Goal: Task Accomplishment & Management: Complete application form

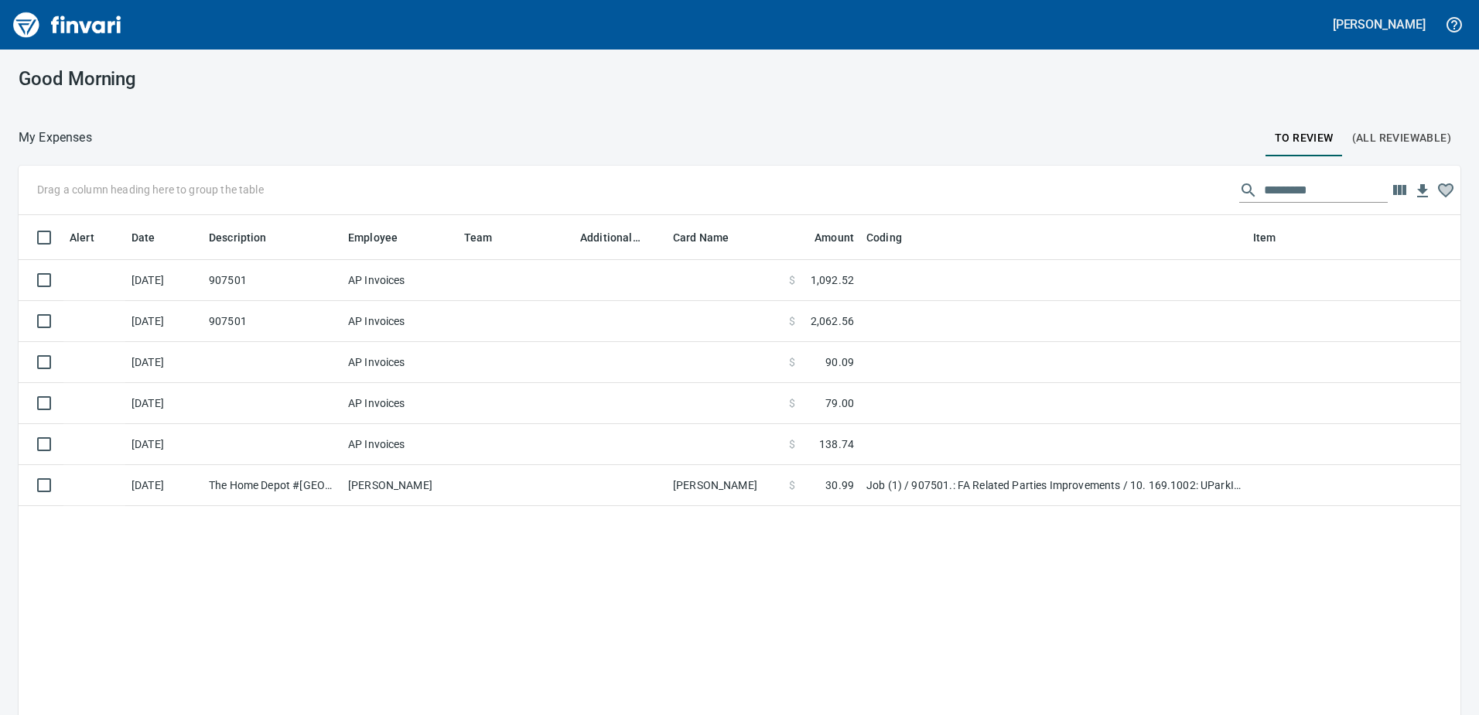
scroll to position [533, 1418]
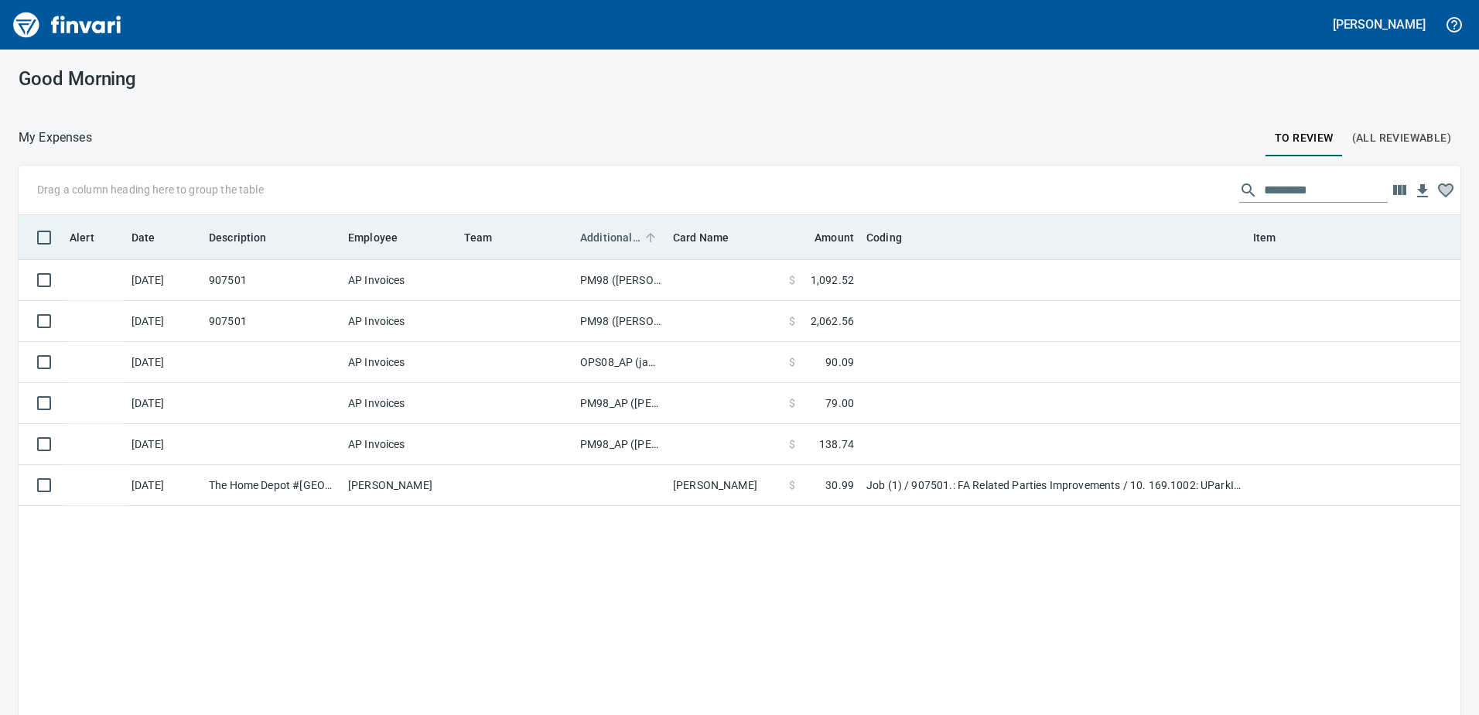
click at [613, 234] on span "Additional Reviewer" at bounding box center [610, 237] width 60 height 19
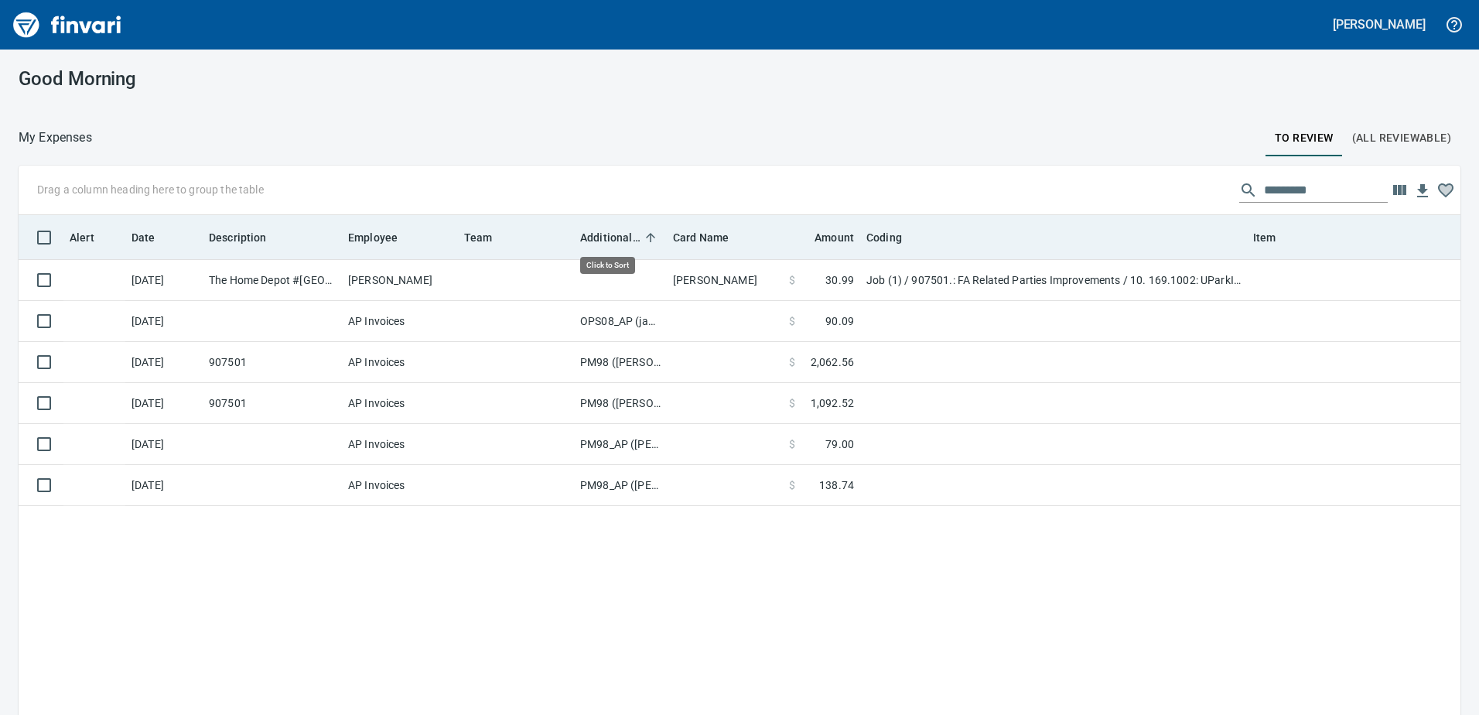
click at [613, 234] on span "Additional Reviewer" at bounding box center [610, 237] width 60 height 19
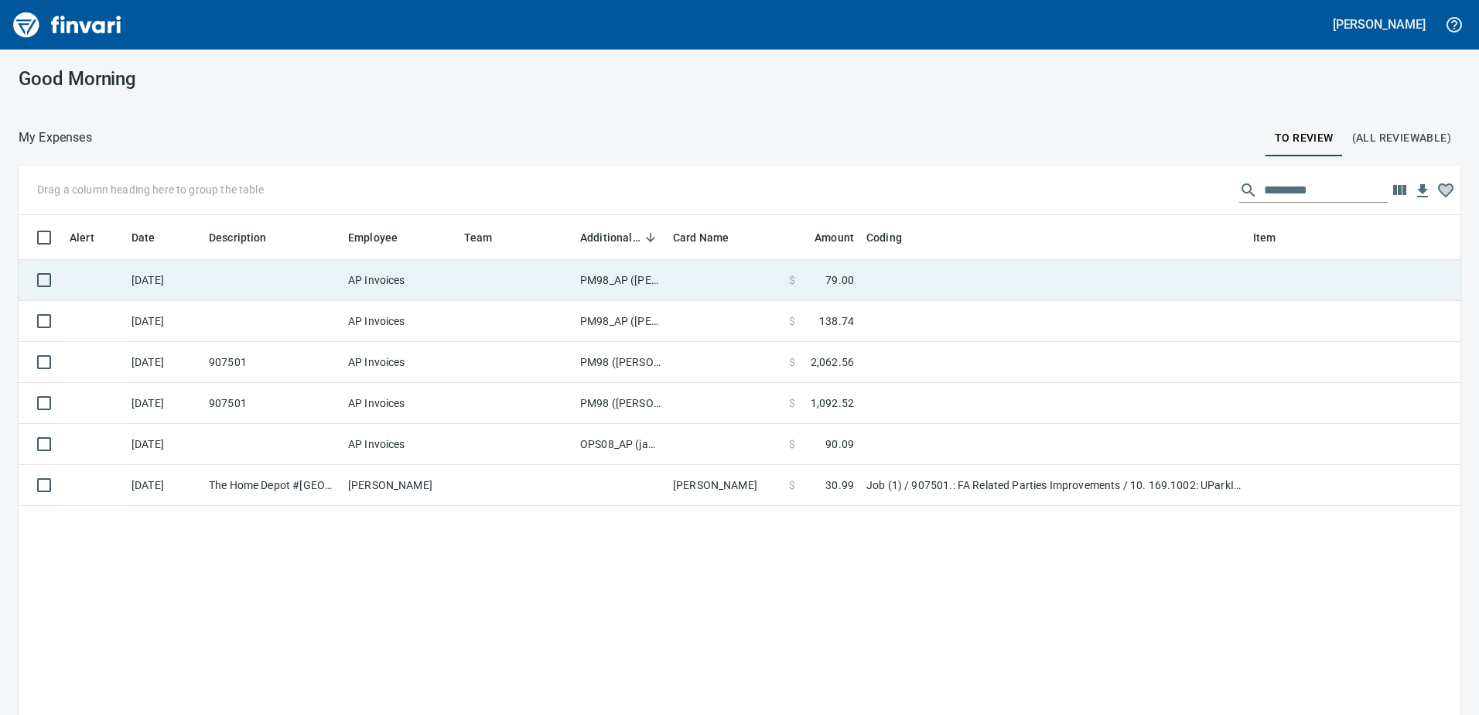
click at [616, 276] on td "PM98_AP ([PERSON_NAME], [PERSON_NAME])" at bounding box center [620, 280] width 93 height 41
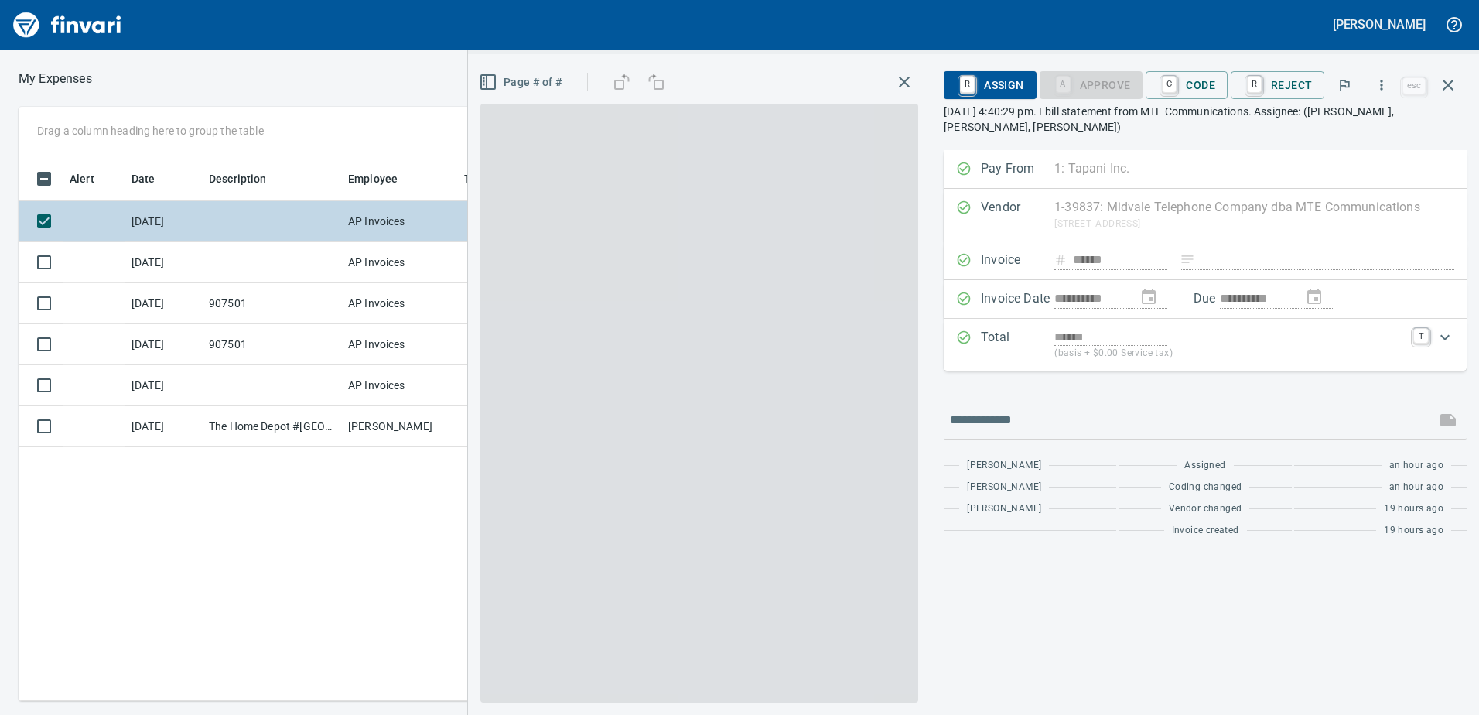
scroll to position [521, 1043]
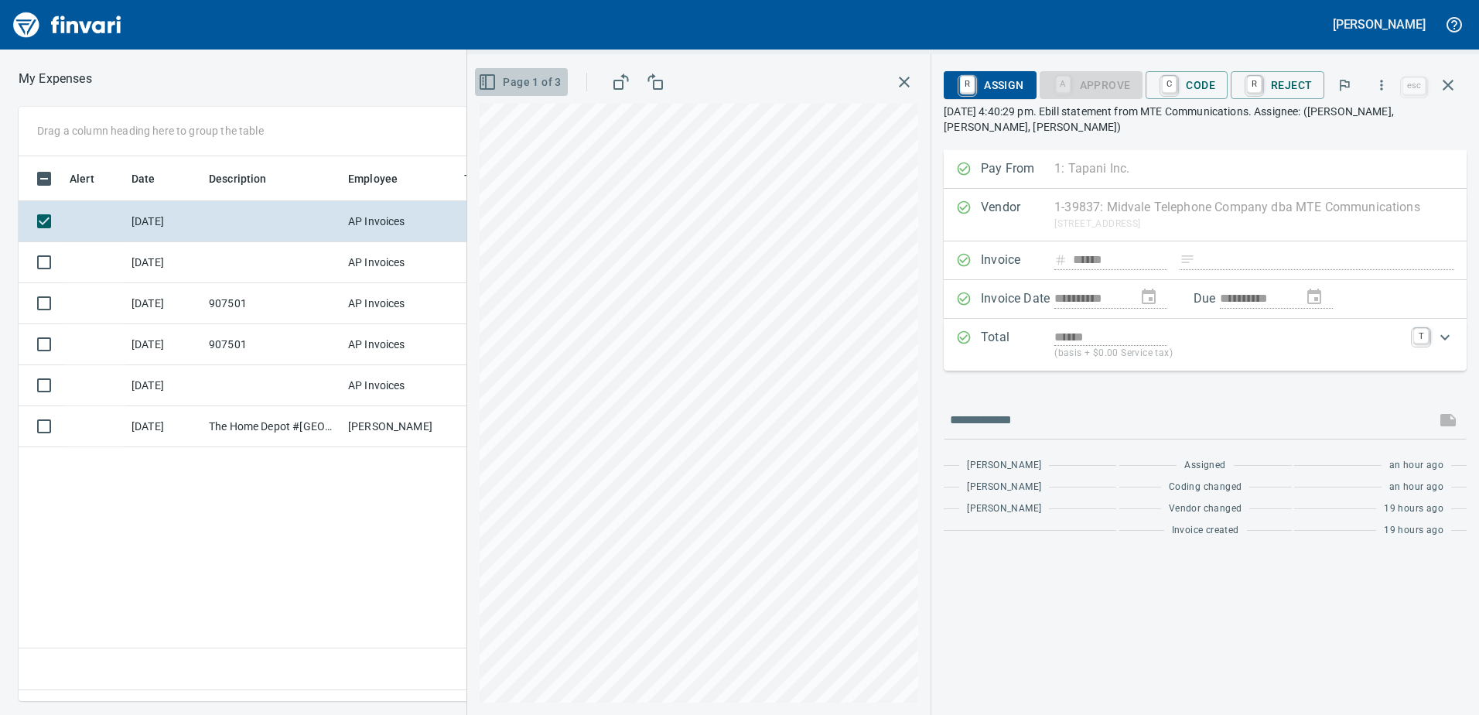
click at [491, 81] on icon "button" at bounding box center [487, 82] width 19 height 19
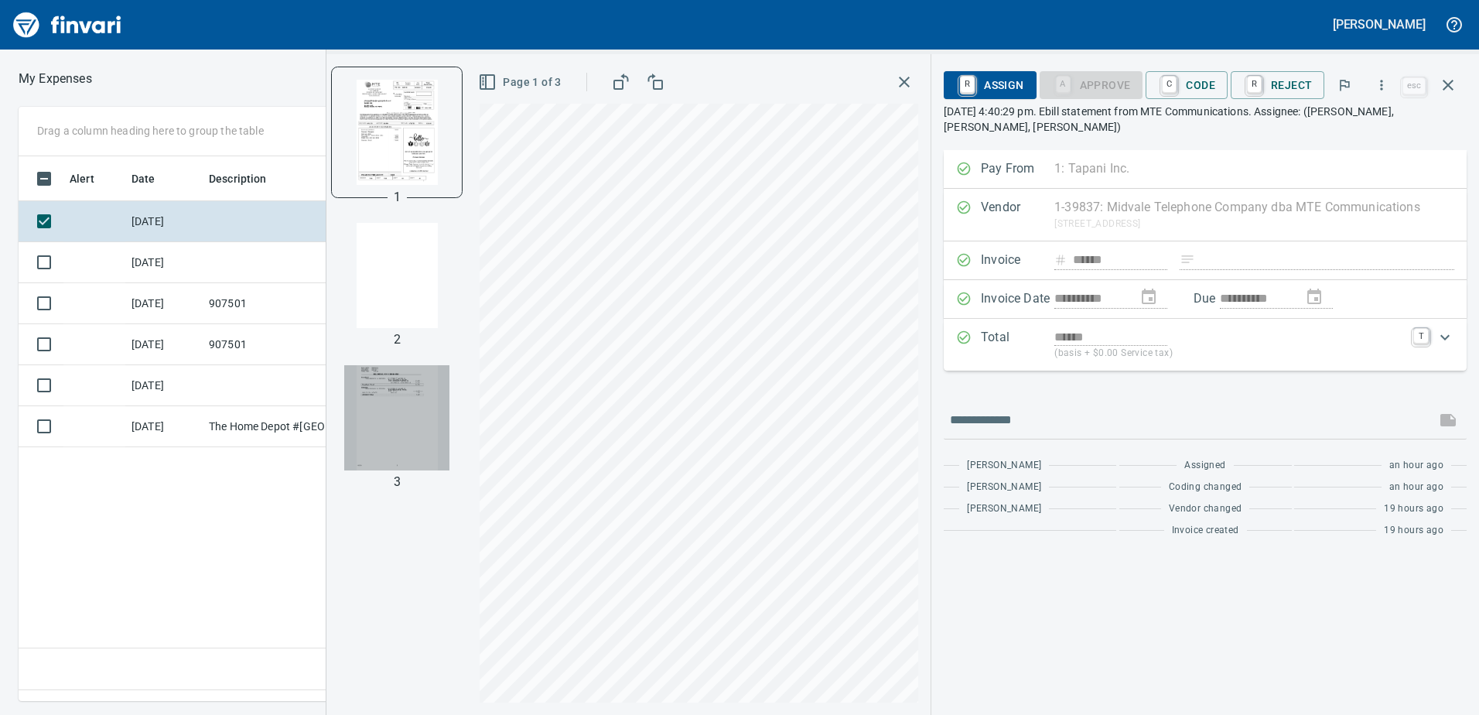
click at [411, 404] on img "button" at bounding box center [396, 417] width 105 height 105
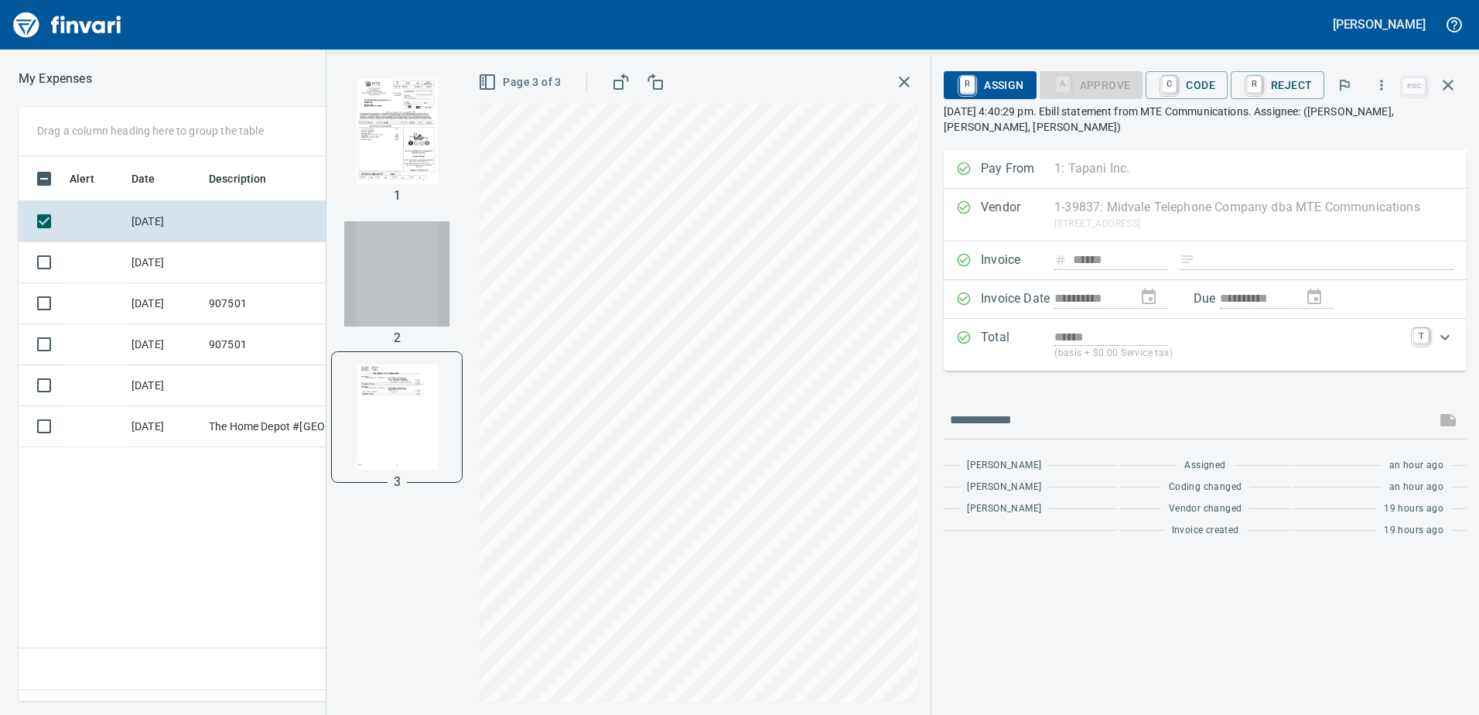
click at [401, 274] on img "button" at bounding box center [396, 273] width 105 height 105
click at [417, 152] on img "button" at bounding box center [396, 131] width 105 height 105
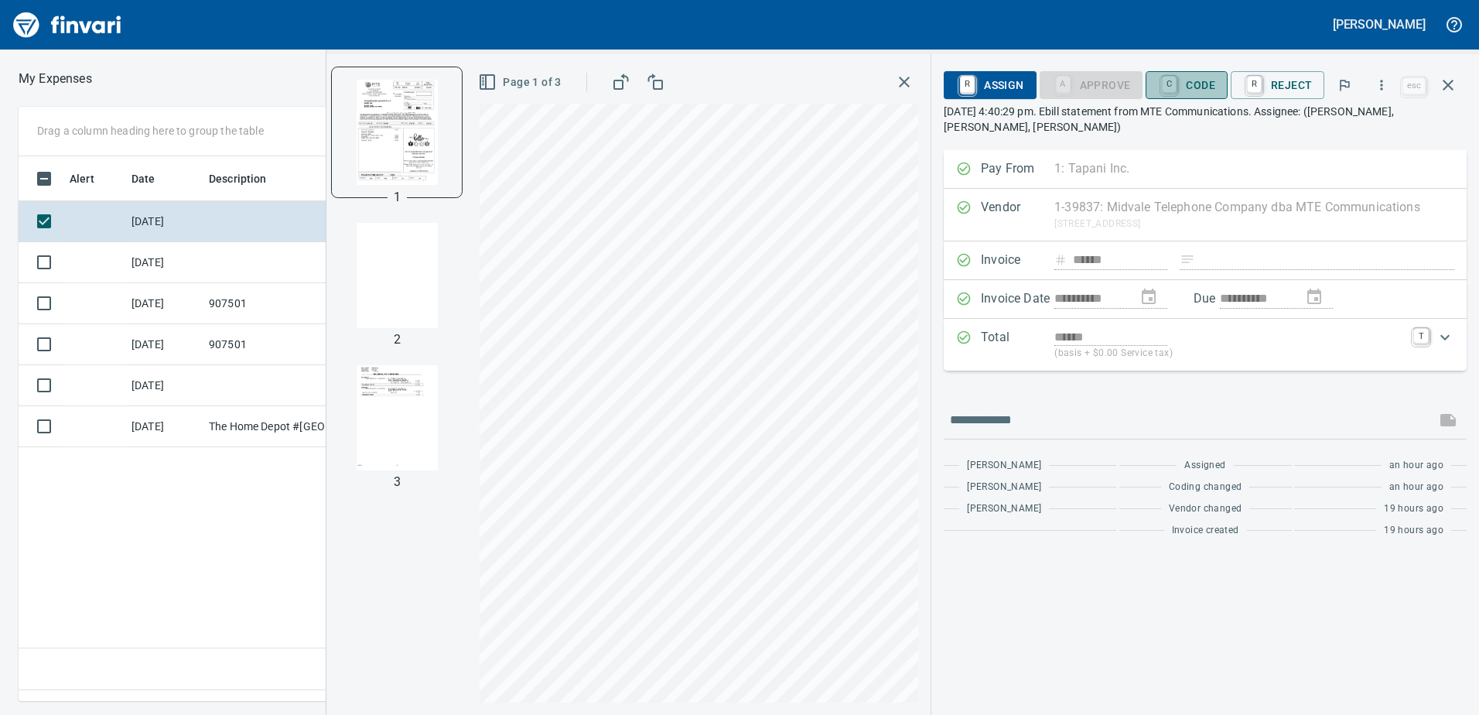
click at [1199, 83] on span "C Code" at bounding box center [1186, 85] width 57 height 26
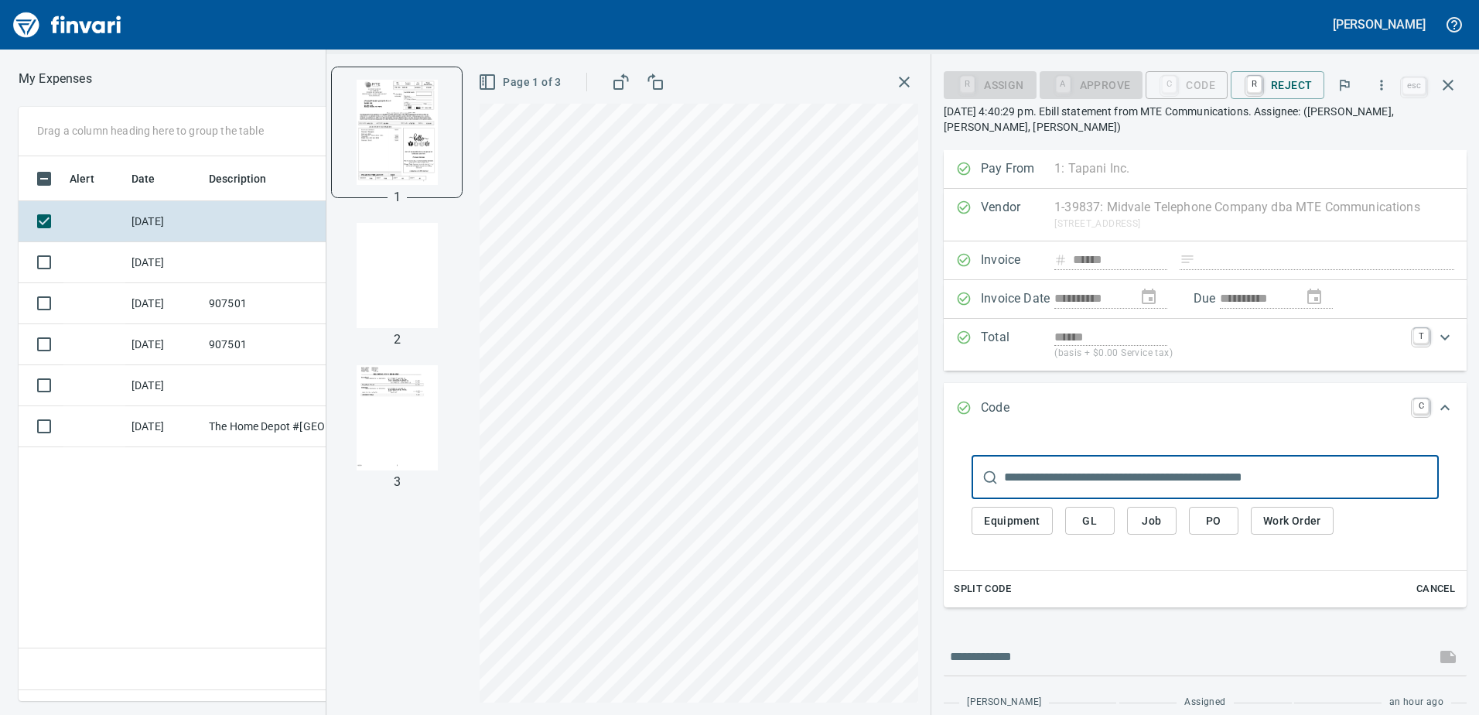
click at [1019, 524] on span "Equipment" at bounding box center [1012, 520] width 56 height 19
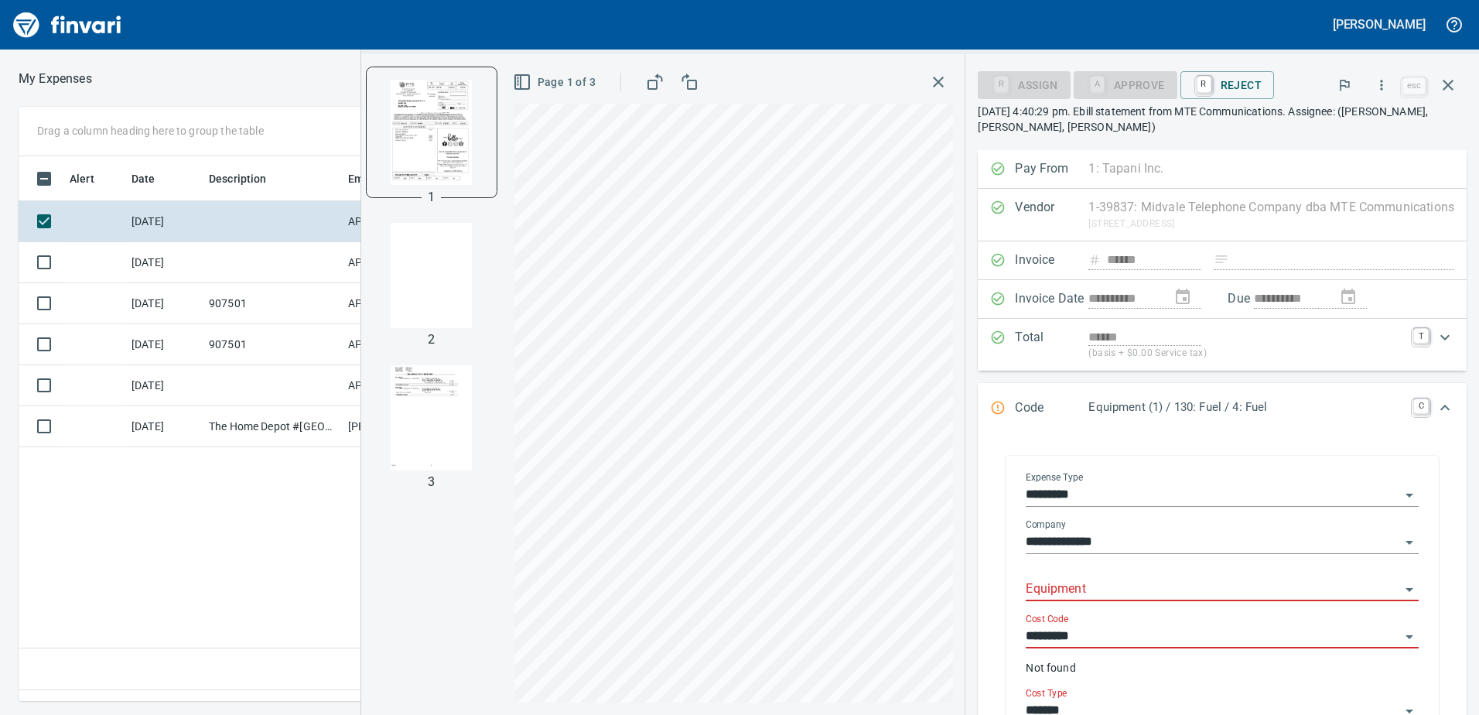
click at [1032, 580] on input "Equipment" at bounding box center [1212, 589] width 374 height 22
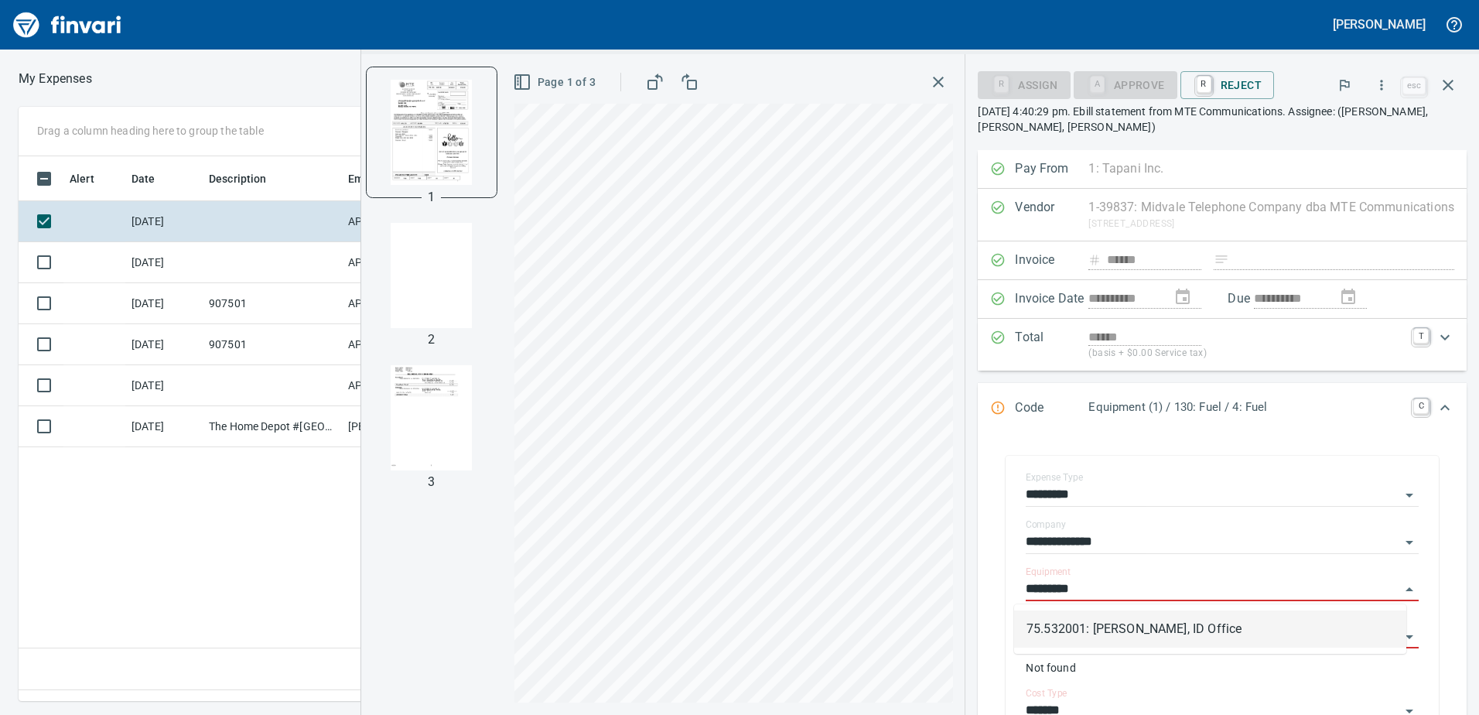
click at [1060, 622] on li "75.532001: [PERSON_NAME], ID Office" at bounding box center [1210, 628] width 392 height 37
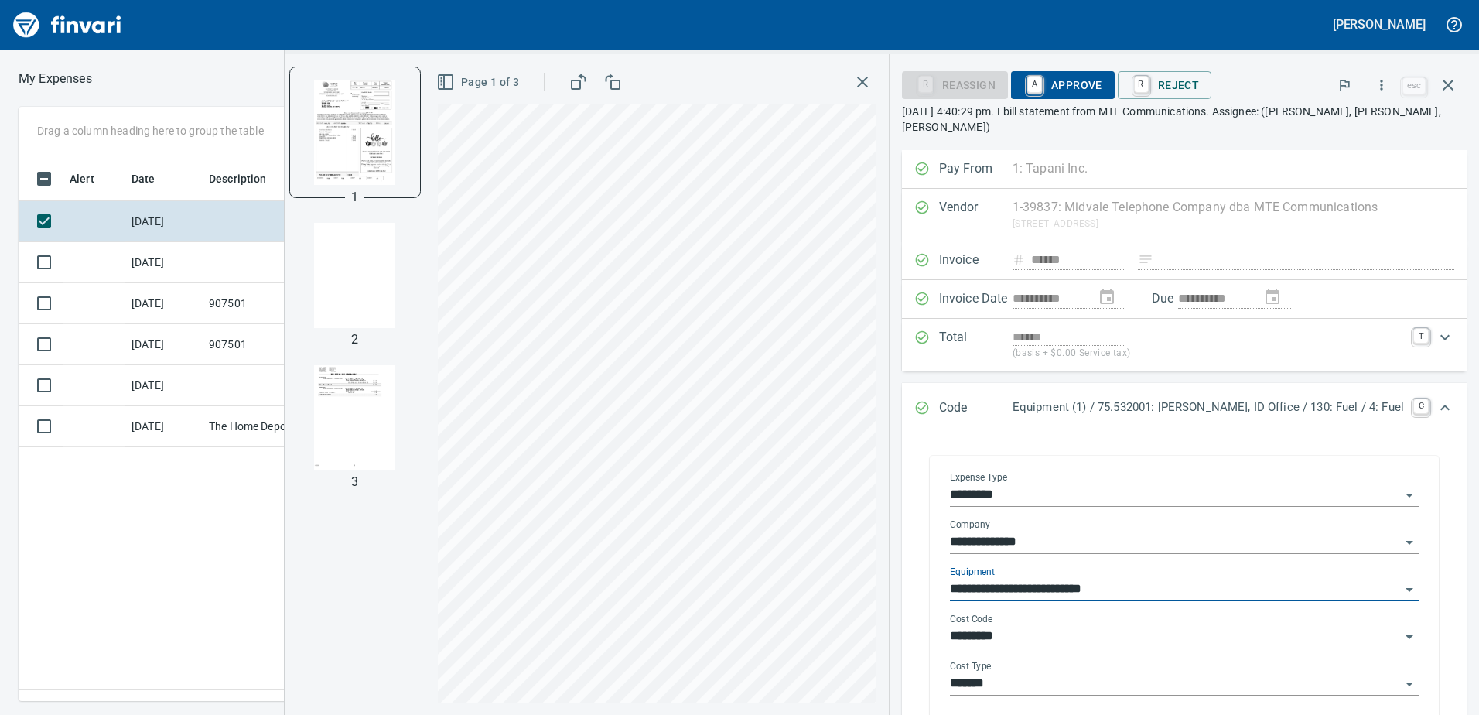
type input "**********"
click at [1051, 632] on input "*********" at bounding box center [1175, 637] width 450 height 22
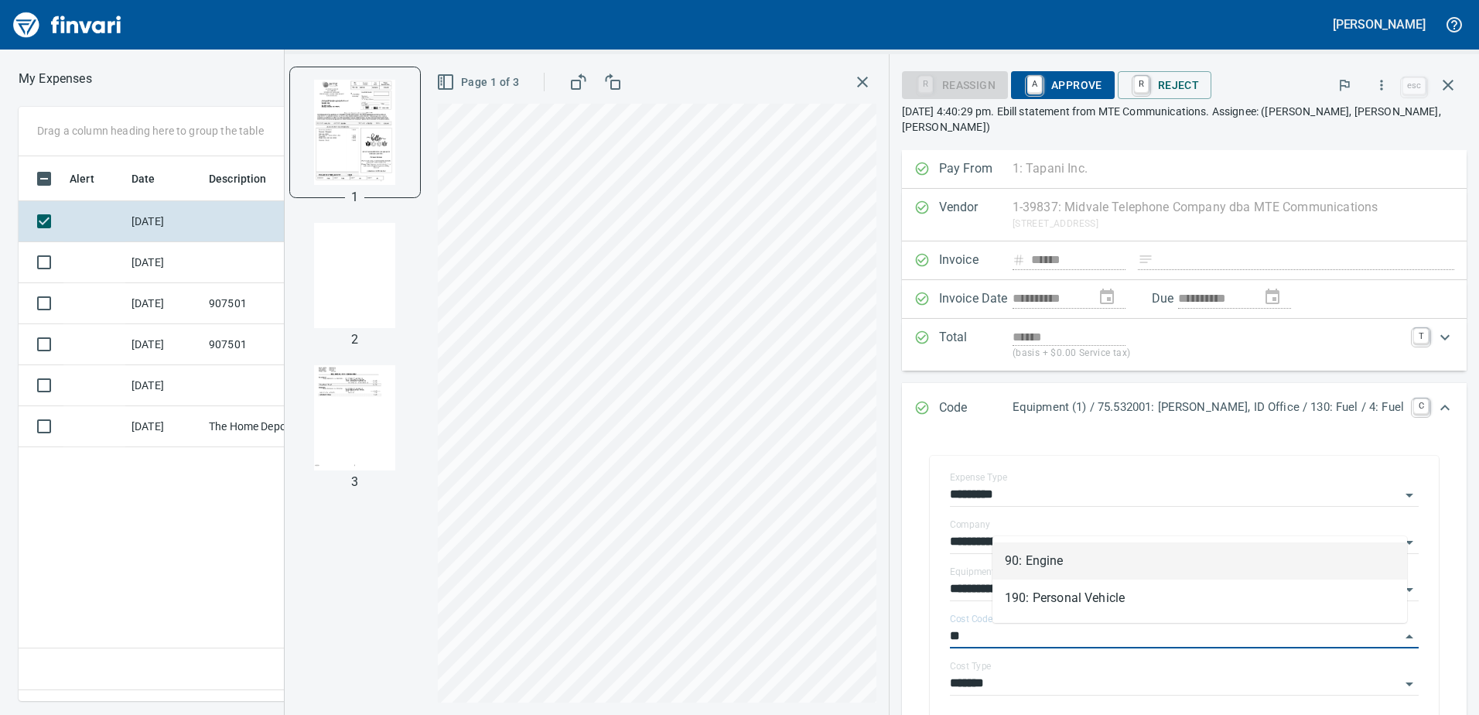
click at [1029, 556] on li "90: Engine" at bounding box center [1199, 560] width 415 height 37
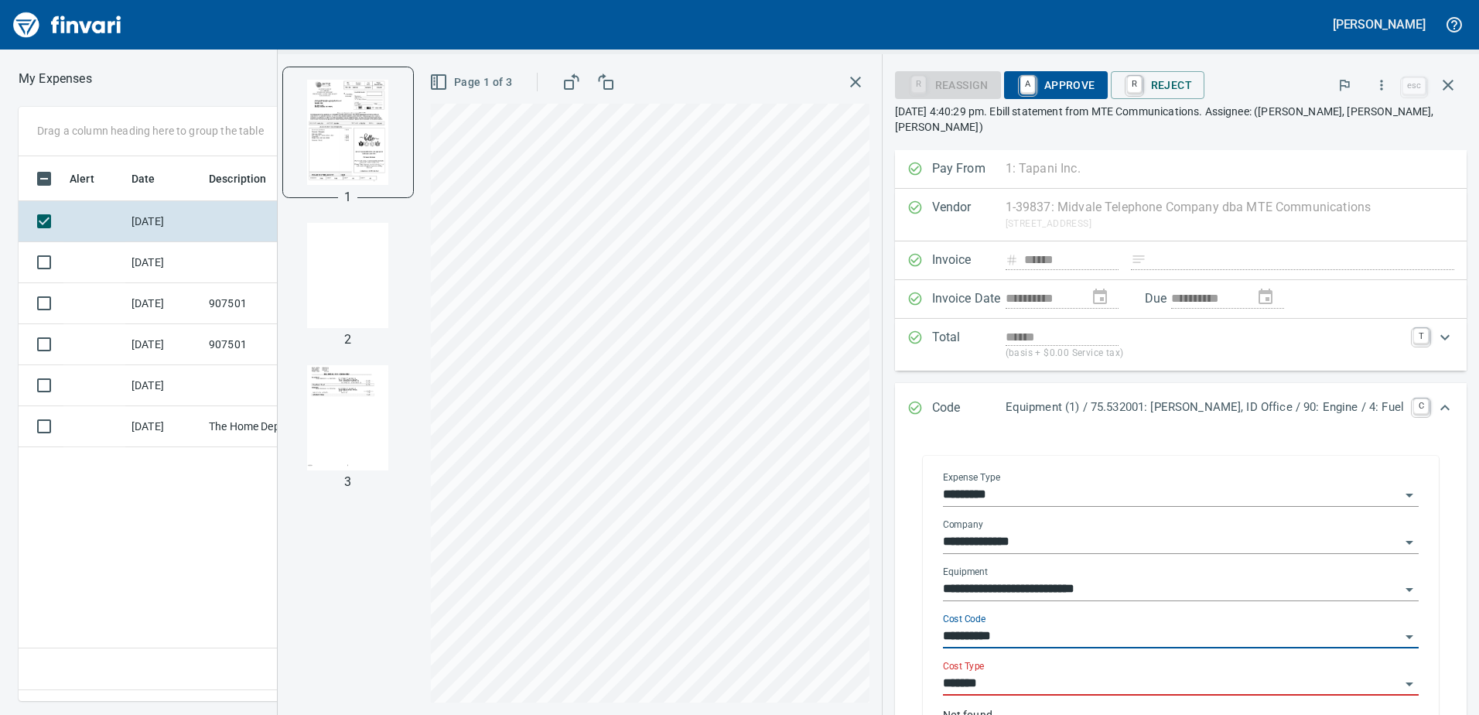
type input "**********"
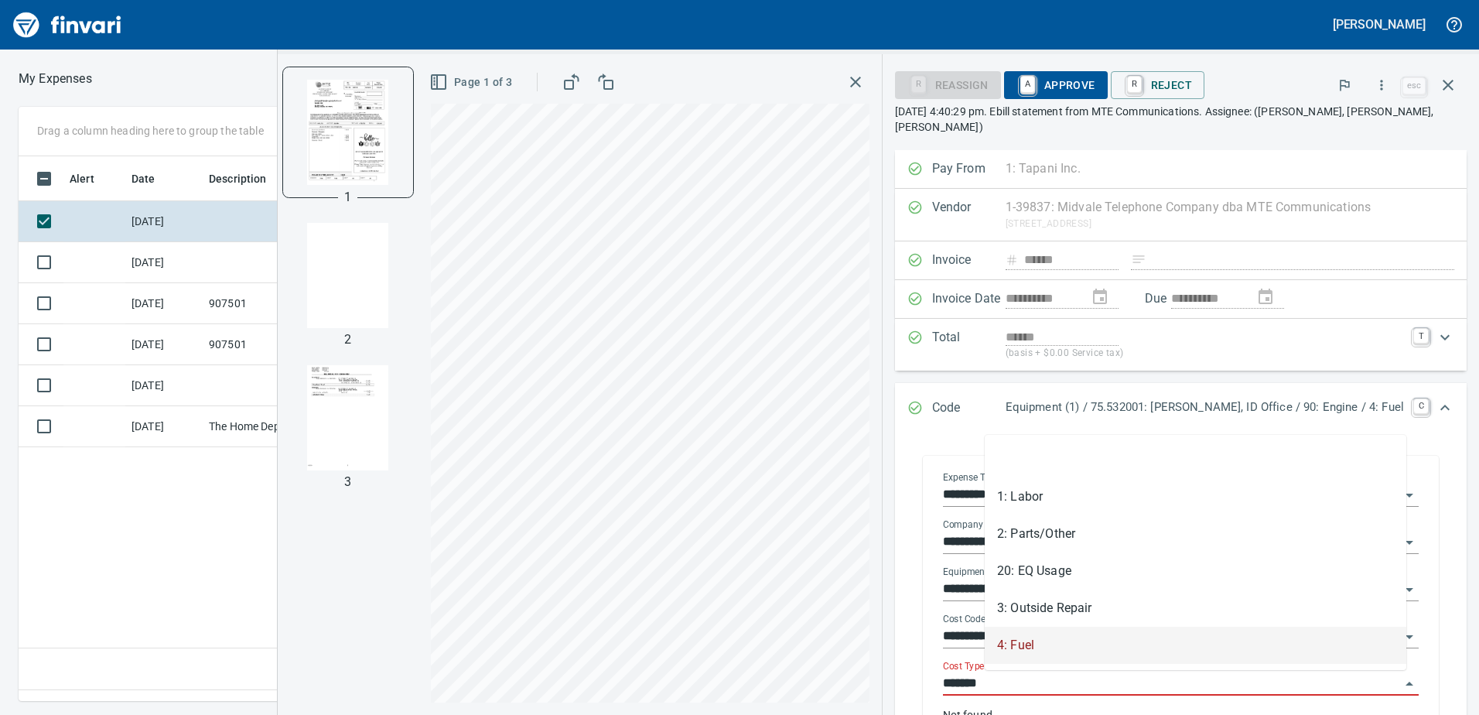
click at [1049, 676] on input "*******" at bounding box center [1171, 684] width 457 height 22
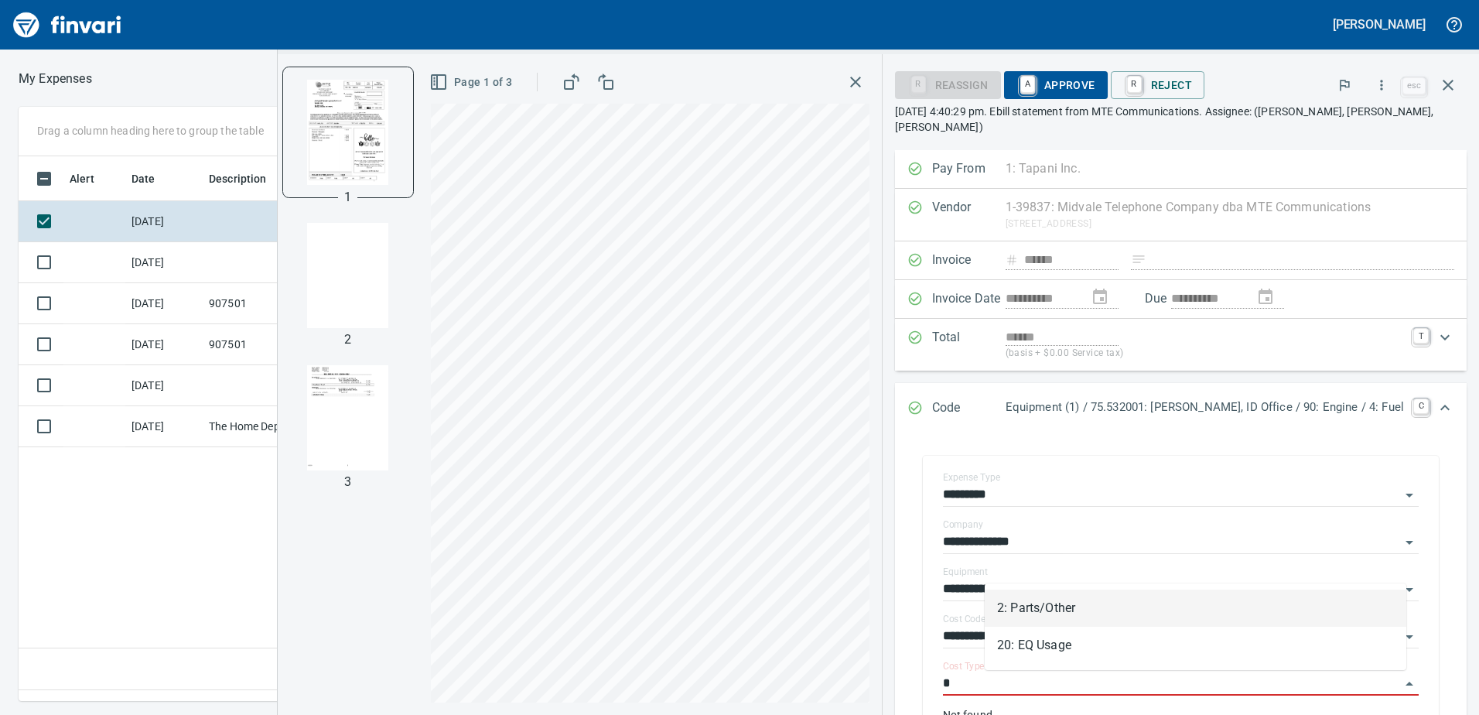
click at [1047, 609] on li "2: Parts/Other" at bounding box center [1194, 607] width 421 height 37
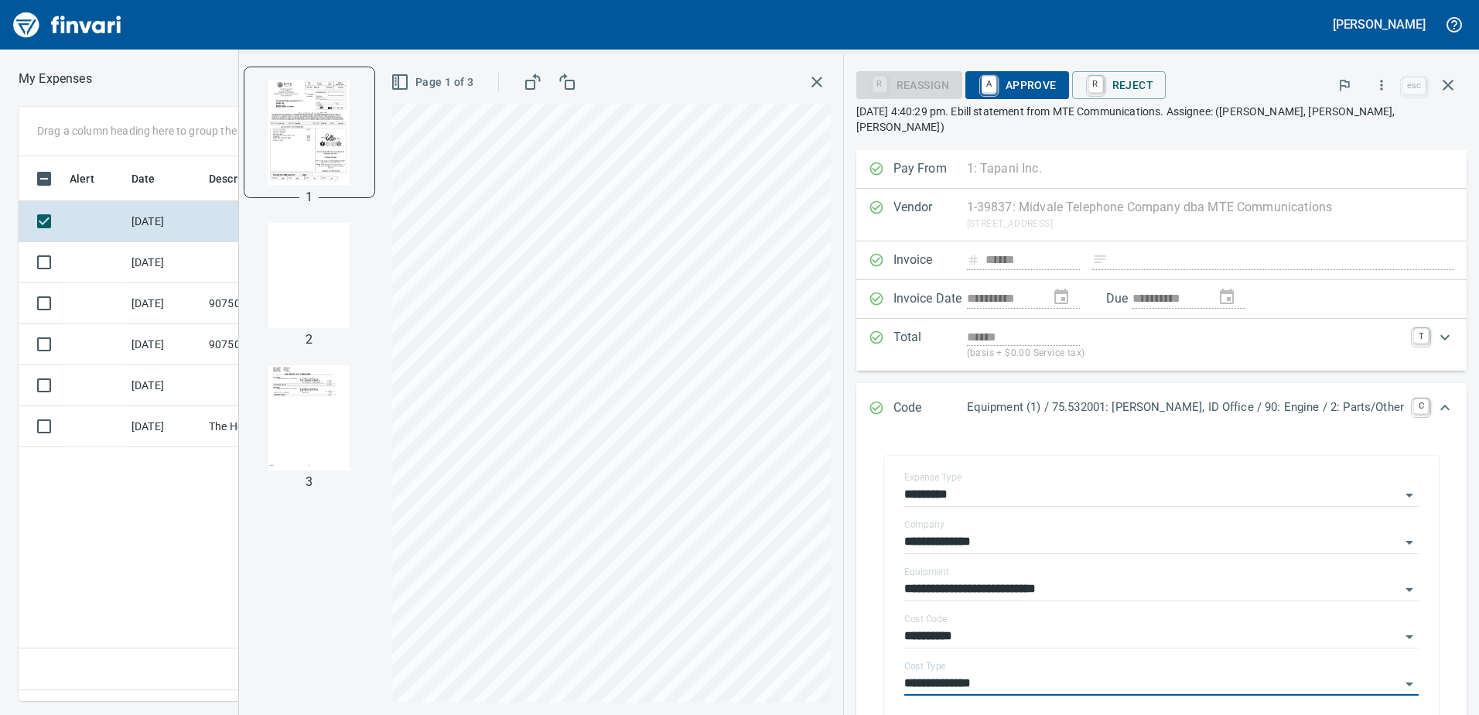
type input "**********"
click at [1056, 84] on span "A Approve" at bounding box center [1017, 85] width 79 height 26
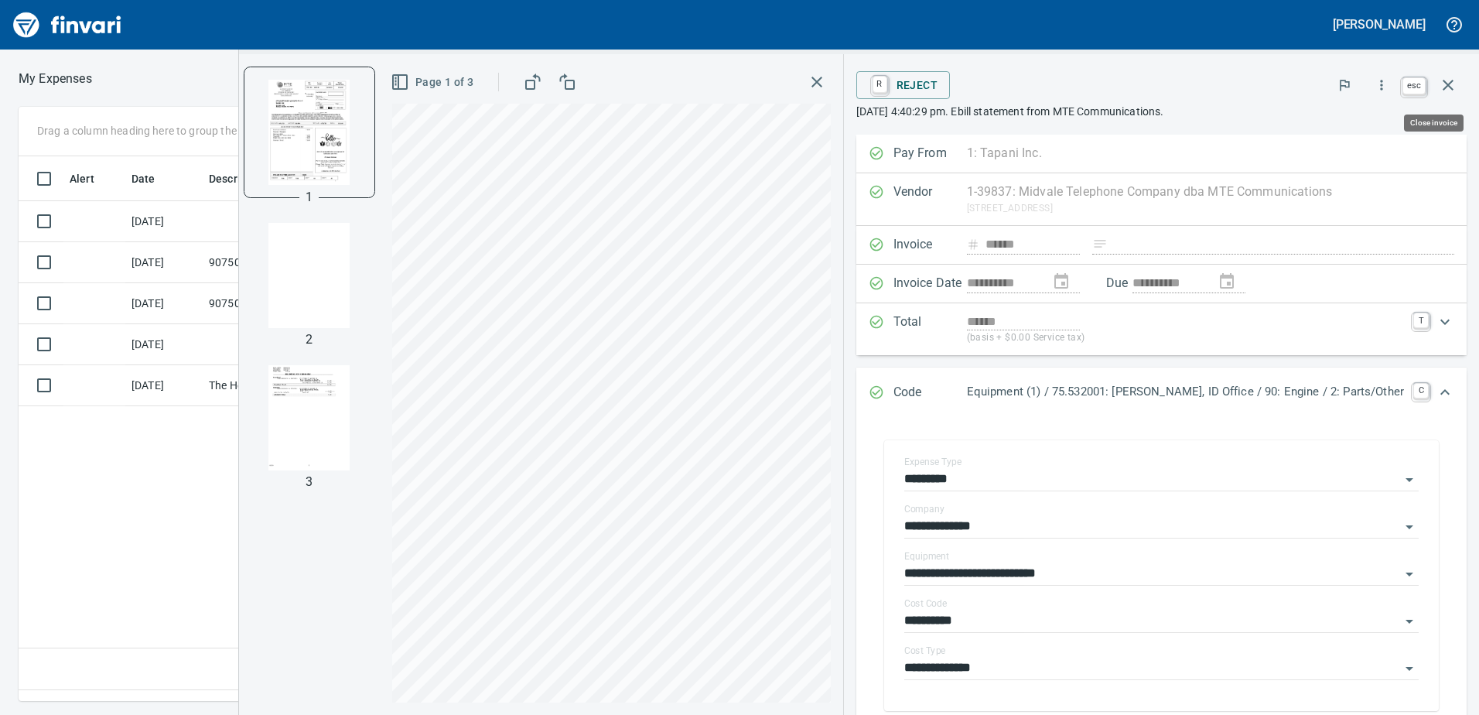
click at [1446, 80] on icon "button" at bounding box center [1447, 85] width 19 height 19
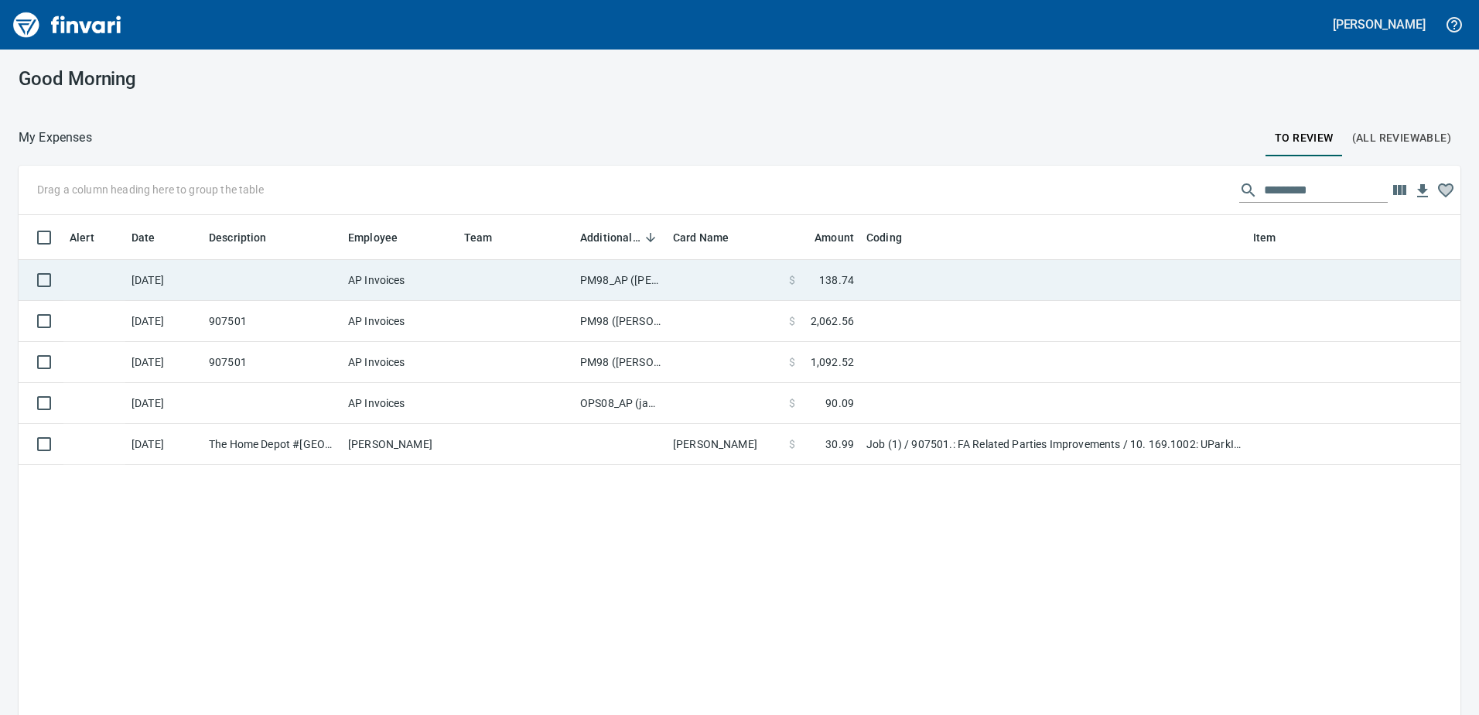
scroll to position [533, 1418]
click at [600, 275] on td "PM98_AP ([PERSON_NAME], [PERSON_NAME])" at bounding box center [620, 280] width 93 height 41
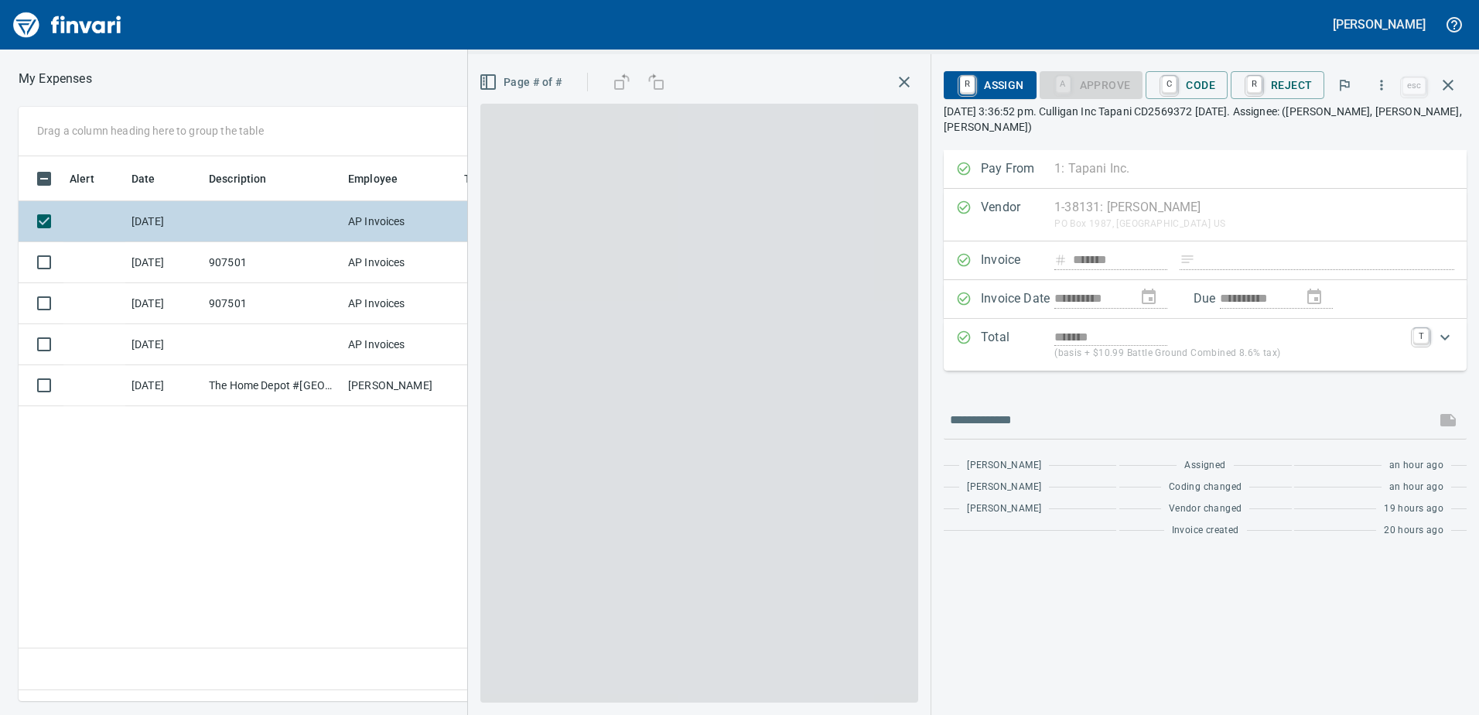
scroll to position [521, 1043]
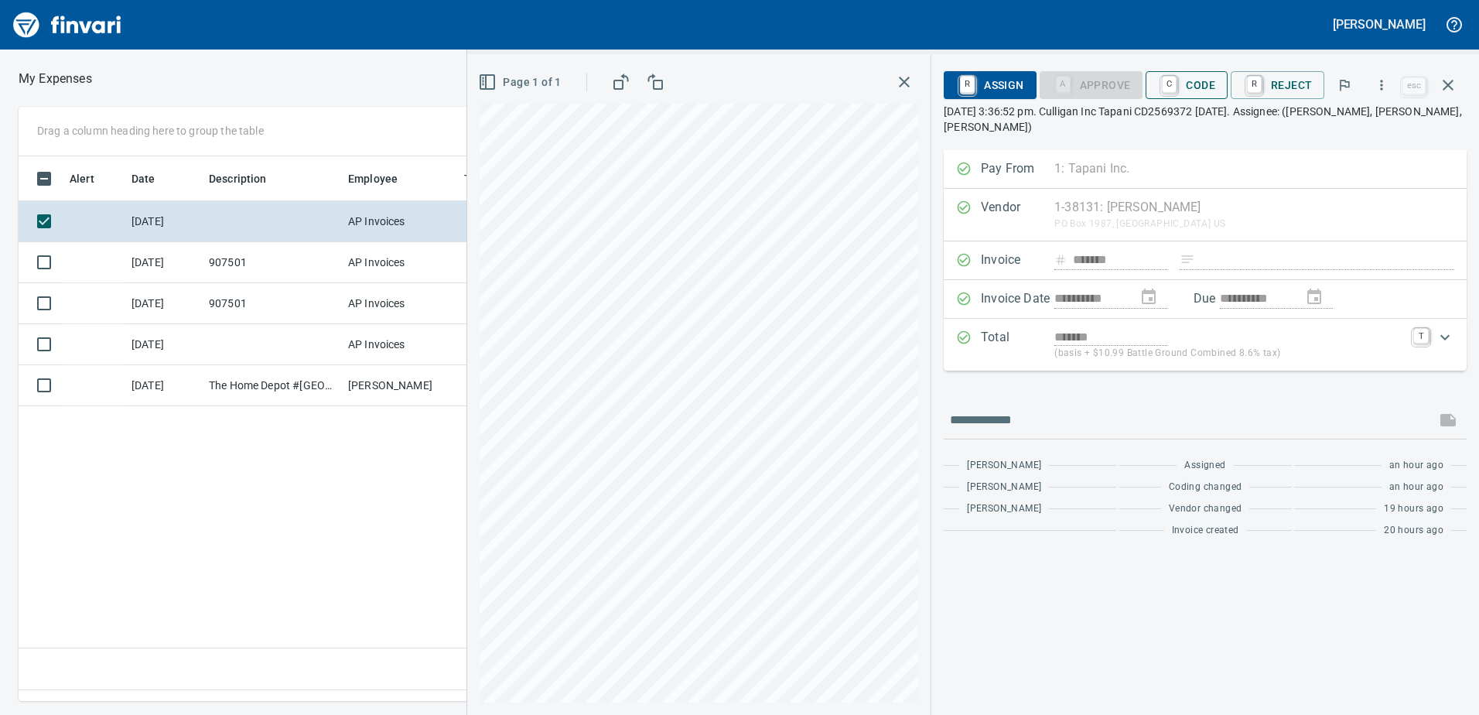
click at [1193, 80] on span "C Code" at bounding box center [1186, 85] width 57 height 26
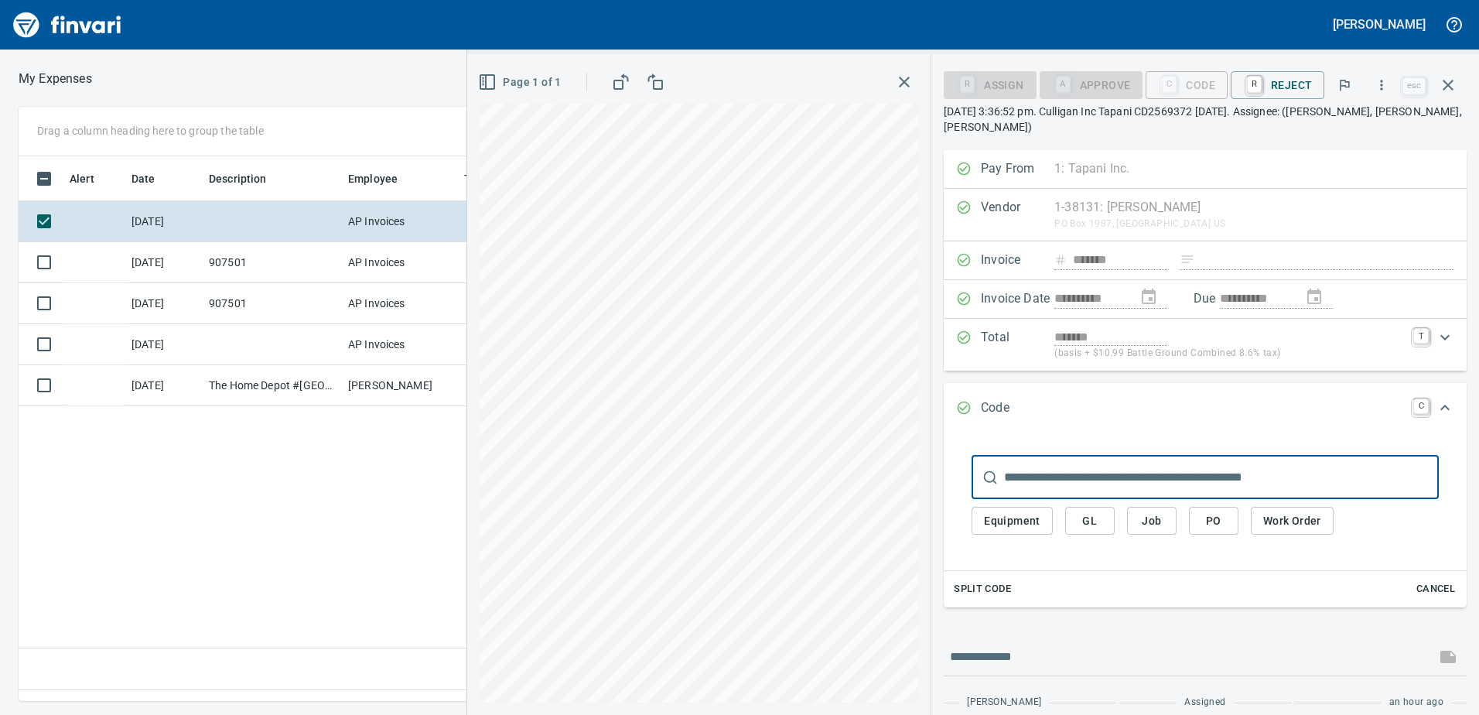
click at [1082, 527] on span "GL" at bounding box center [1089, 520] width 25 height 19
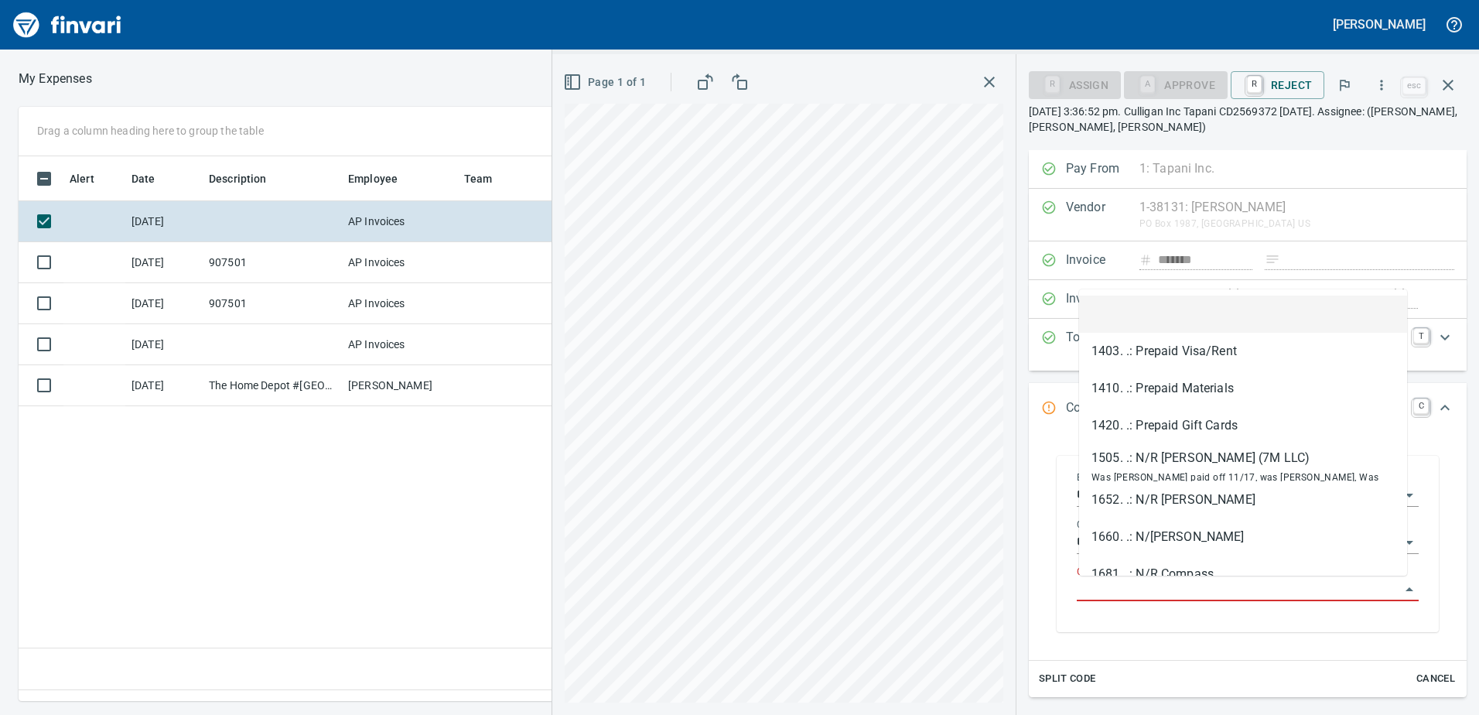
click at [1107, 591] on input "GL Account" at bounding box center [1238, 589] width 323 height 22
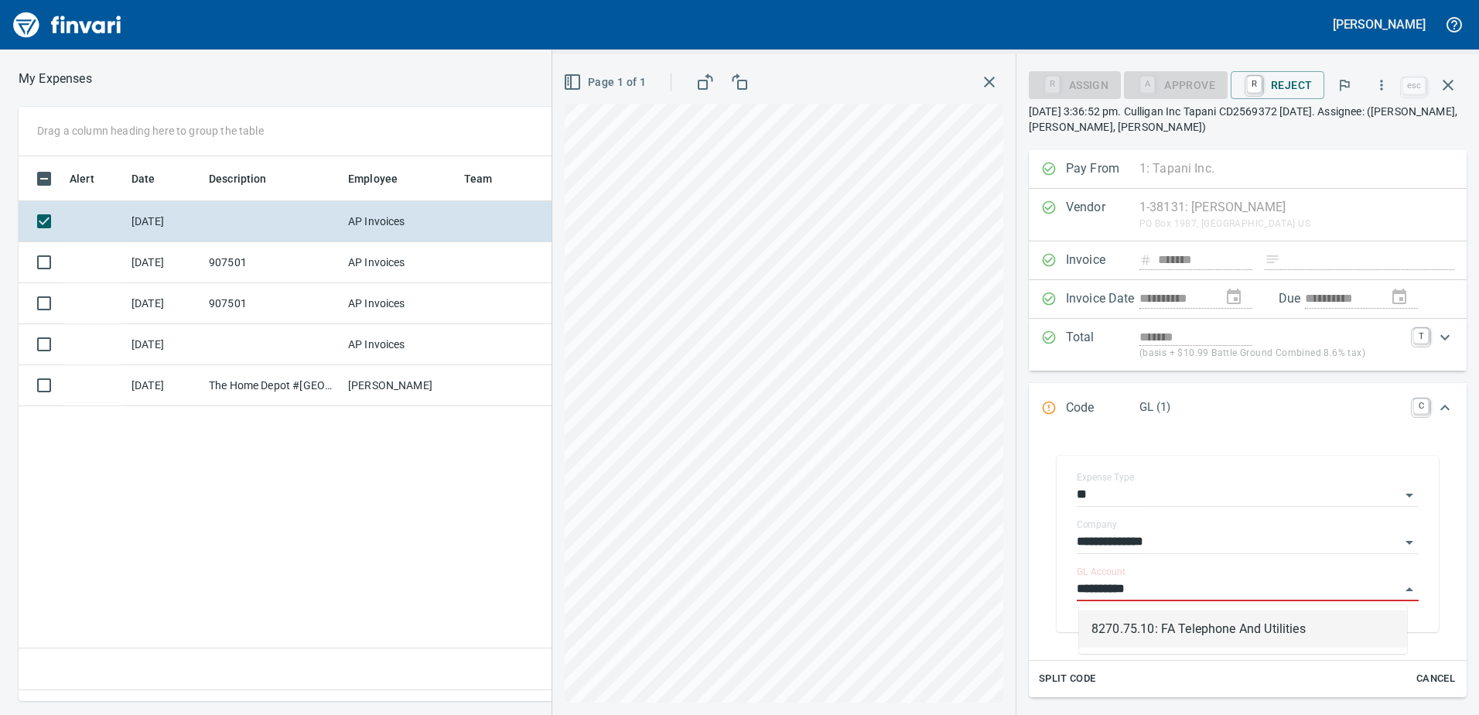
click at [1136, 629] on li "8270.75.10: FA Telephone And Utilities" at bounding box center [1243, 628] width 328 height 37
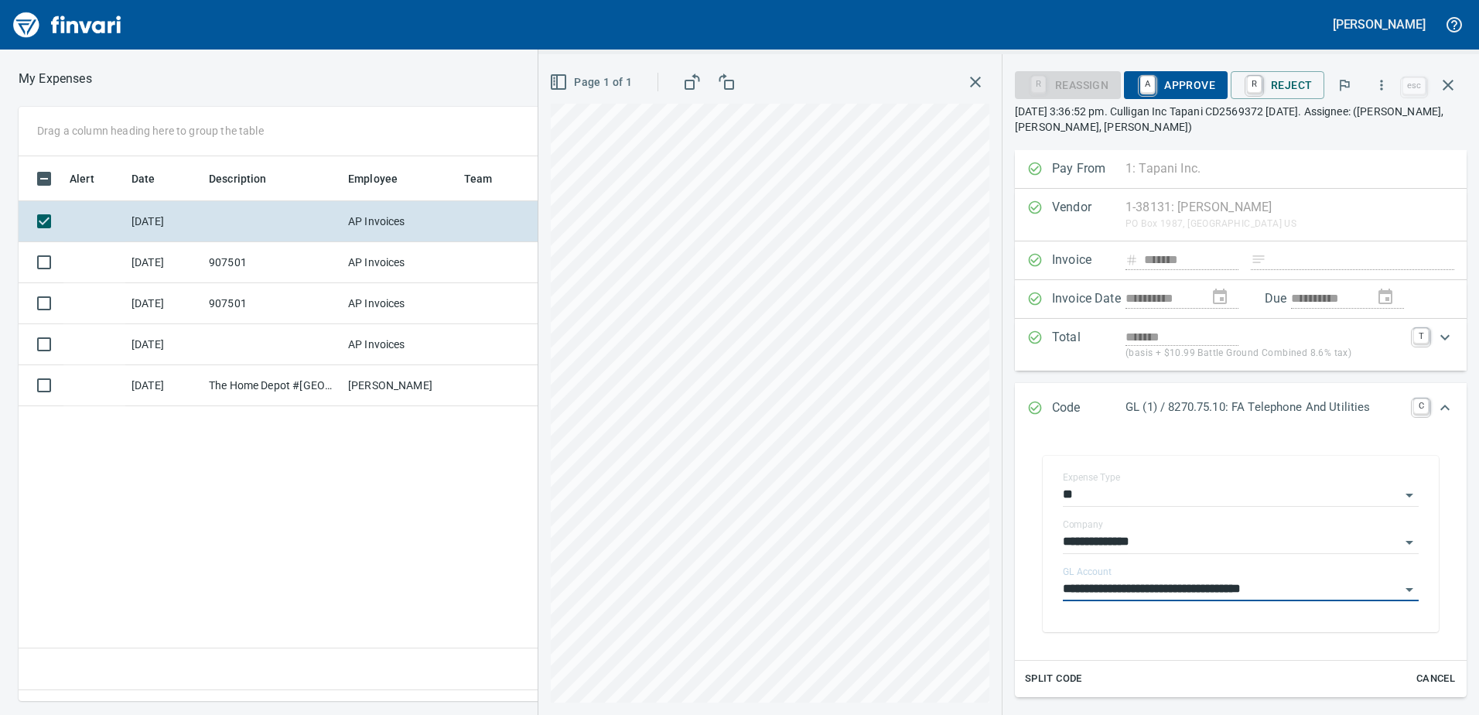
type input "**********"
click at [1187, 78] on span "A Approve" at bounding box center [1175, 85] width 79 height 26
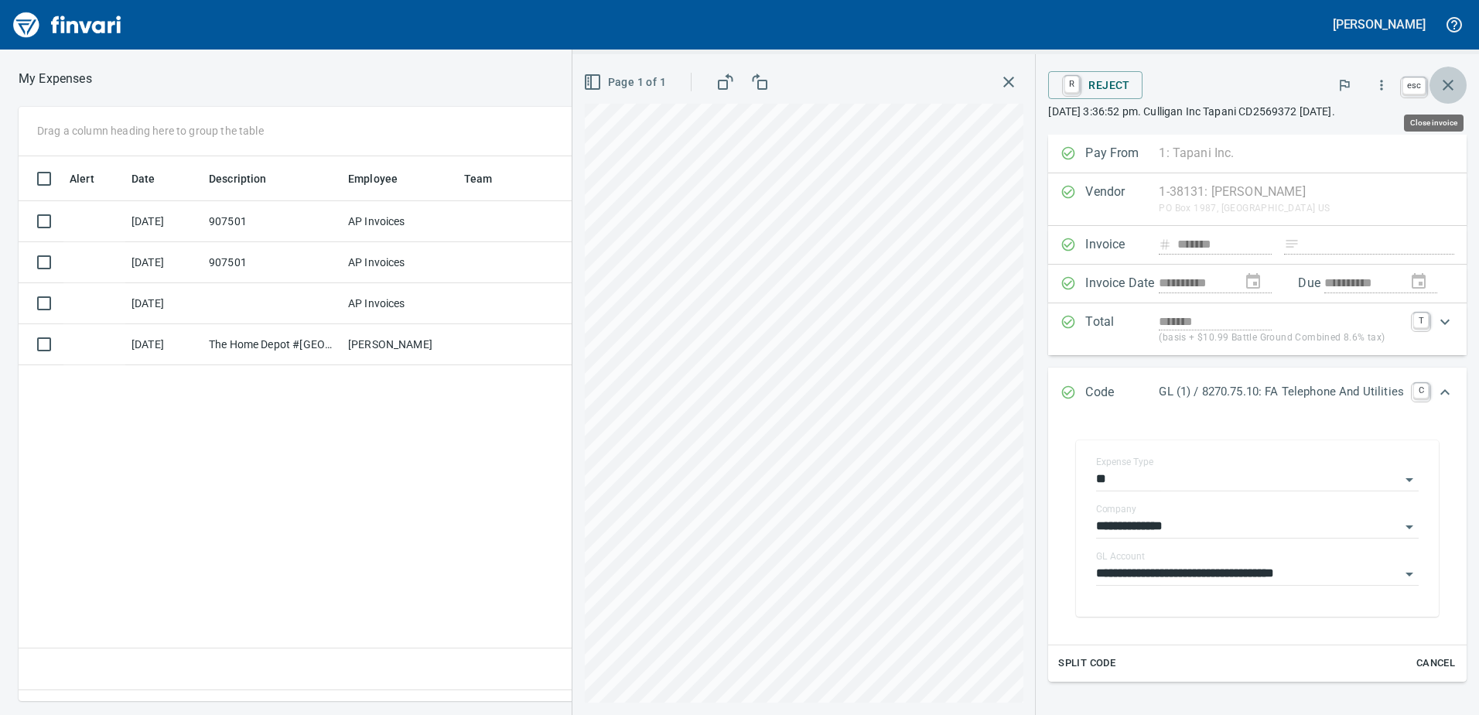
click at [1447, 85] on icon "button" at bounding box center [1447, 85] width 11 height 11
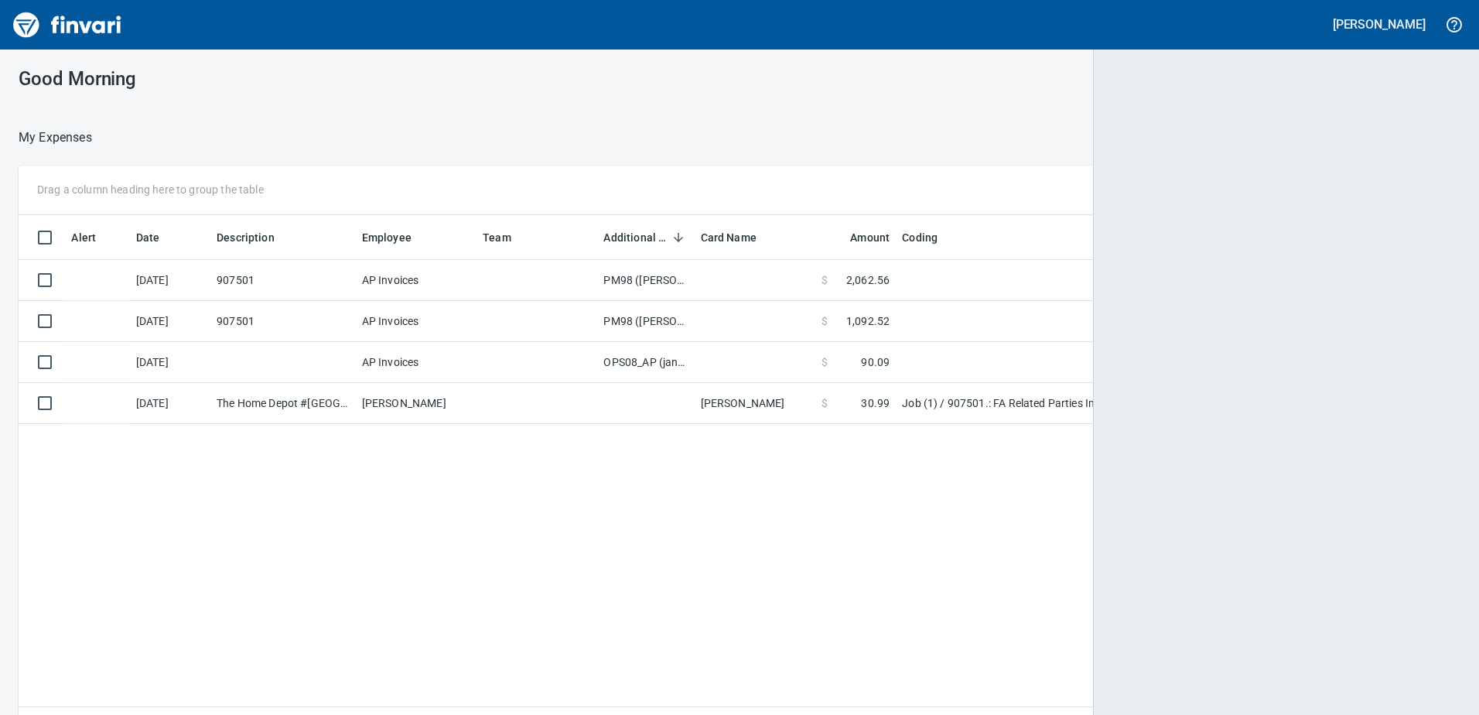
scroll to position [2, 2]
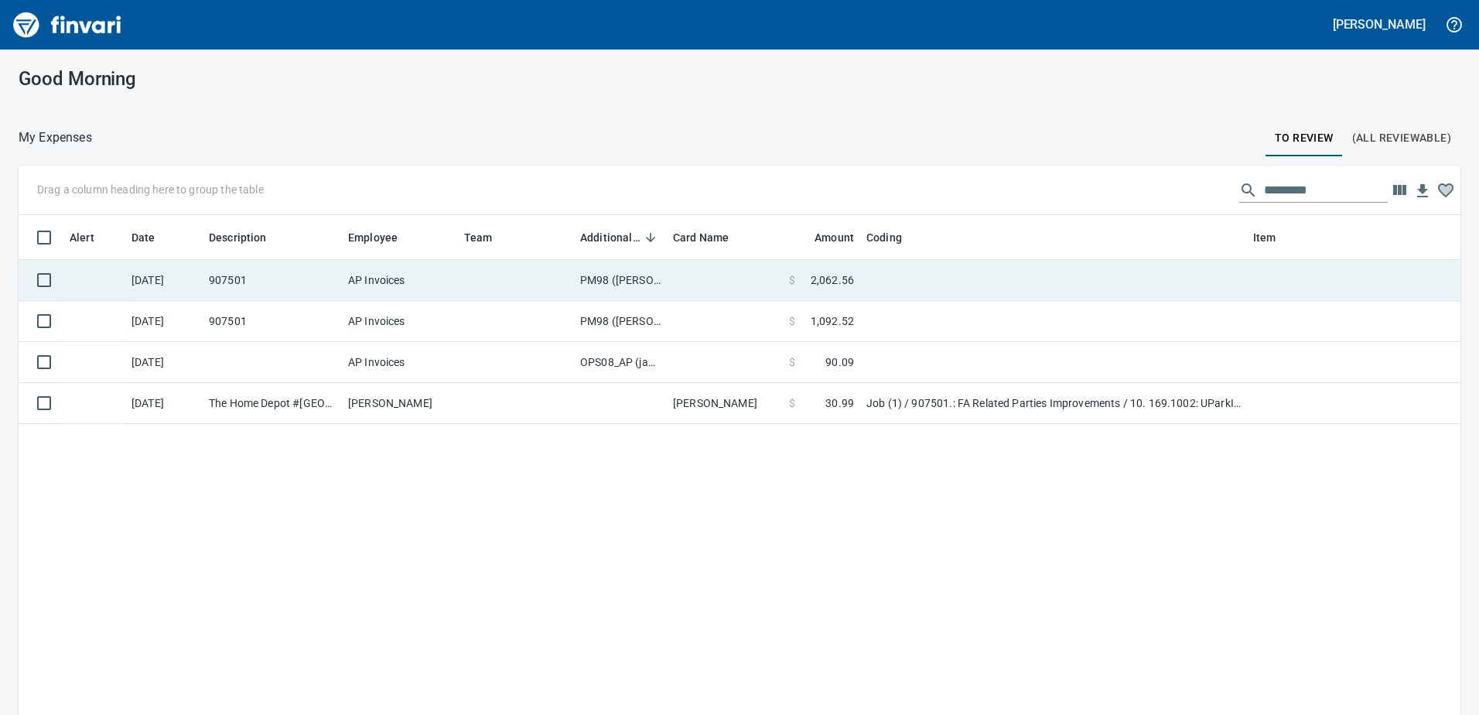
click at [597, 277] on td "PM98 ([PERSON_NAME], [PERSON_NAME])" at bounding box center [620, 280] width 93 height 41
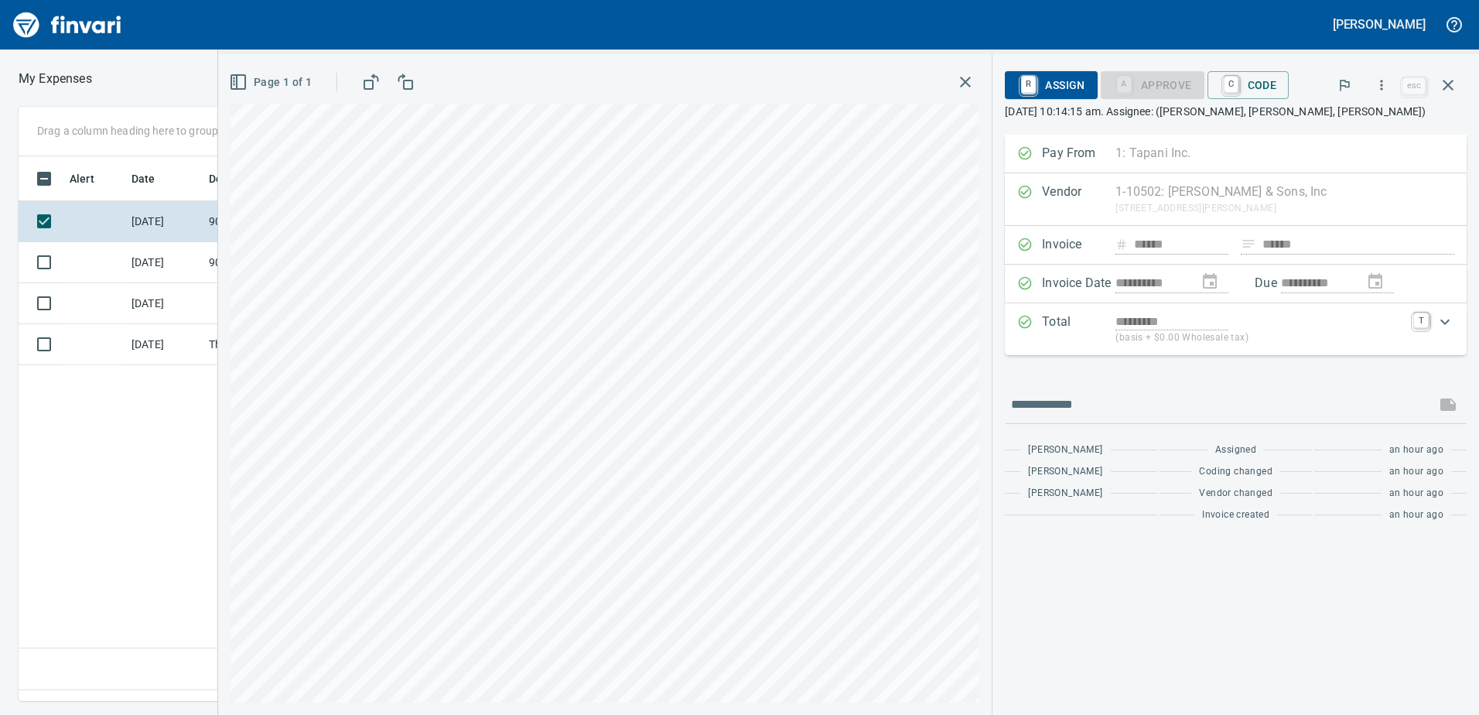
scroll to position [521, 1043]
click at [1451, 81] on icon "button" at bounding box center [1447, 85] width 11 height 11
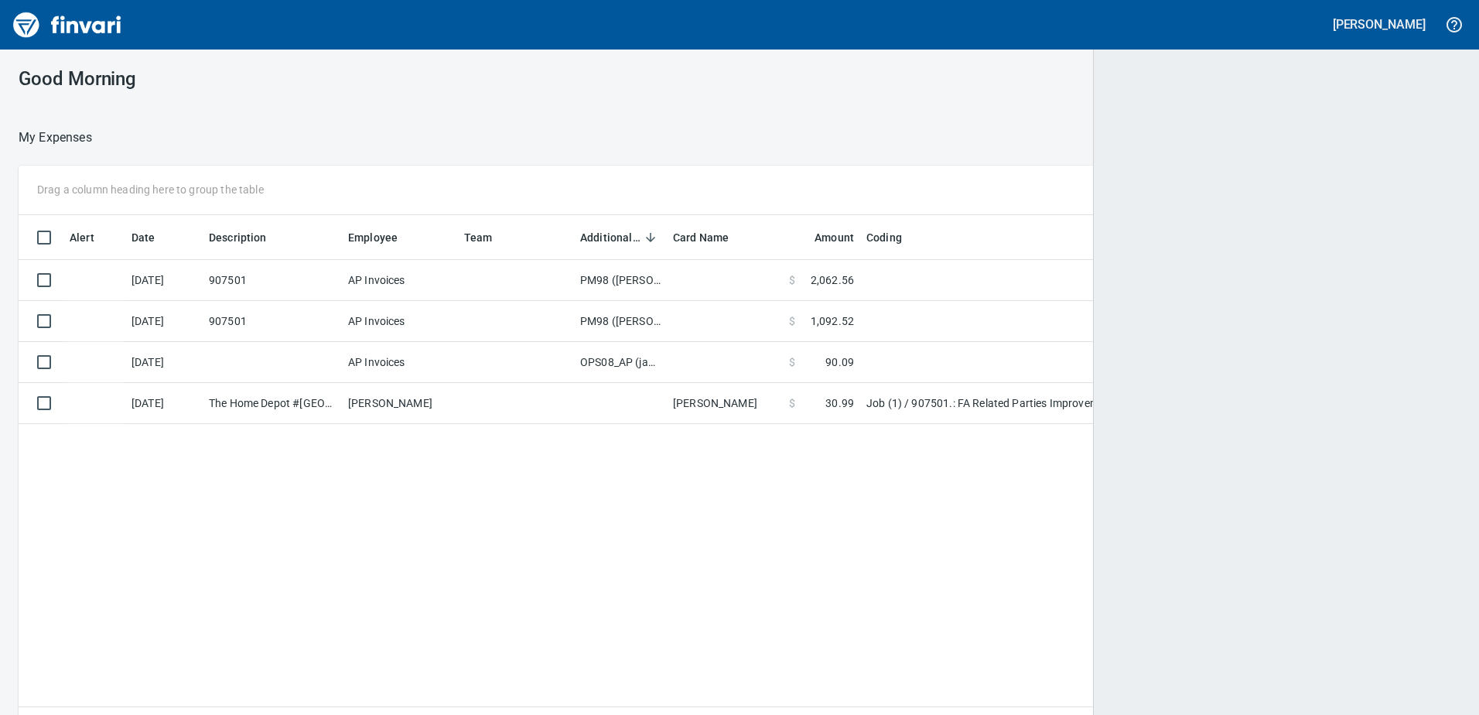
scroll to position [533, 1418]
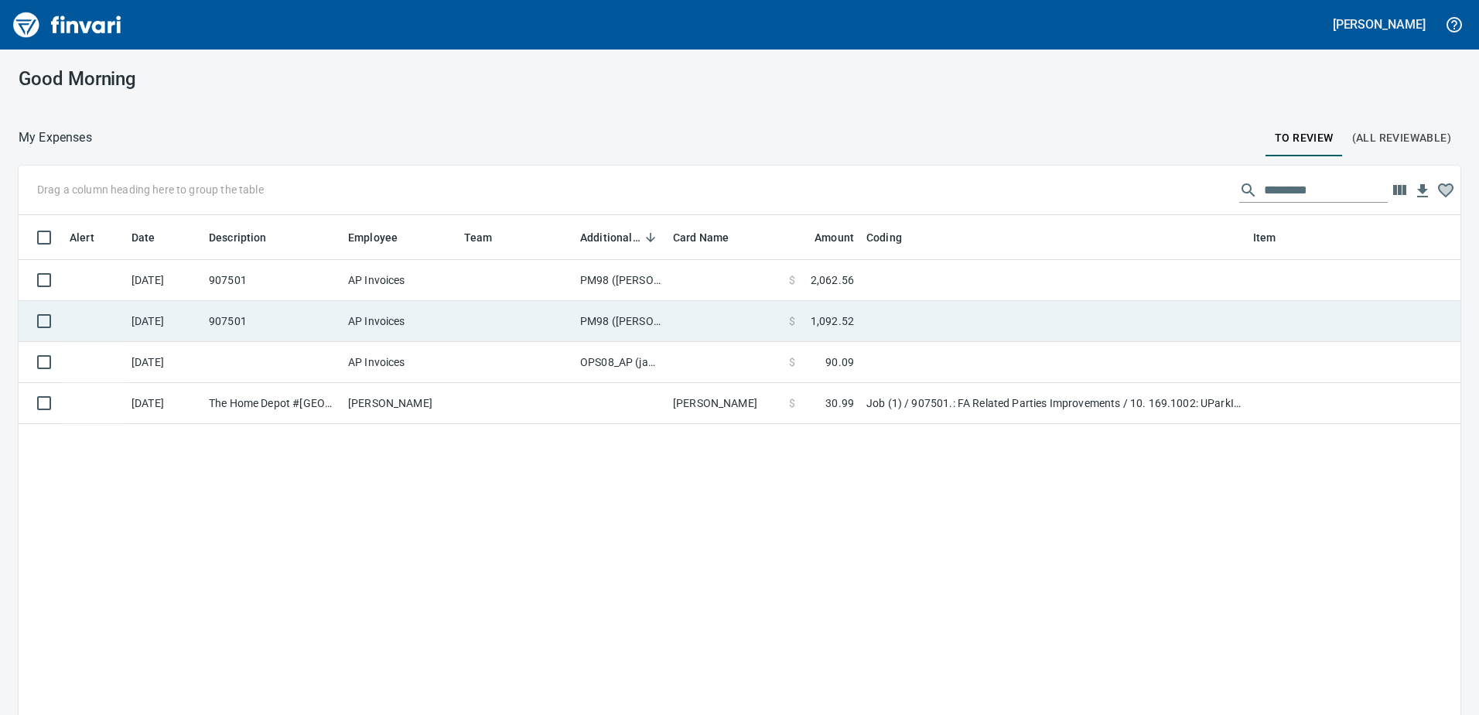
click at [611, 328] on td "PM98 ([PERSON_NAME], [PERSON_NAME])" at bounding box center [620, 321] width 93 height 41
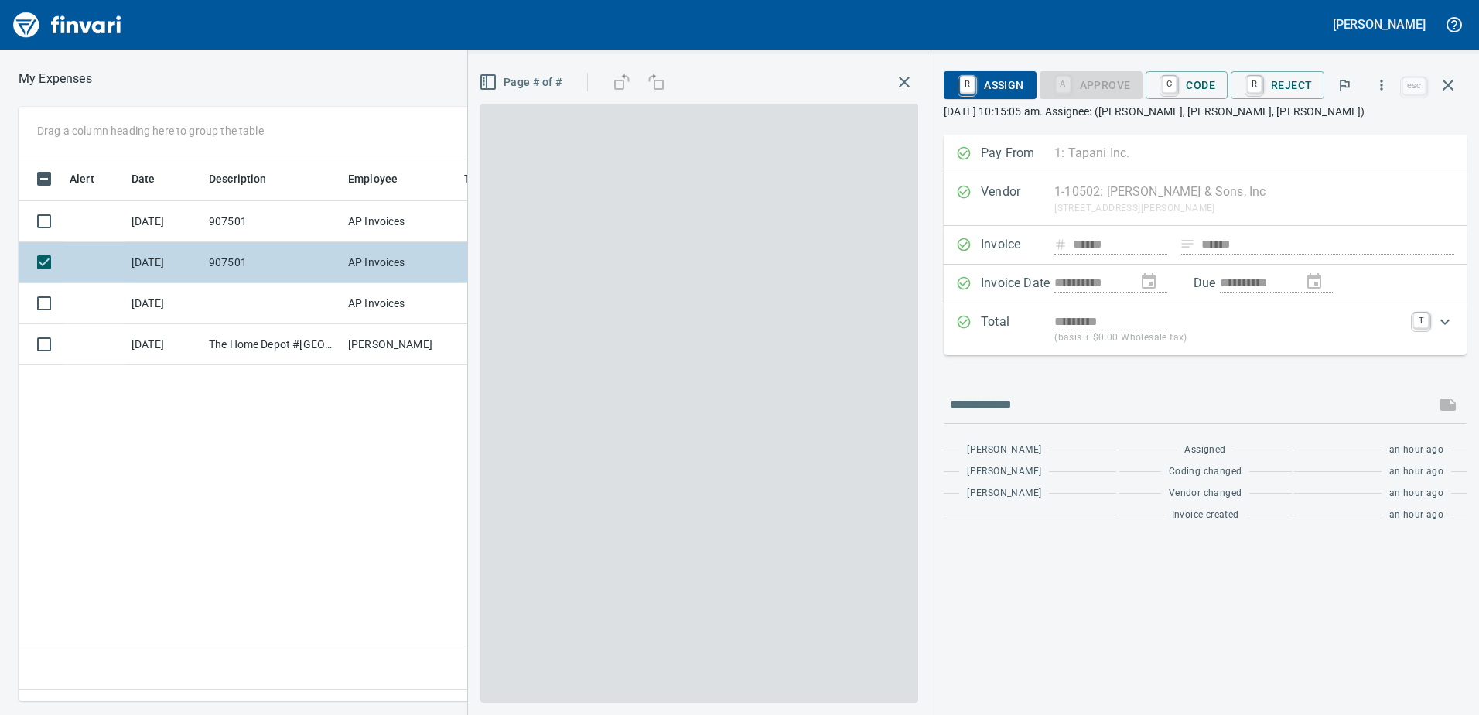
scroll to position [521, 1043]
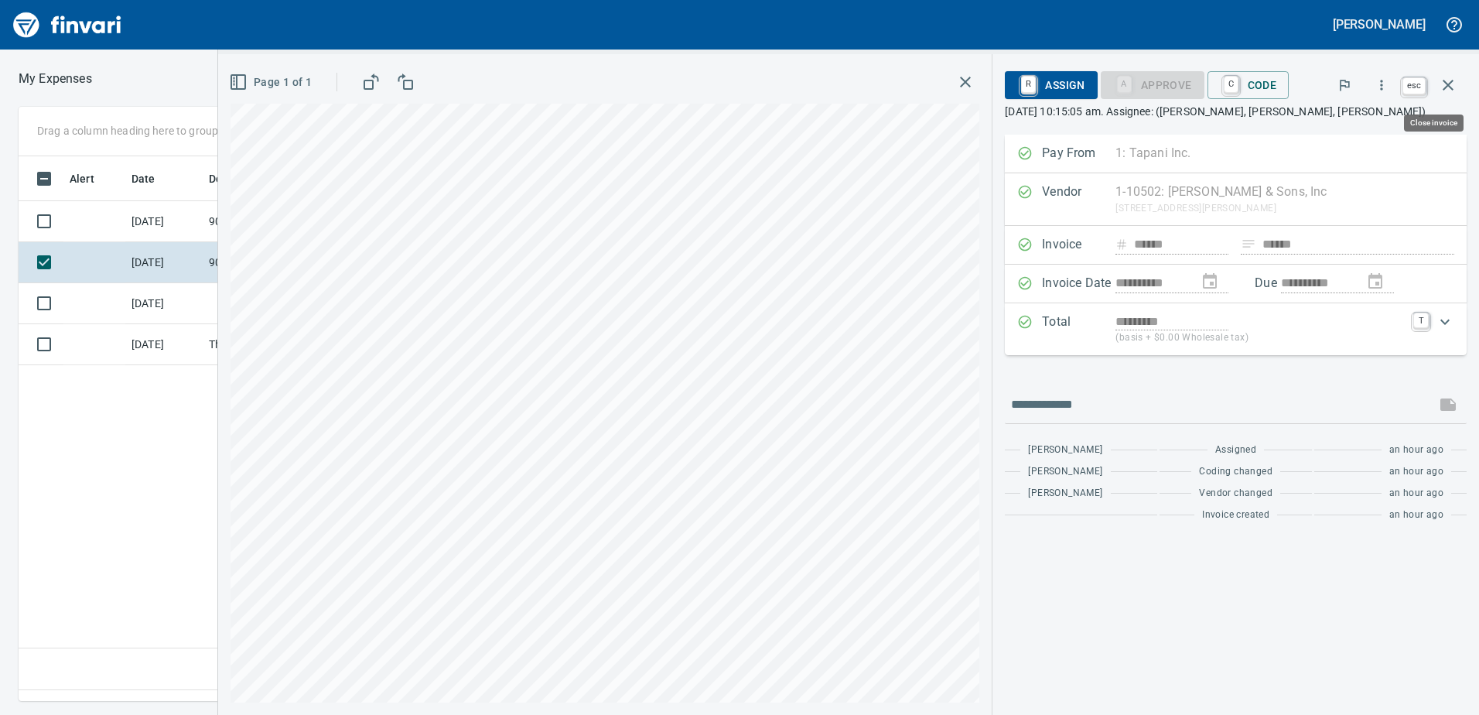
click at [1447, 84] on icon "button" at bounding box center [1447, 85] width 11 height 11
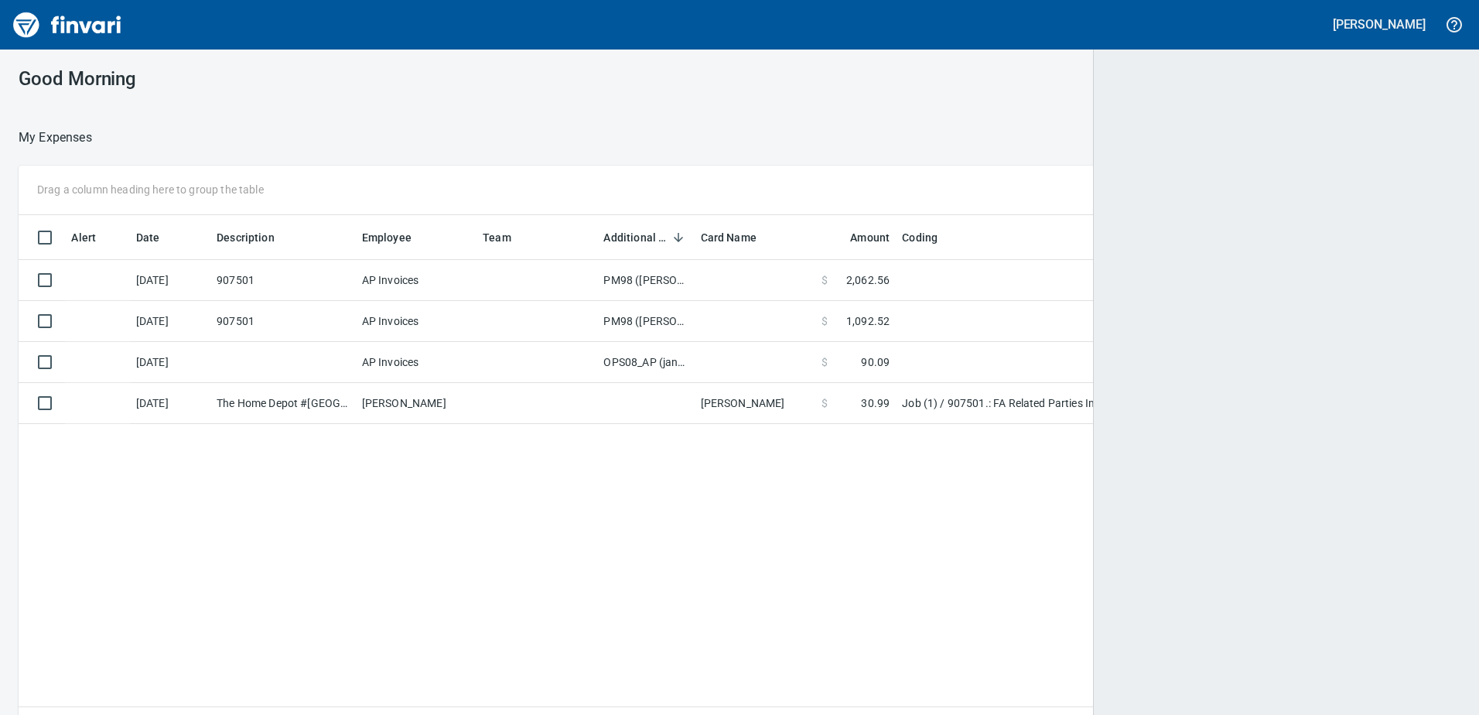
scroll to position [533, 1416]
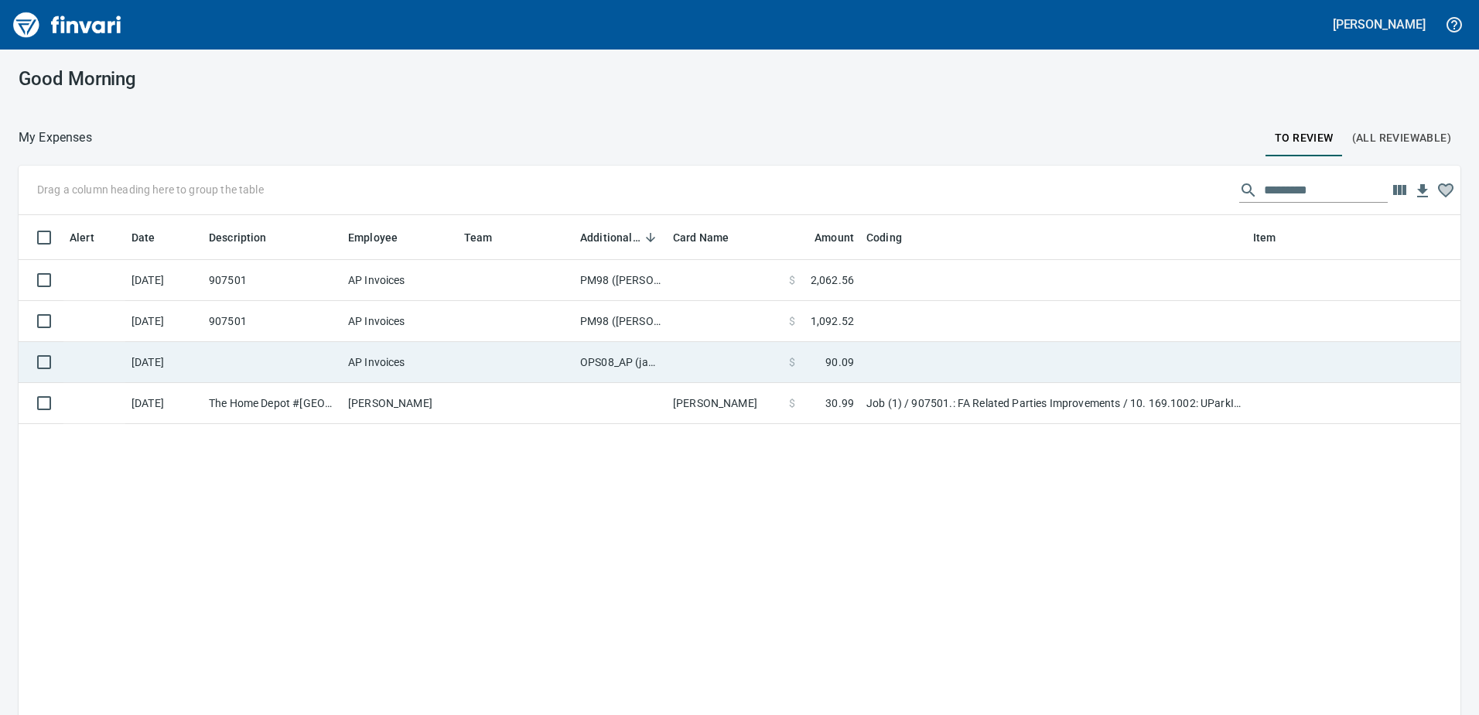
click at [612, 363] on td "OPS08_AP (janettep, samr)" at bounding box center [620, 362] width 93 height 41
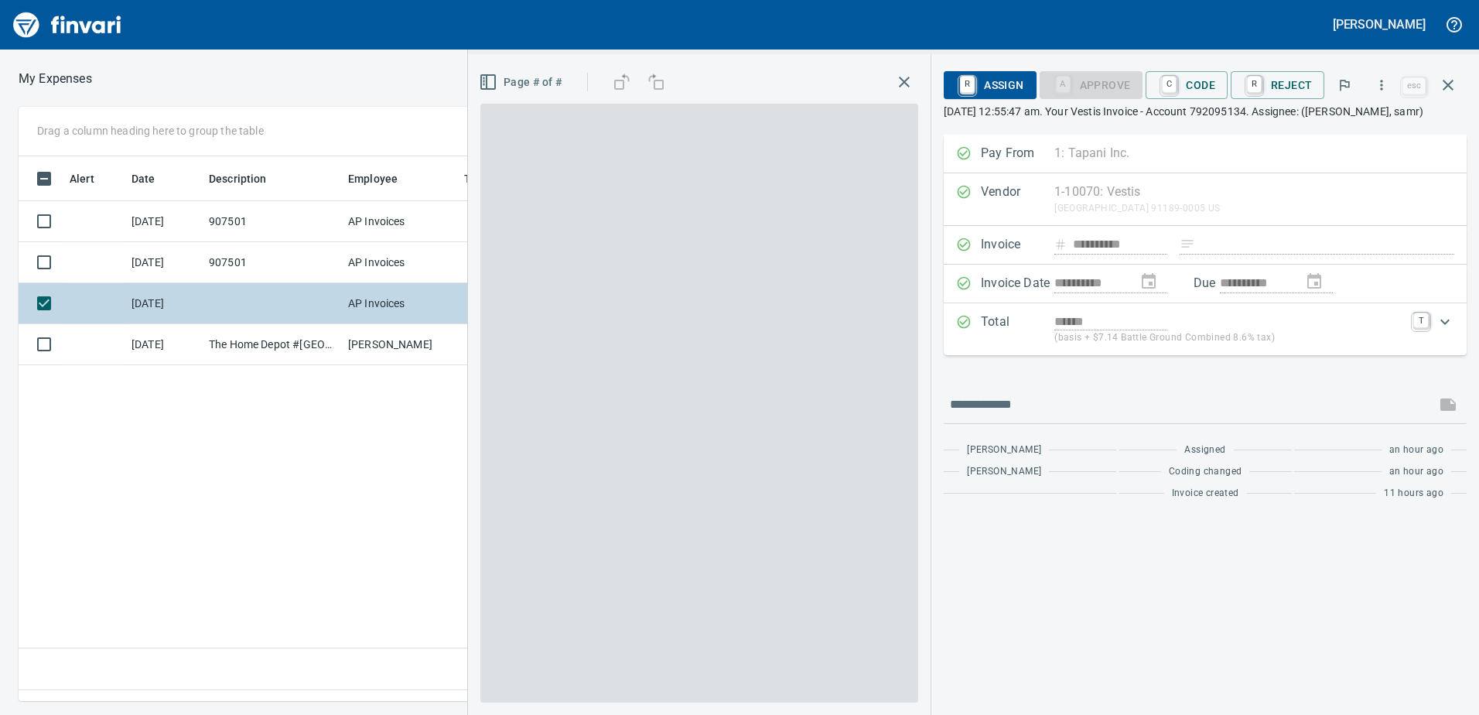
scroll to position [521, 1043]
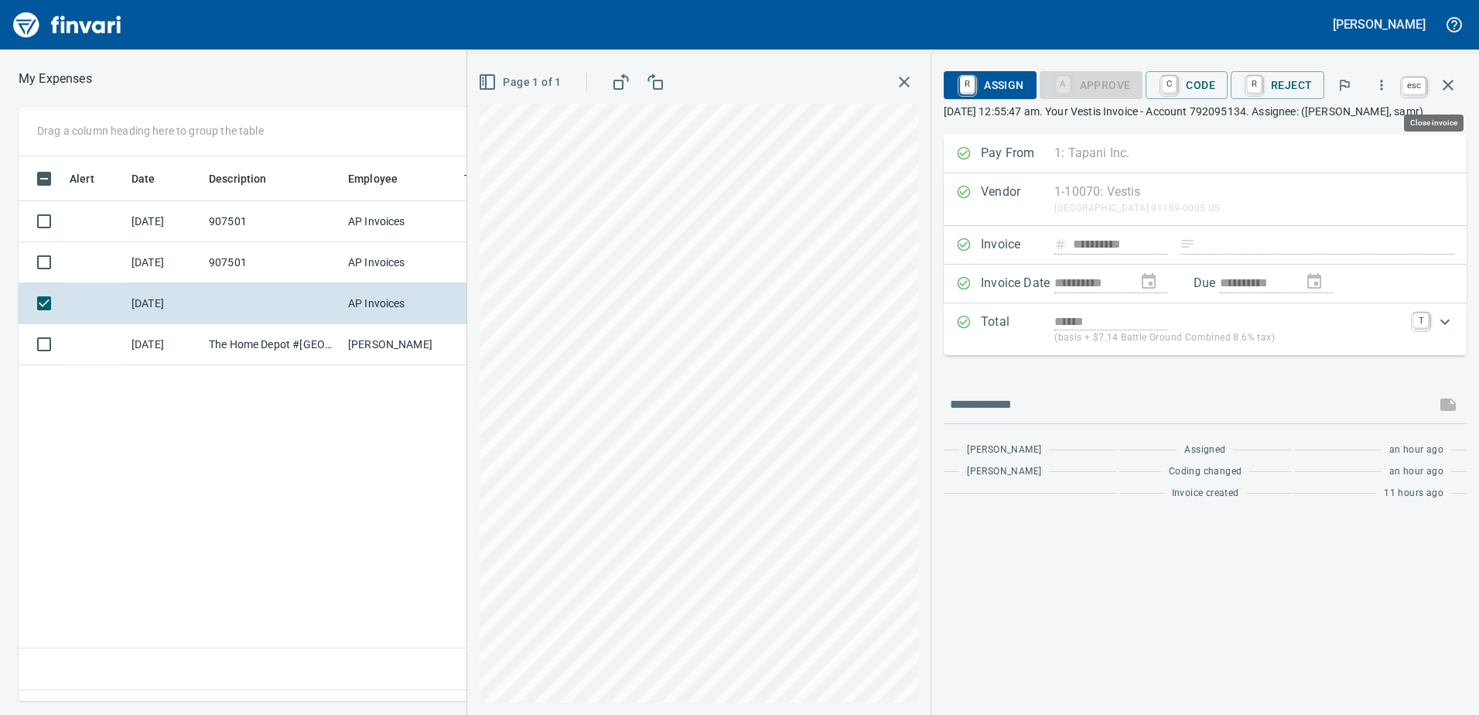
click at [1446, 88] on icon "button" at bounding box center [1447, 85] width 19 height 19
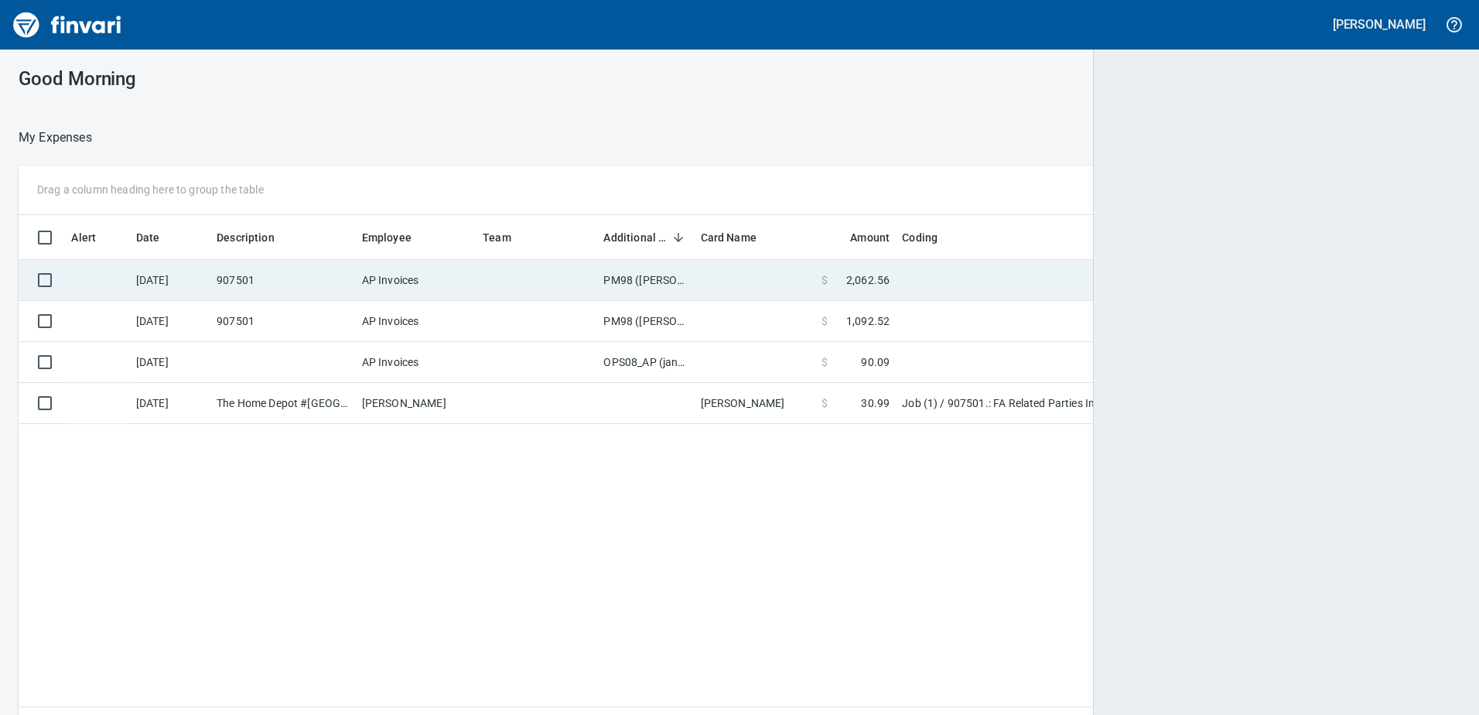
scroll to position [2, 2]
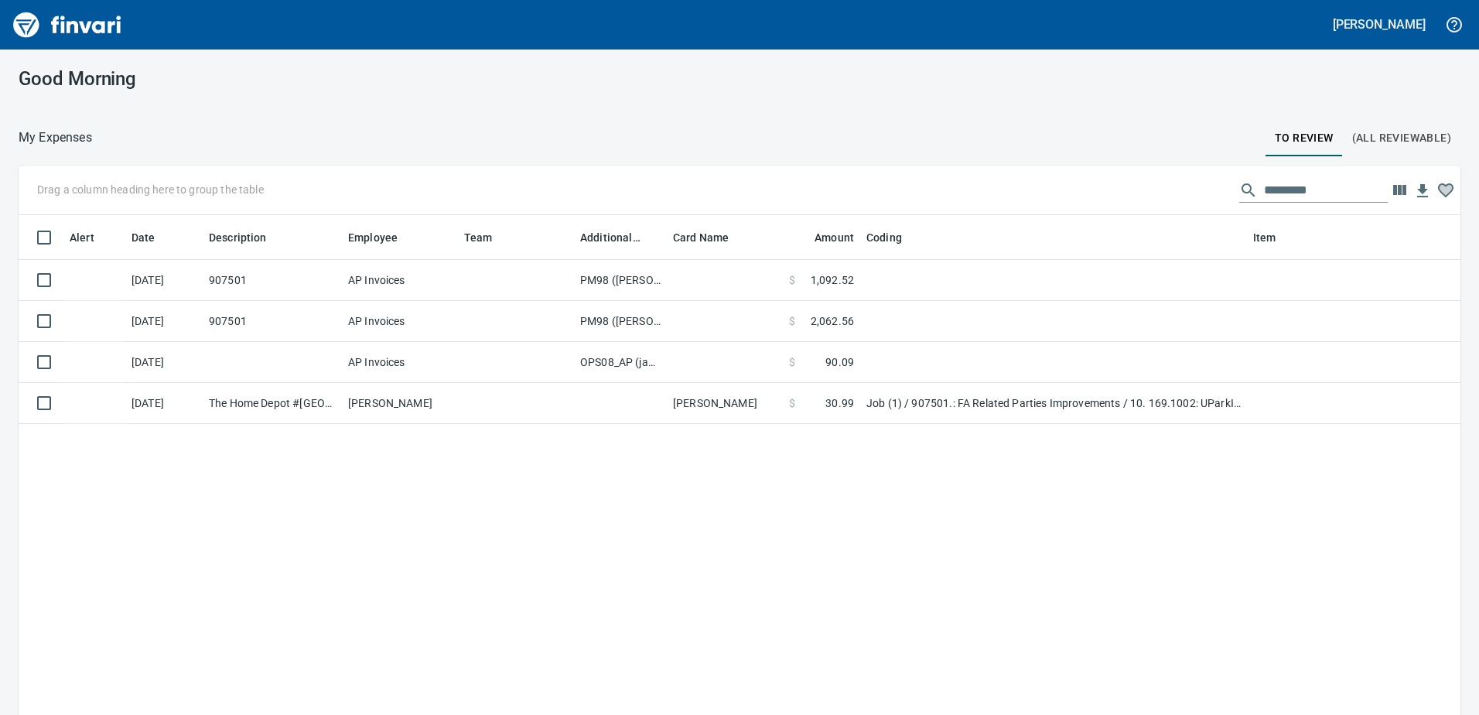
scroll to position [2, 2]
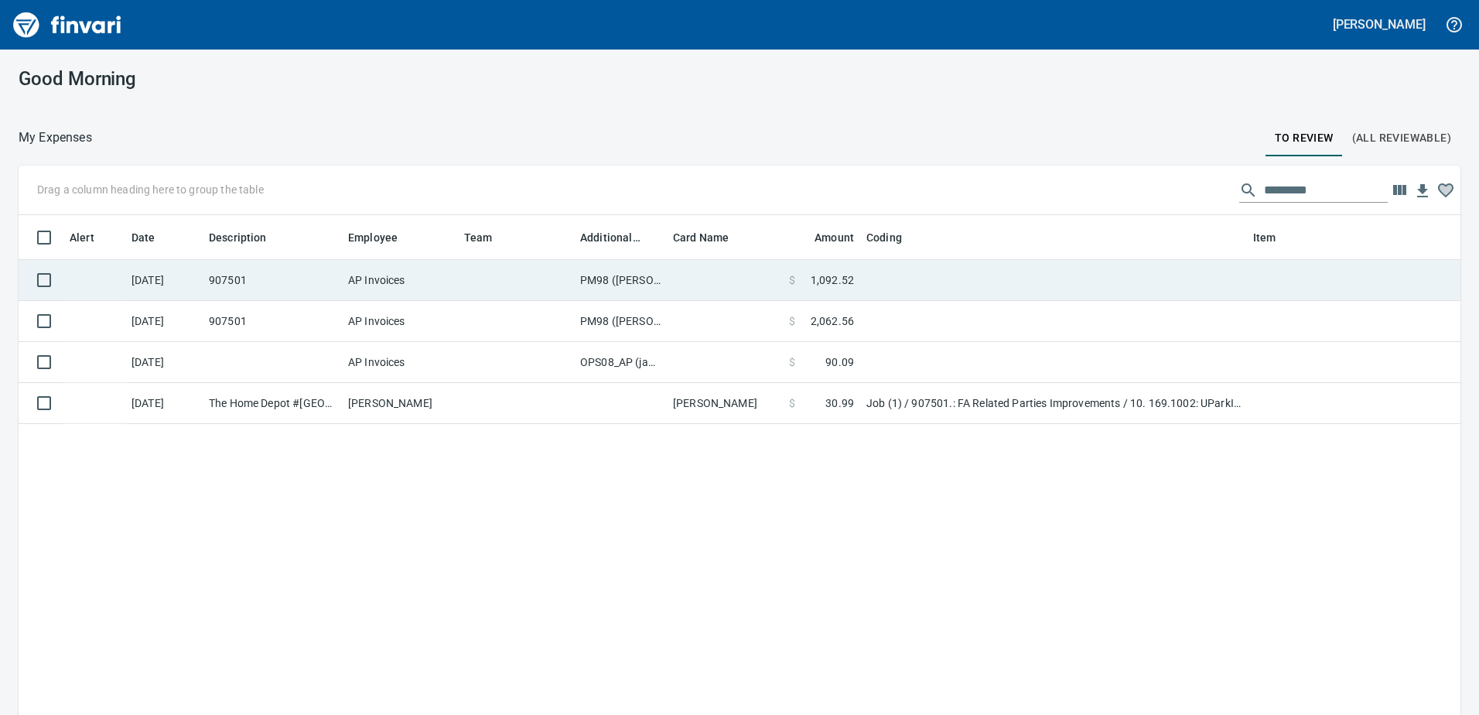
click at [619, 278] on td "PM98 ([PERSON_NAME], [PERSON_NAME])" at bounding box center [620, 280] width 93 height 41
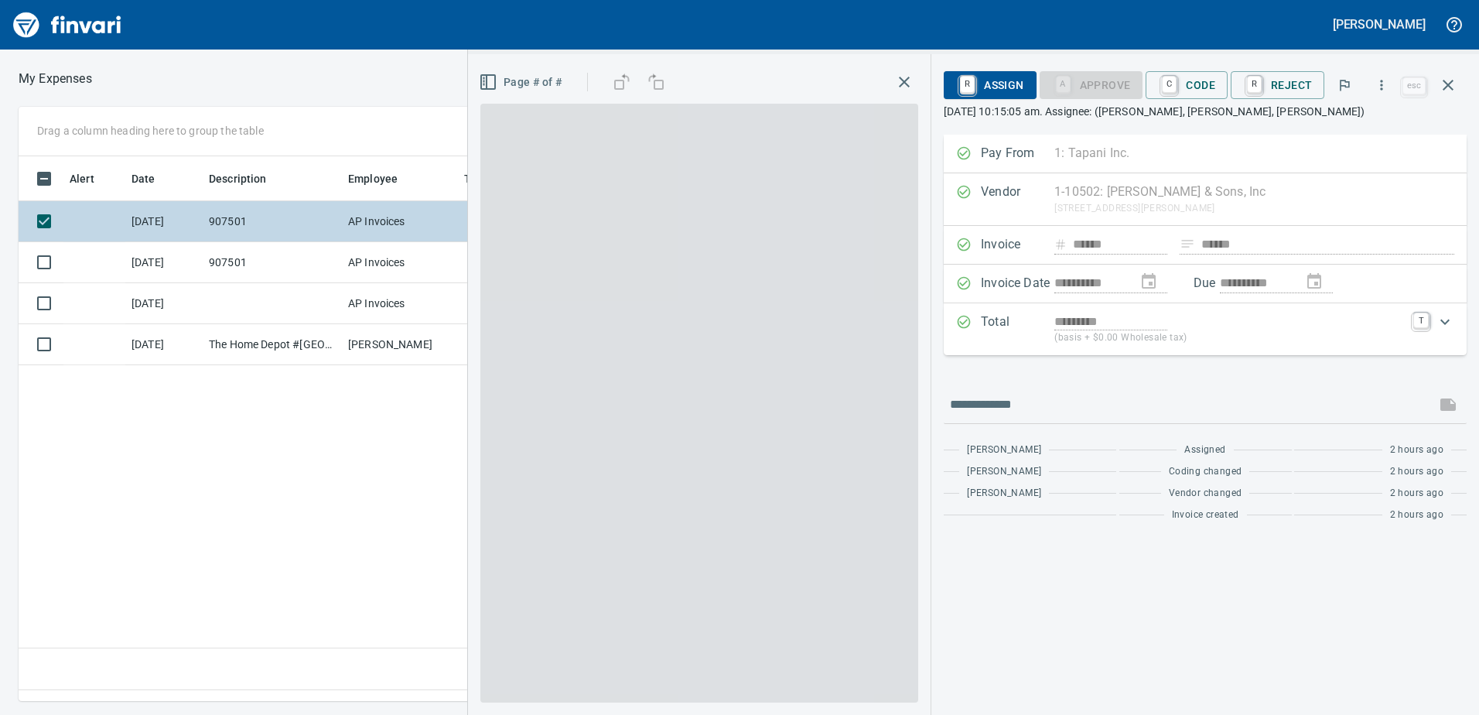
scroll to position [521, 1043]
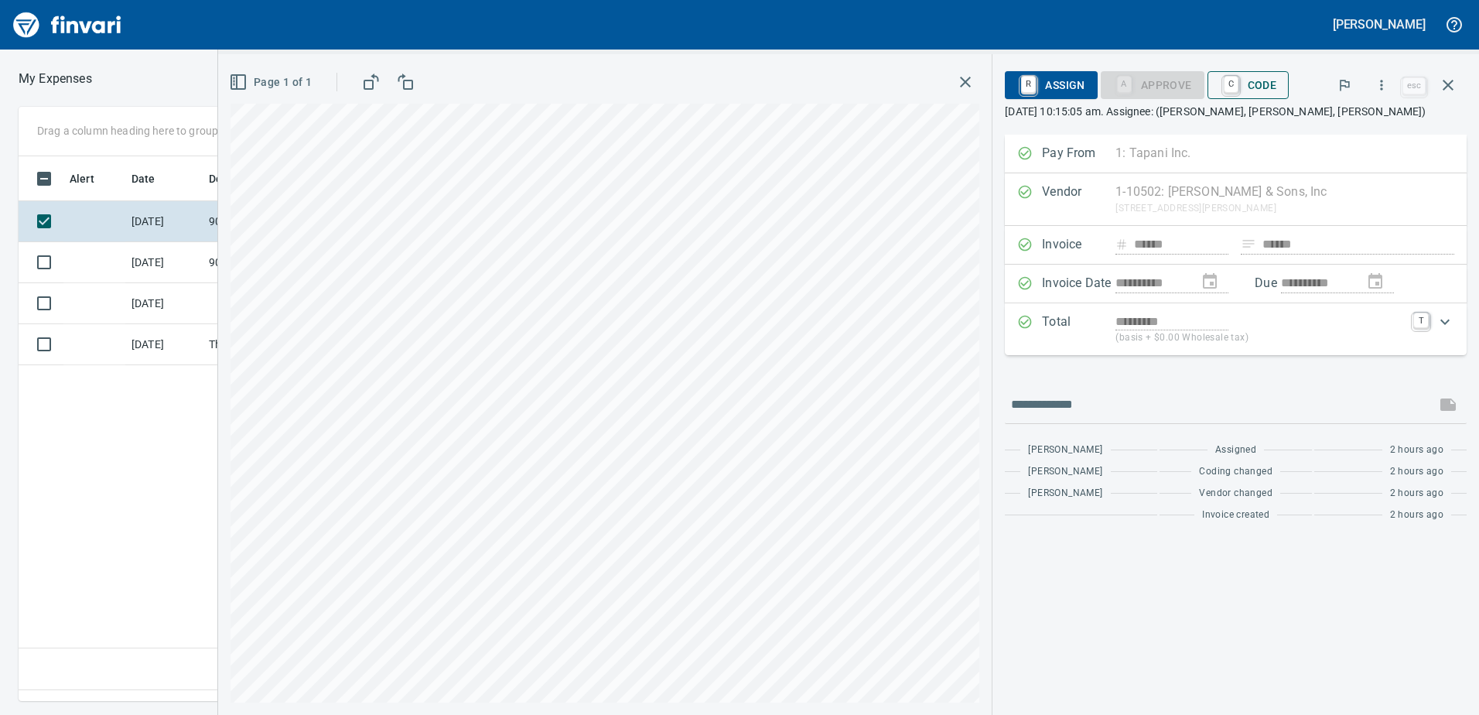
click at [1260, 87] on span "C Code" at bounding box center [1248, 85] width 57 height 26
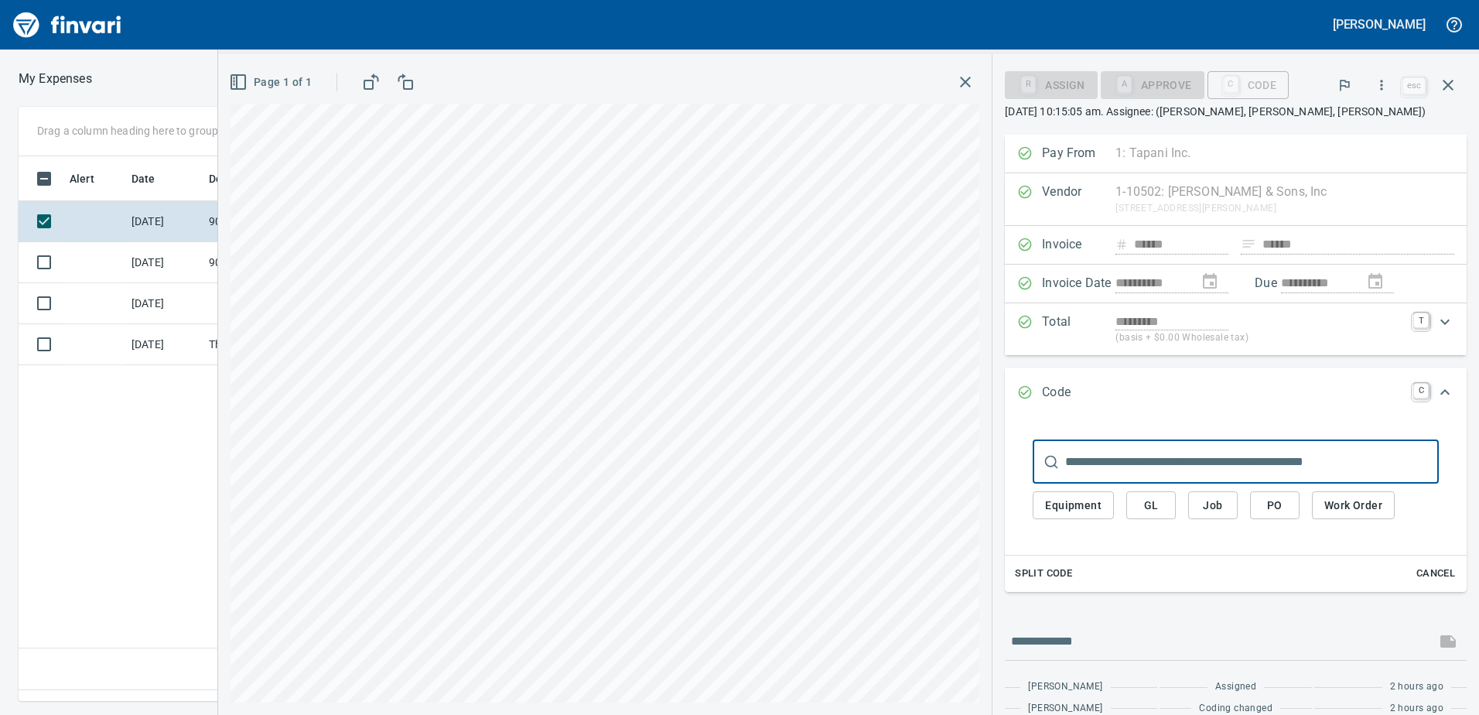
click at [1222, 508] on span "Job" at bounding box center [1212, 505] width 25 height 19
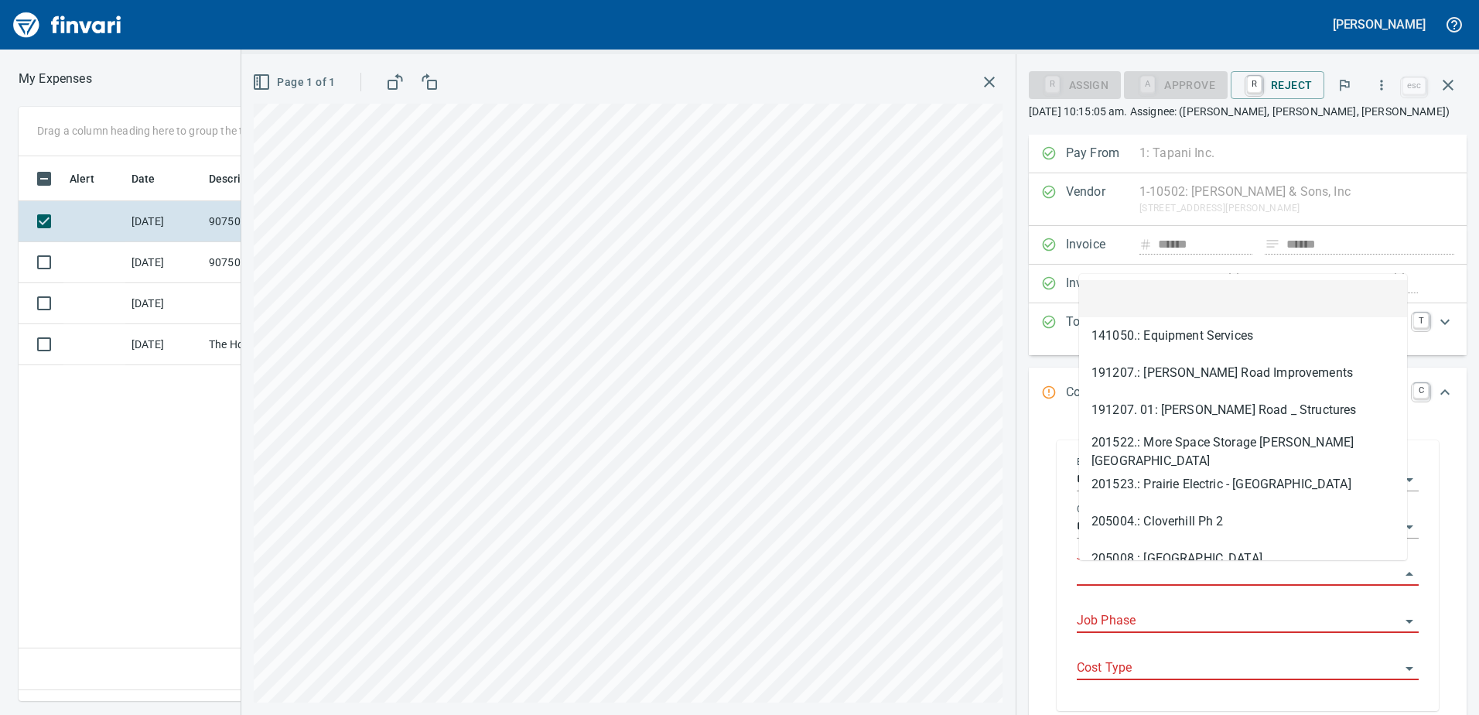
click at [1132, 566] on input "Job" at bounding box center [1238, 574] width 323 height 22
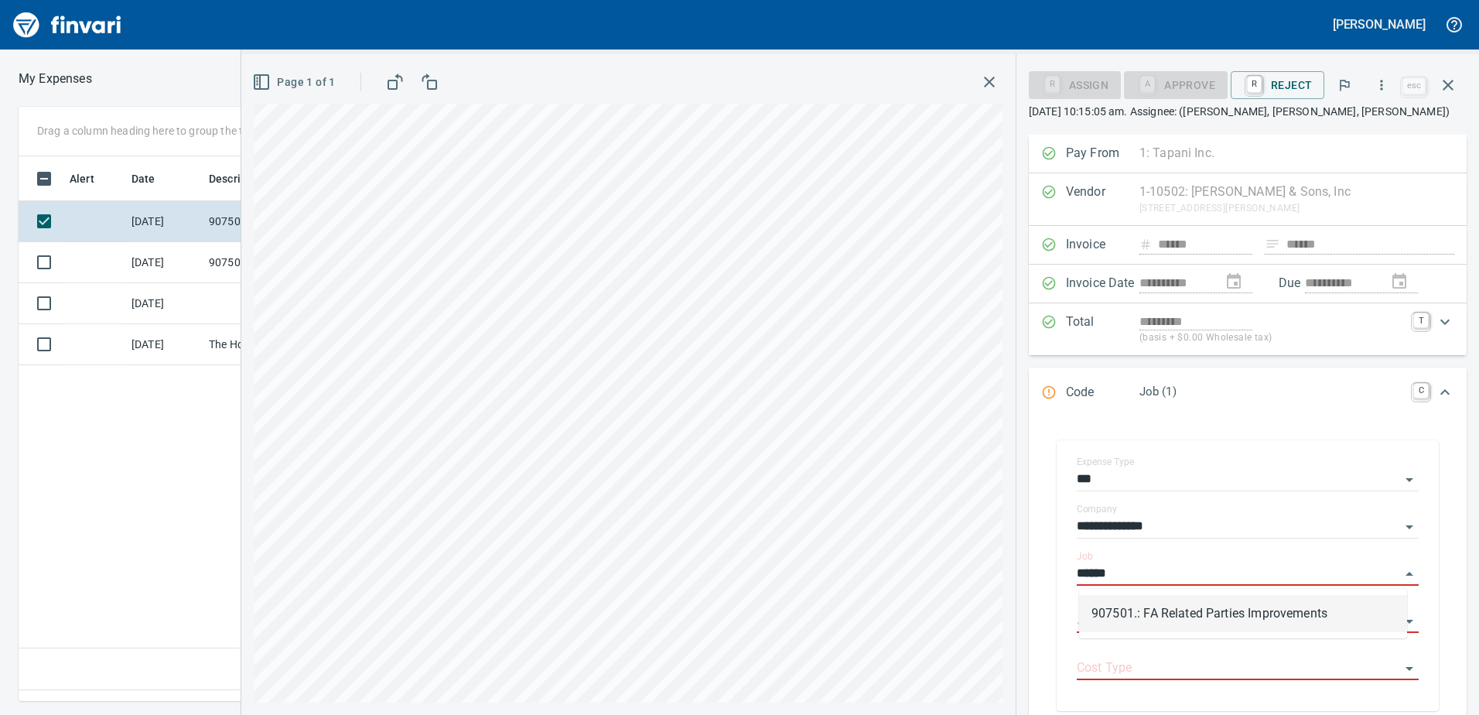
click at [1162, 616] on li "907501.: FA Related Parties Improvements" at bounding box center [1243, 613] width 328 height 37
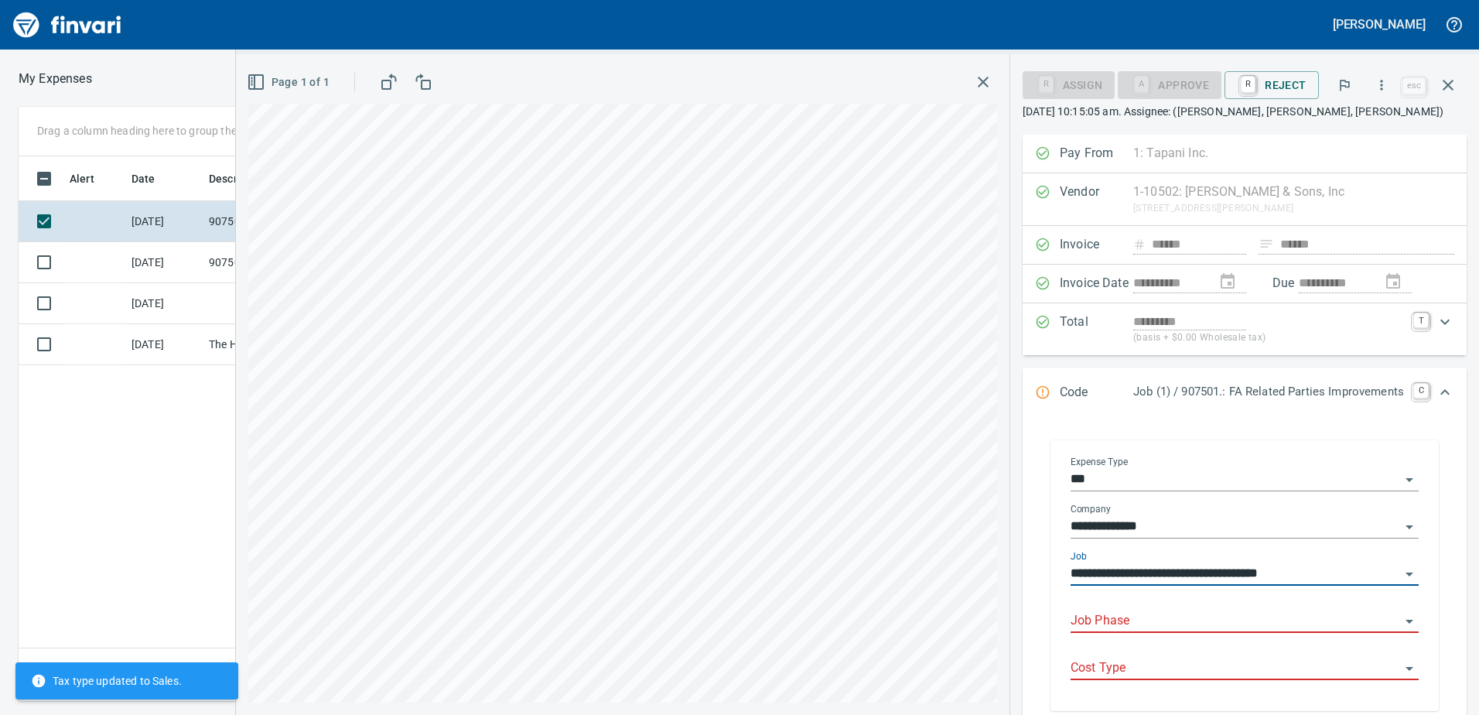
type input "**********"
click at [1122, 623] on input "Job Phase" at bounding box center [1234, 621] width 329 height 22
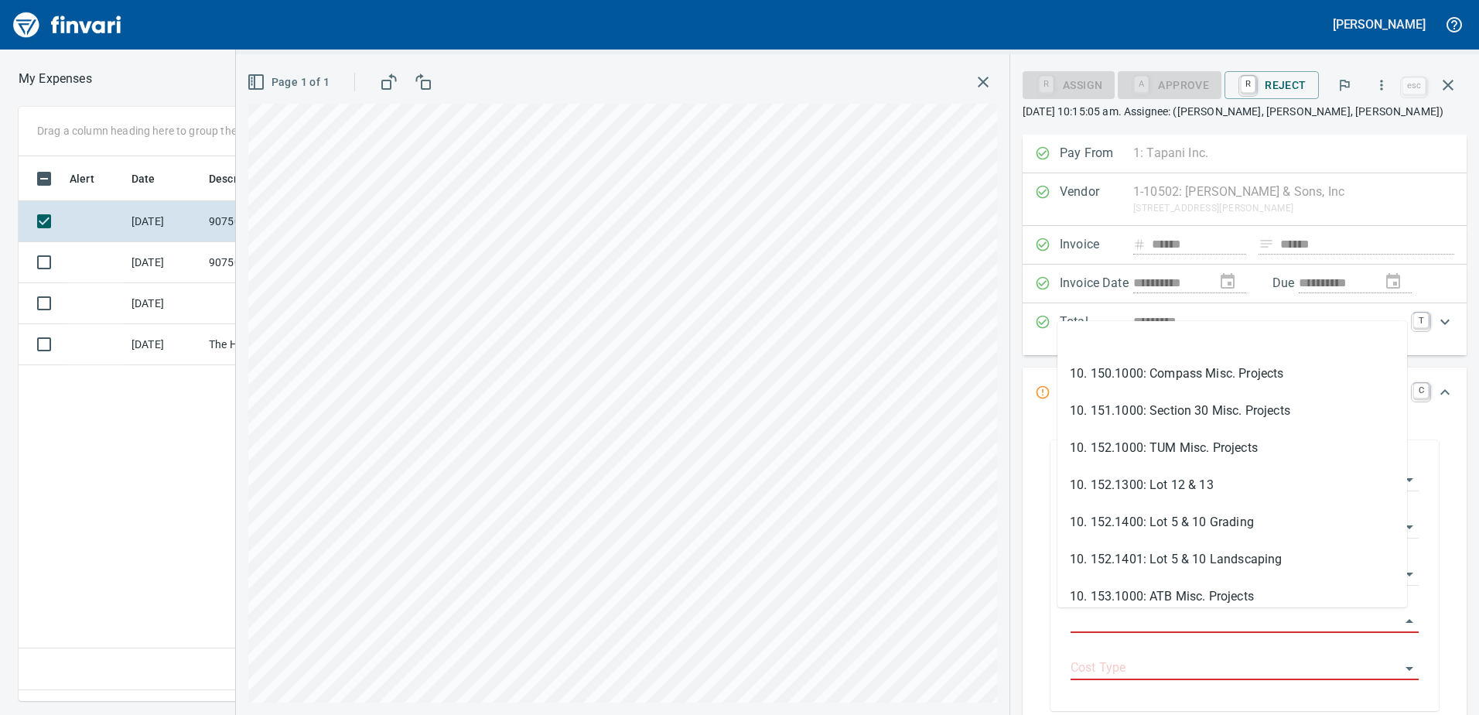
scroll to position [0, 0]
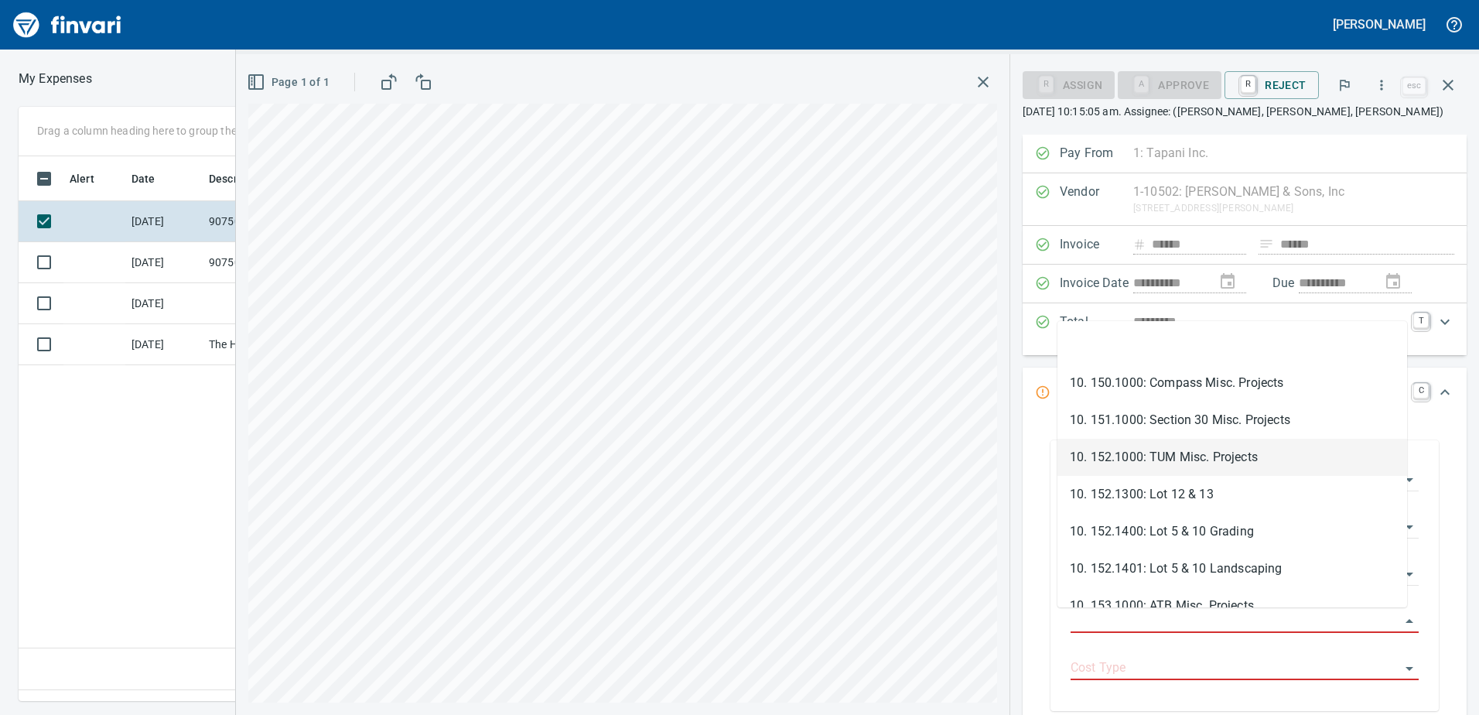
click at [1210, 449] on li "10. 152.1000: TUM Misc. Projects" at bounding box center [1232, 456] width 350 height 37
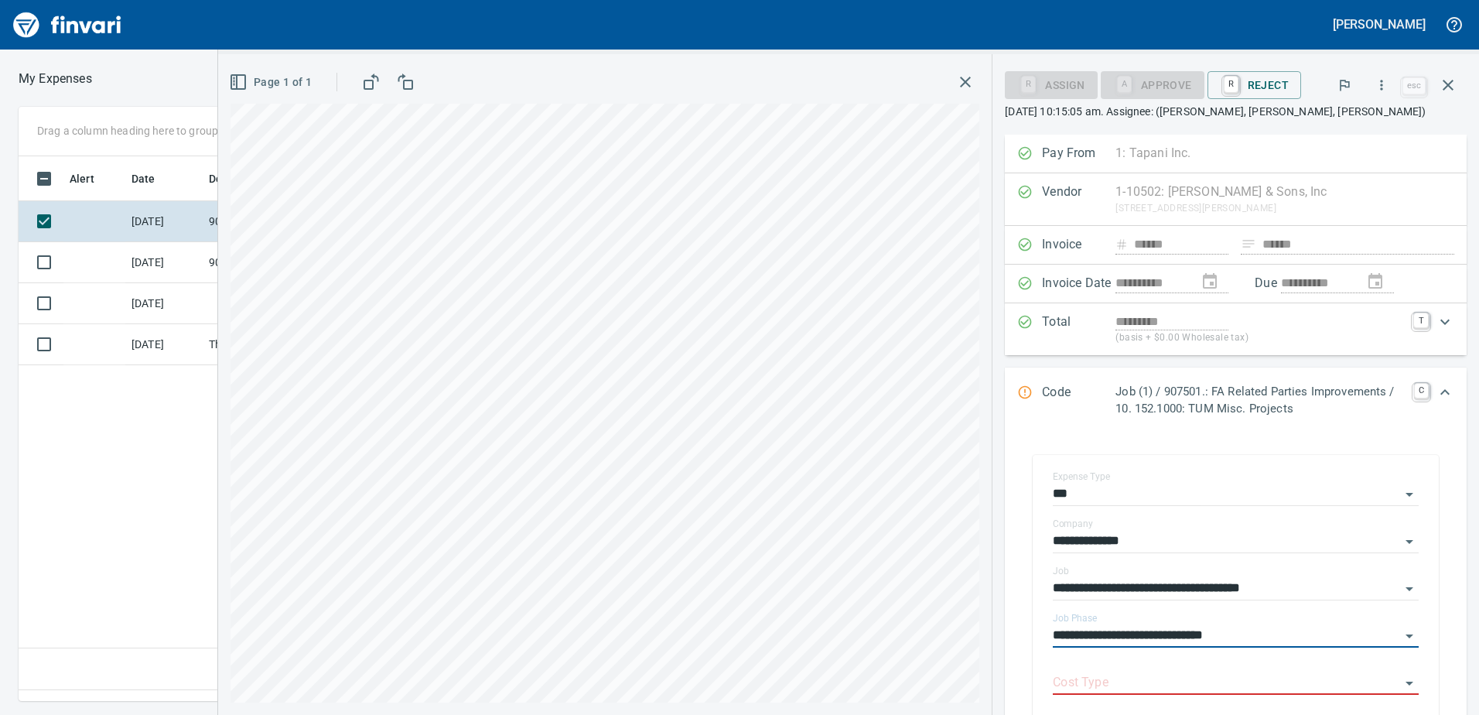
type input "**********"
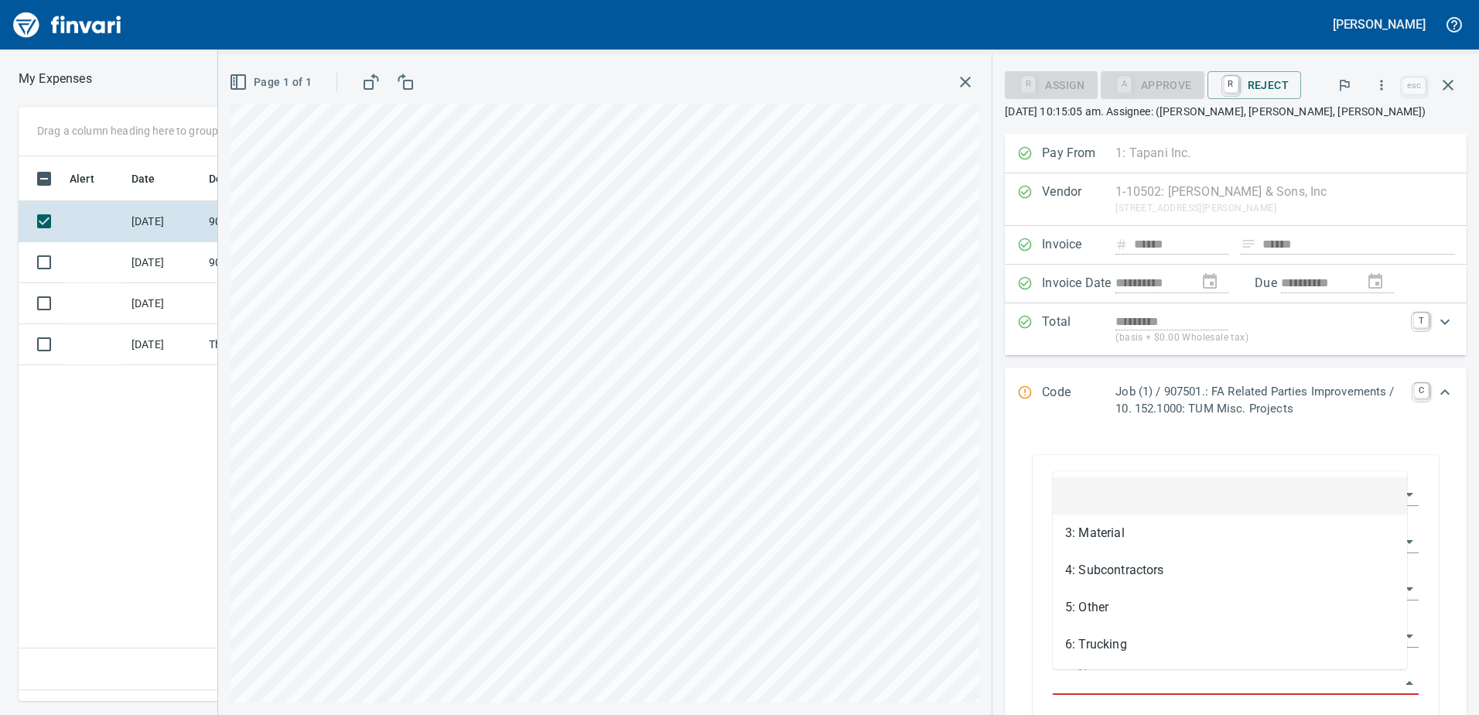
scroll to position [521, 1043]
click at [1125, 681] on input "Cost Type" at bounding box center [1226, 683] width 347 height 22
click at [1112, 532] on li "3: Material" at bounding box center [1230, 532] width 354 height 37
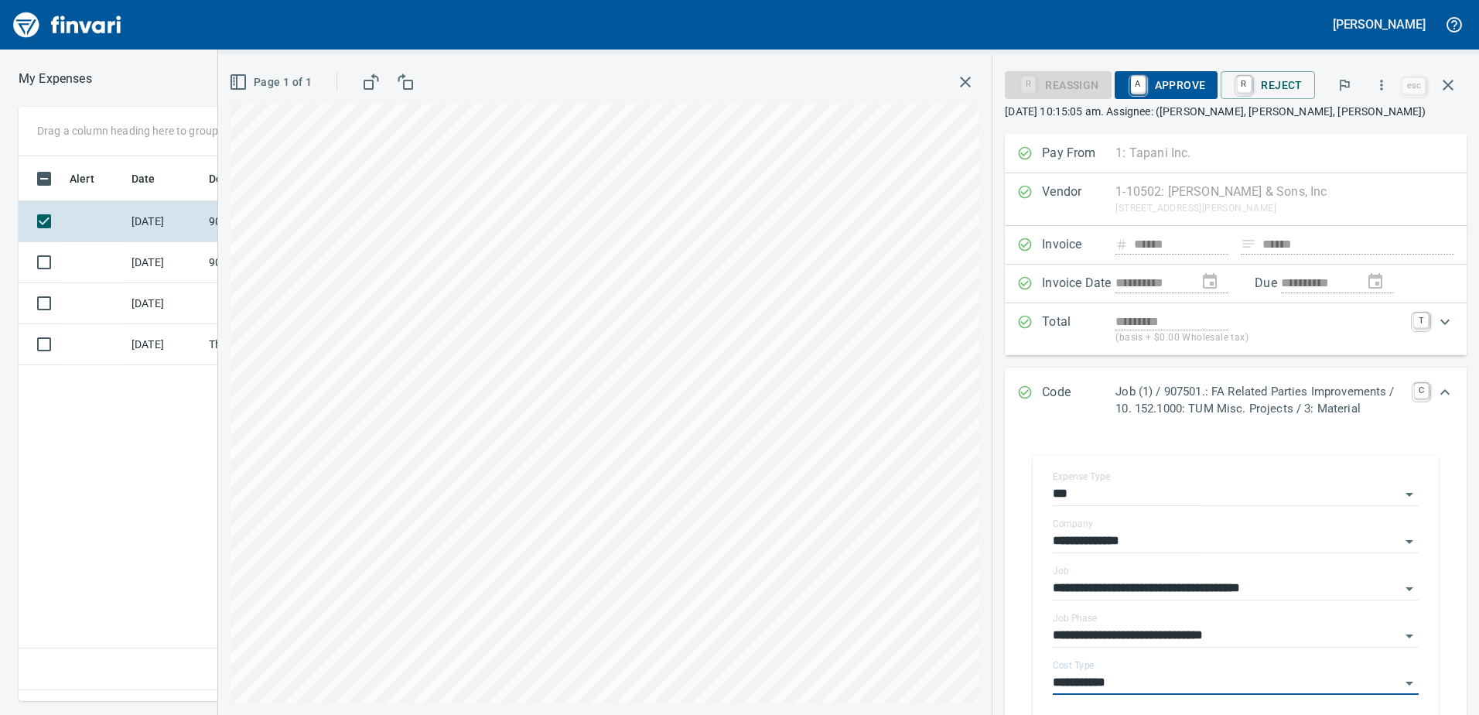
type input "**********"
click at [1170, 83] on span "A Approve" at bounding box center [1166, 85] width 79 height 26
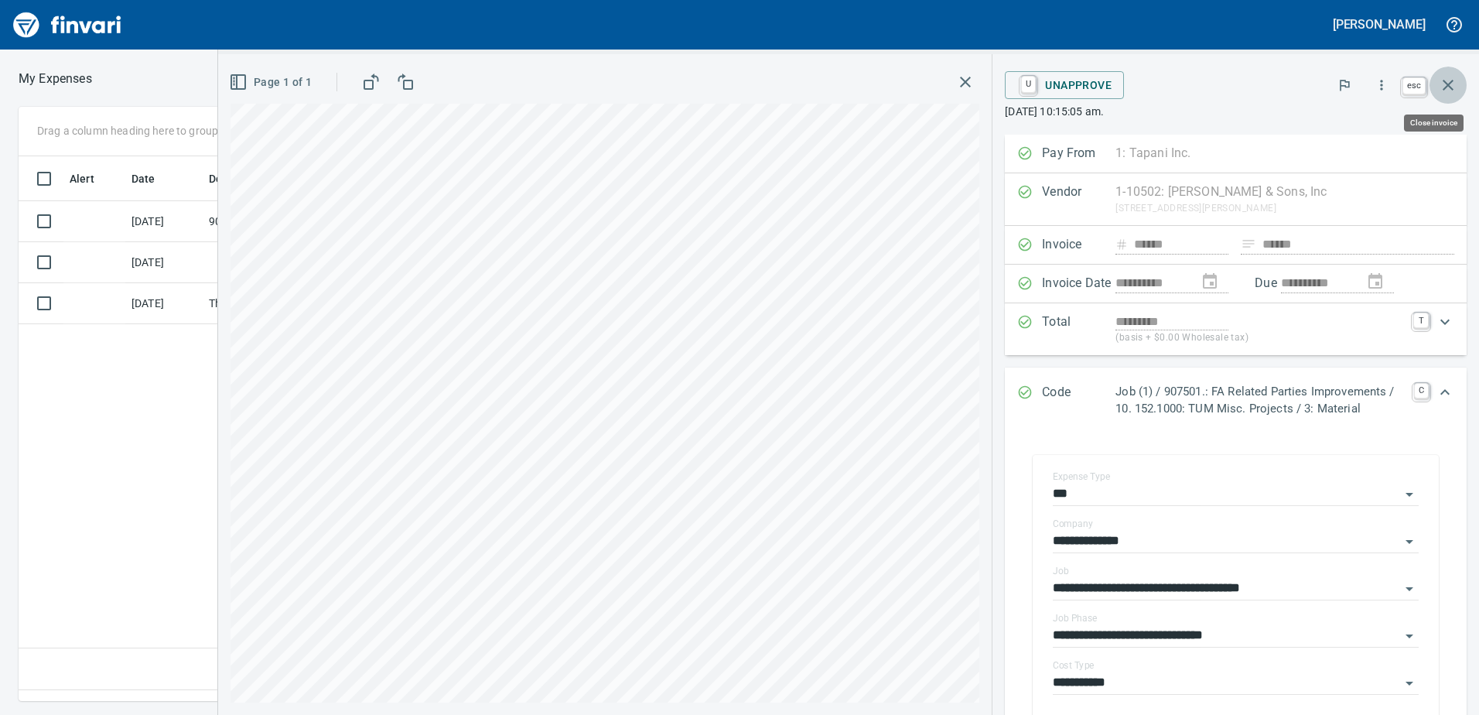
click at [1454, 84] on icon "button" at bounding box center [1447, 85] width 19 height 19
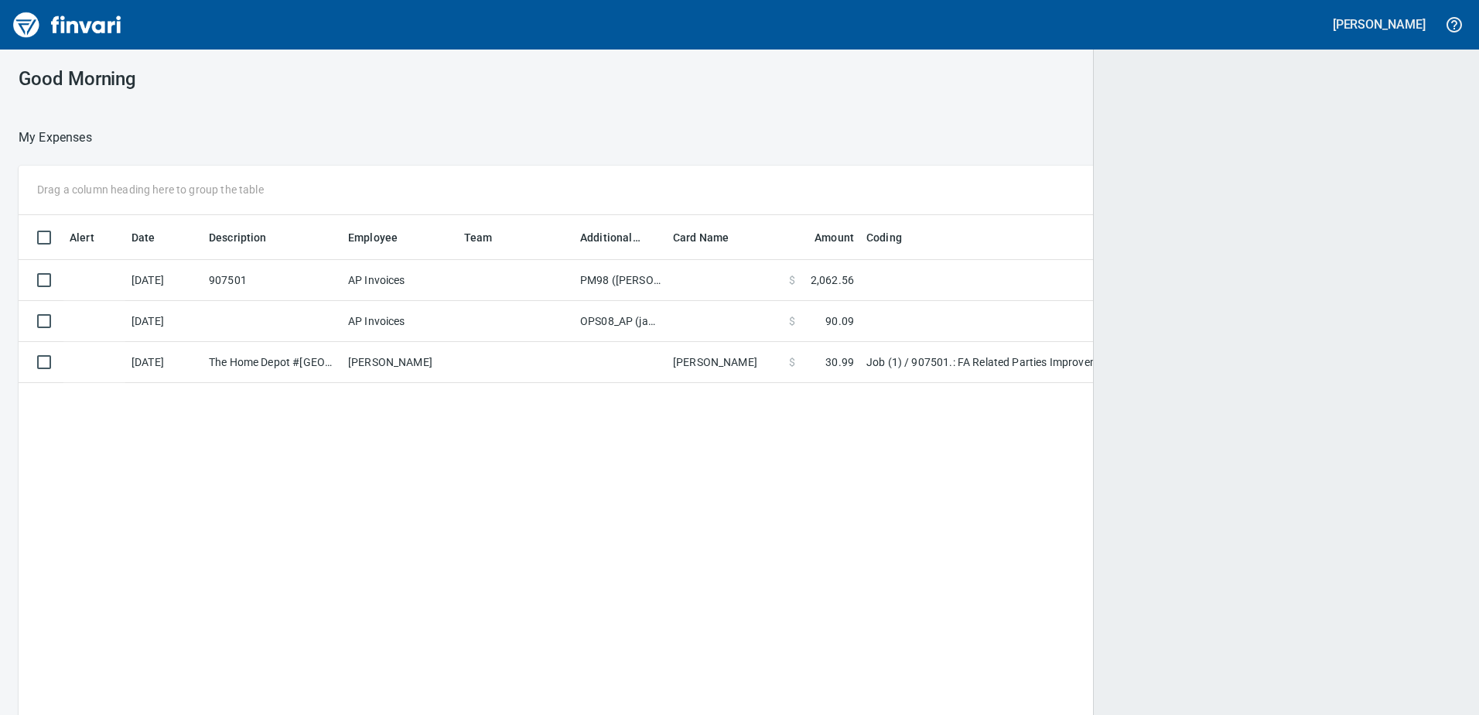
scroll to position [533, 1415]
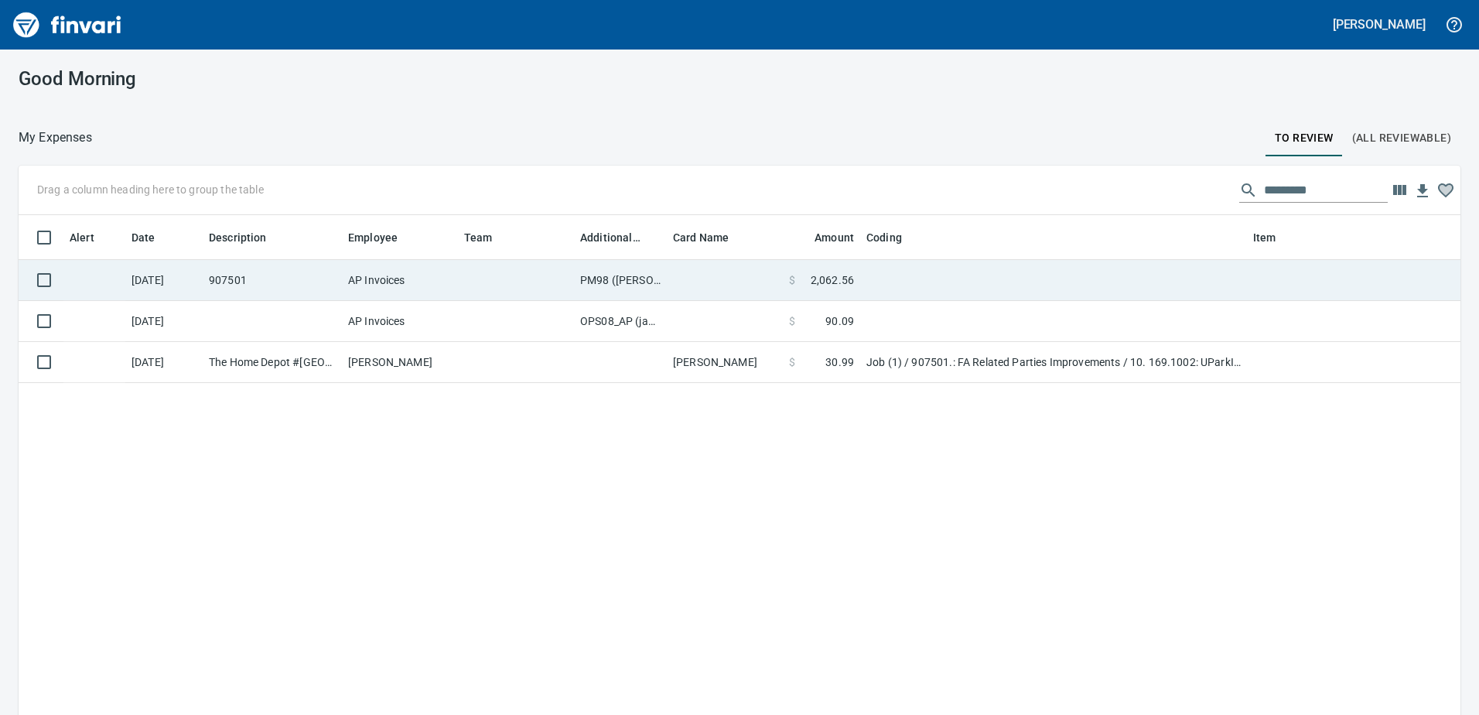
click at [620, 278] on td "PM98 ([PERSON_NAME], [PERSON_NAME])" at bounding box center [620, 280] width 93 height 41
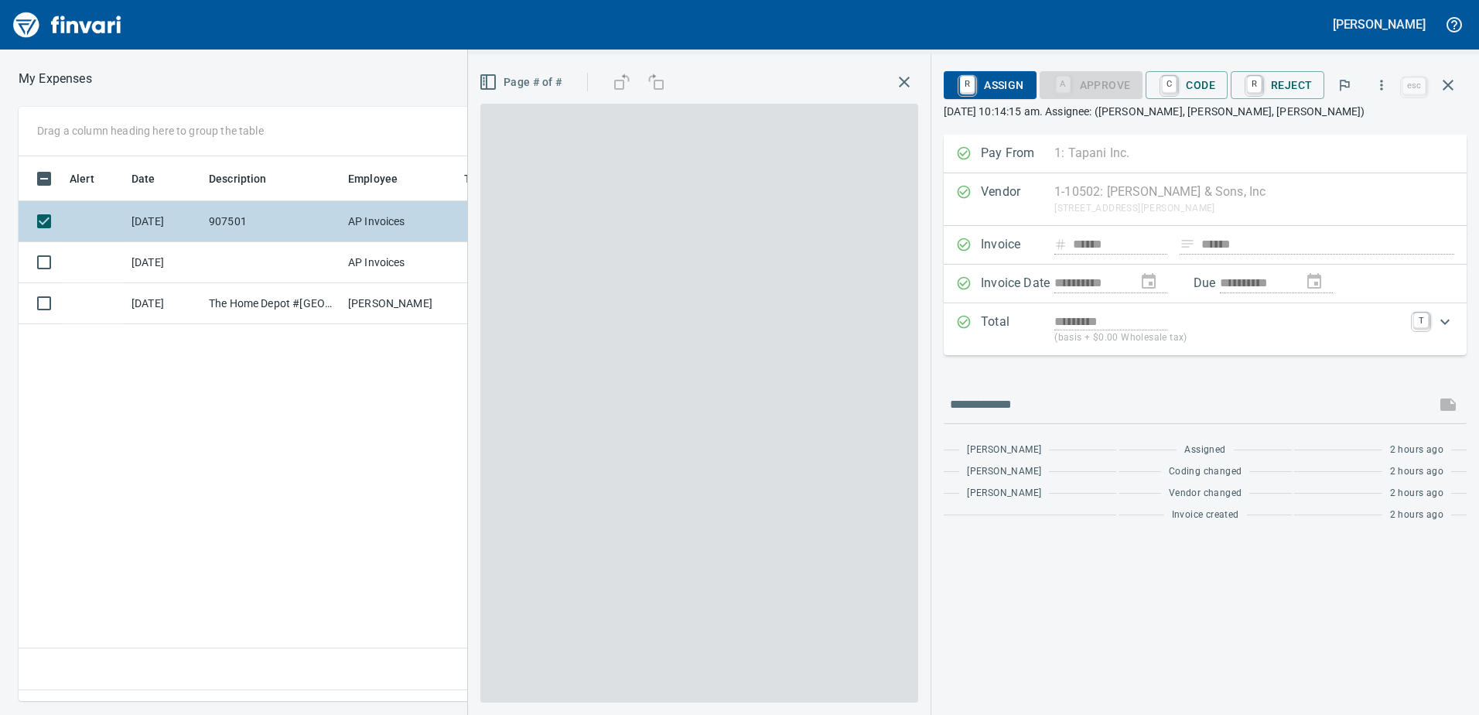
scroll to position [521, 1043]
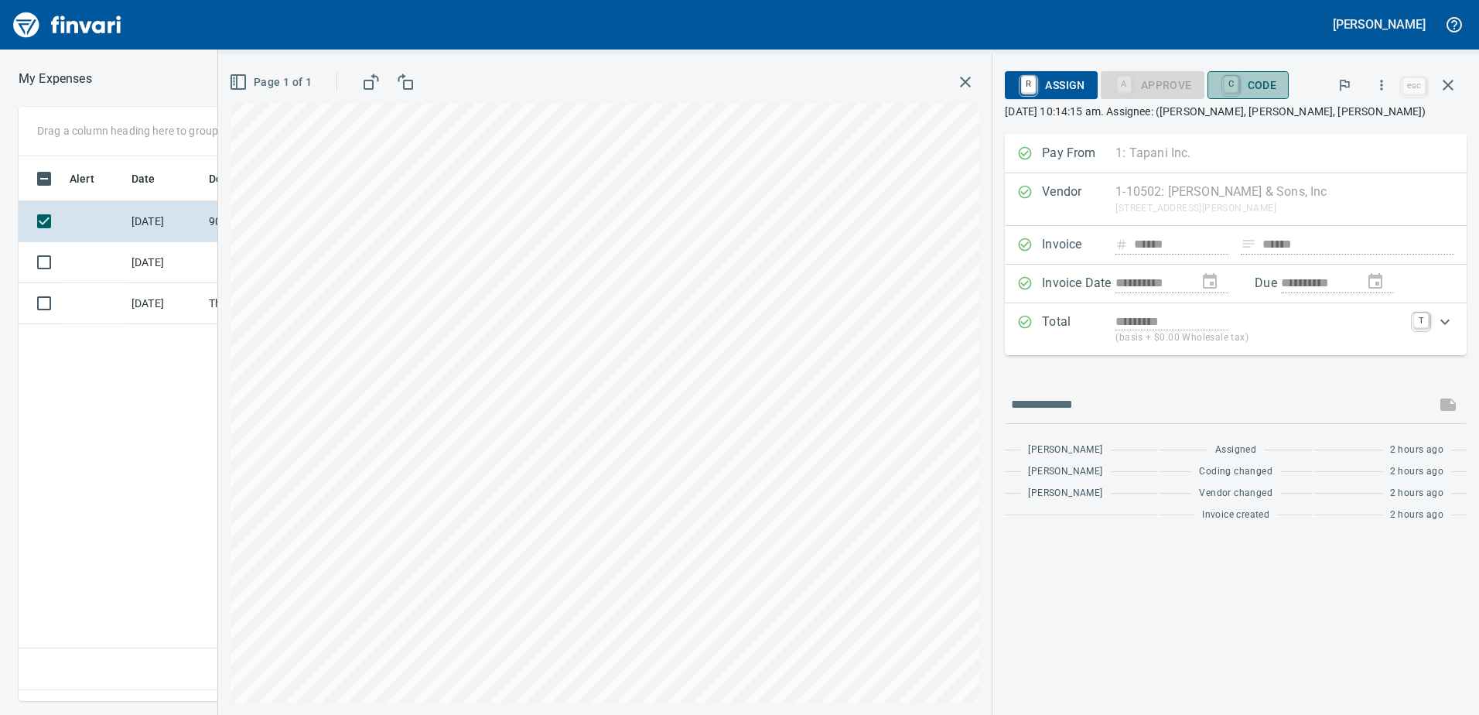
click at [1256, 91] on span "C Code" at bounding box center [1248, 85] width 57 height 26
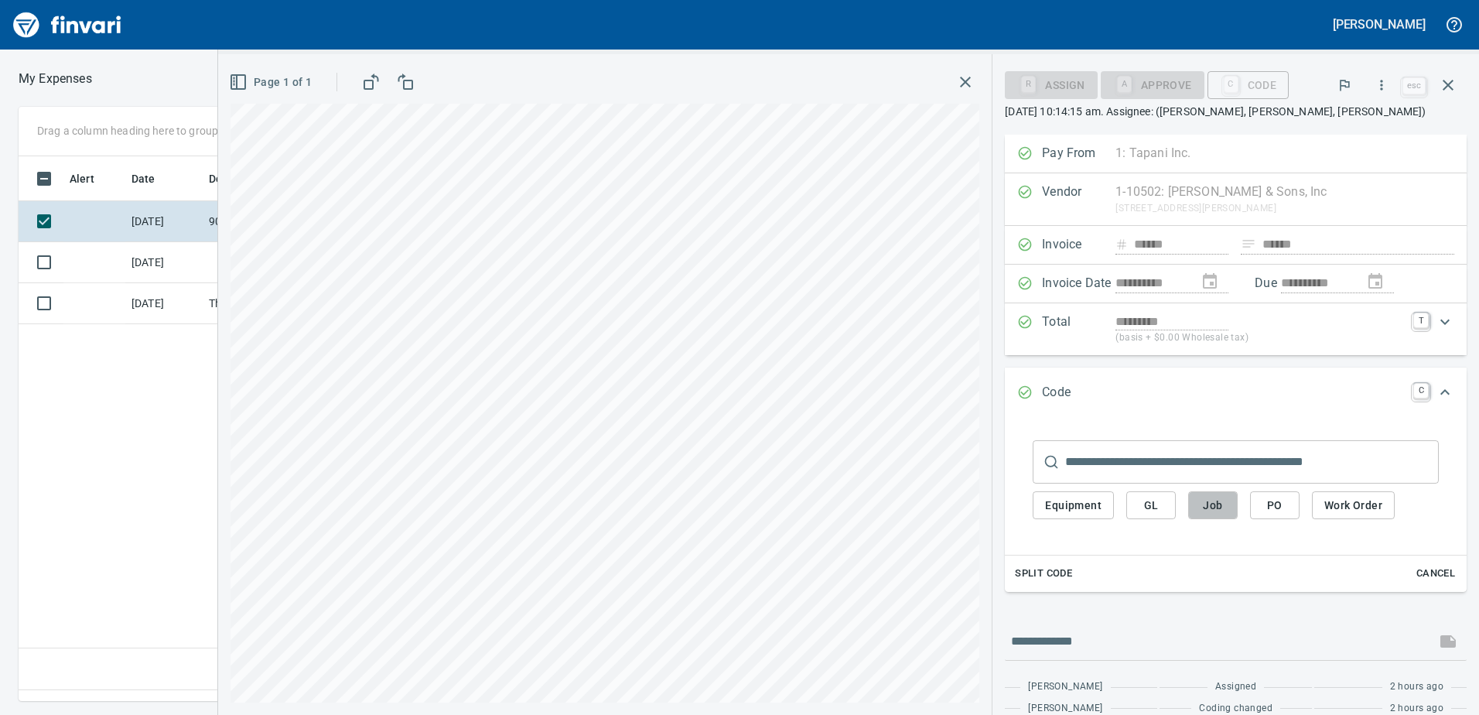
click at [1210, 506] on span "Job" at bounding box center [1212, 505] width 25 height 19
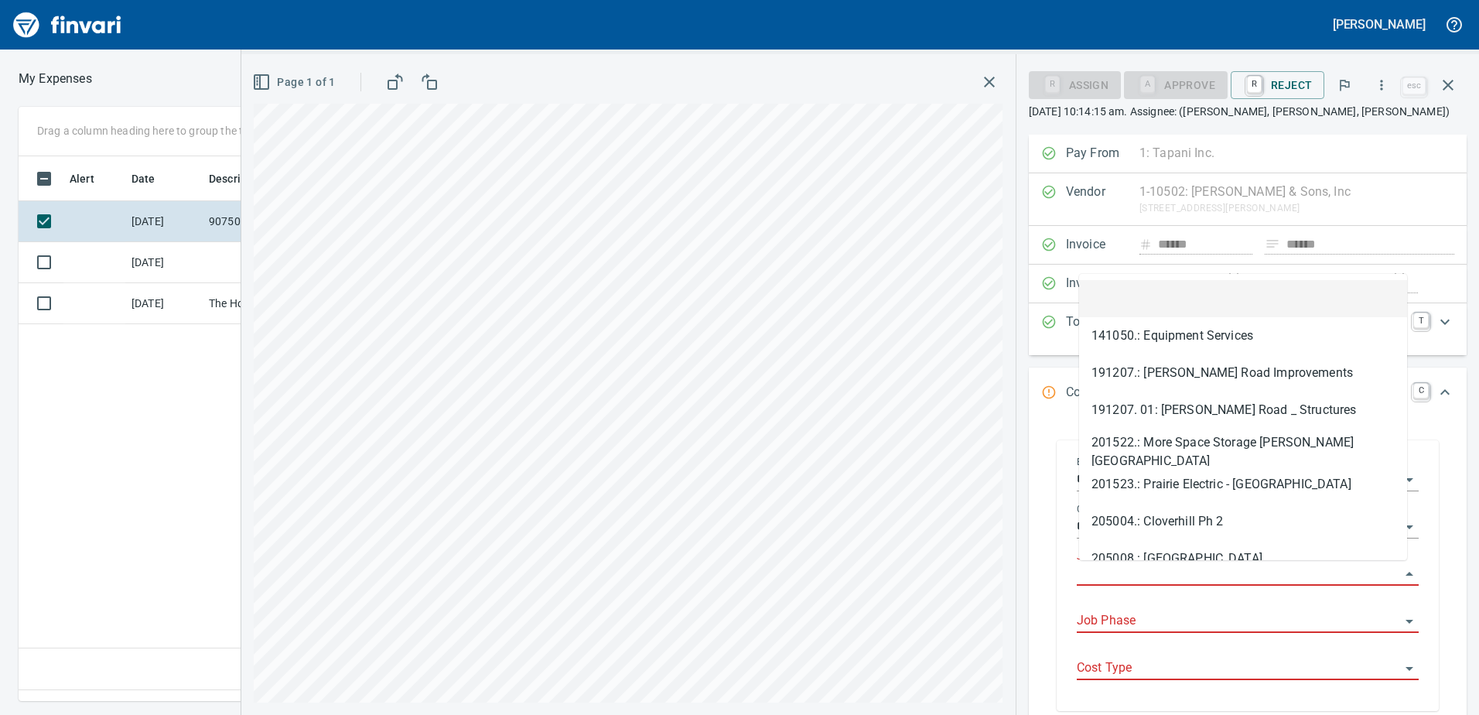
click at [1141, 576] on input "Job" at bounding box center [1238, 574] width 323 height 22
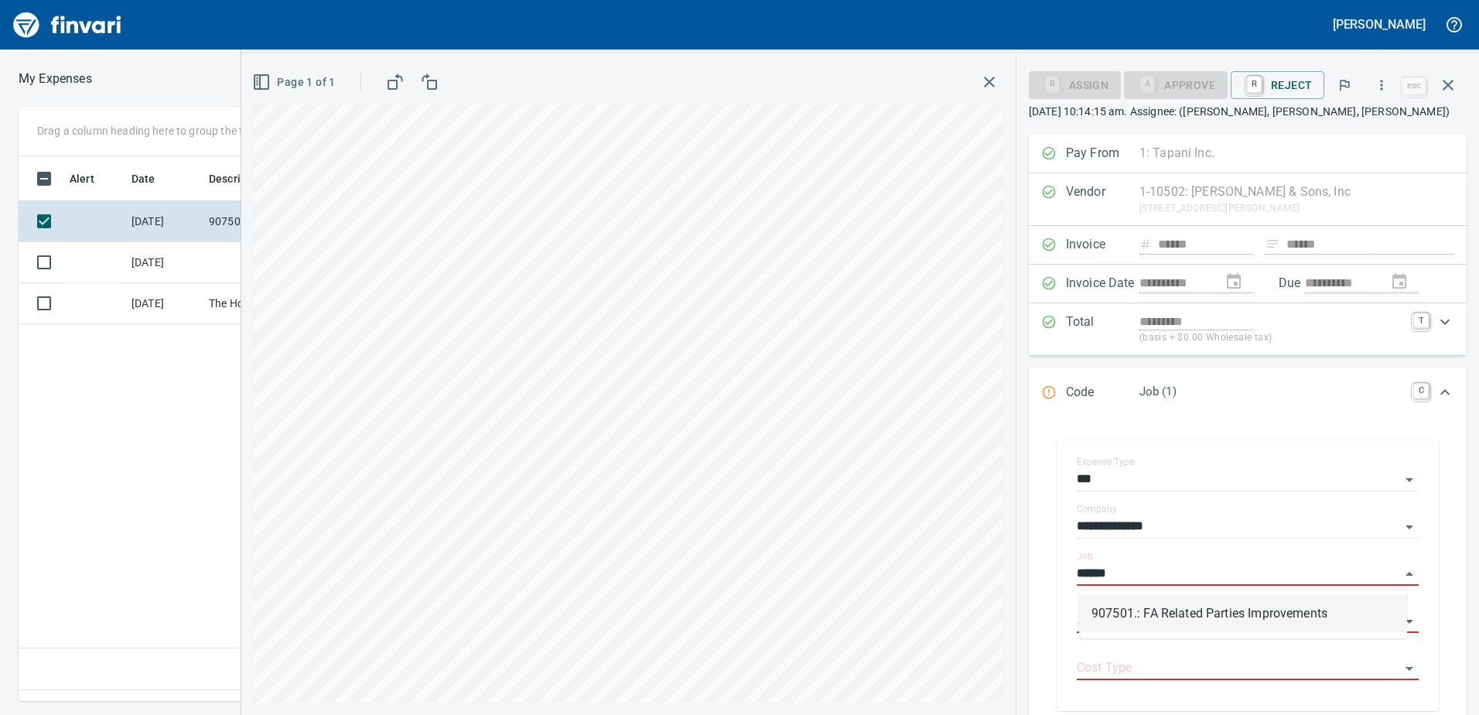
click at [1149, 612] on li "907501.: FA Related Parties Improvements" at bounding box center [1243, 613] width 328 height 37
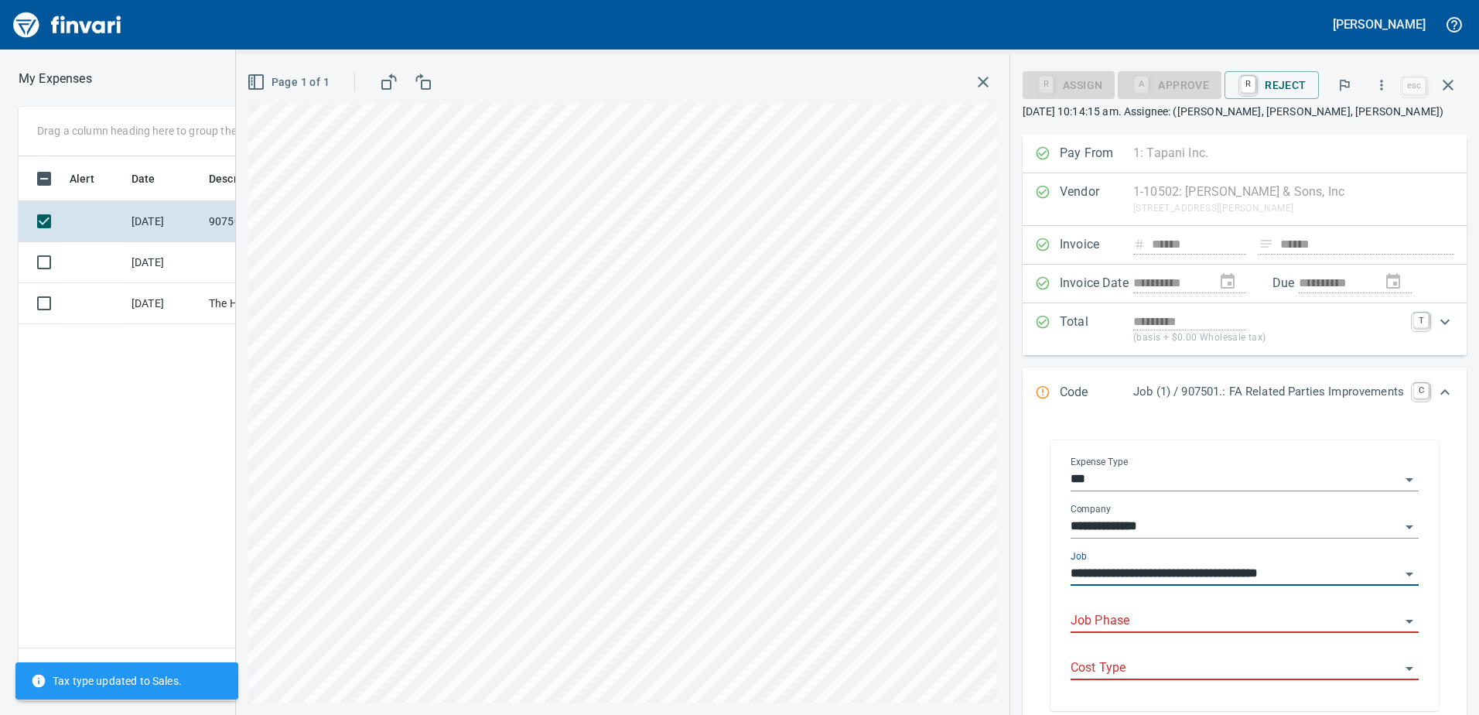
type input "**********"
click at [1140, 620] on input "Job Phase" at bounding box center [1234, 621] width 329 height 22
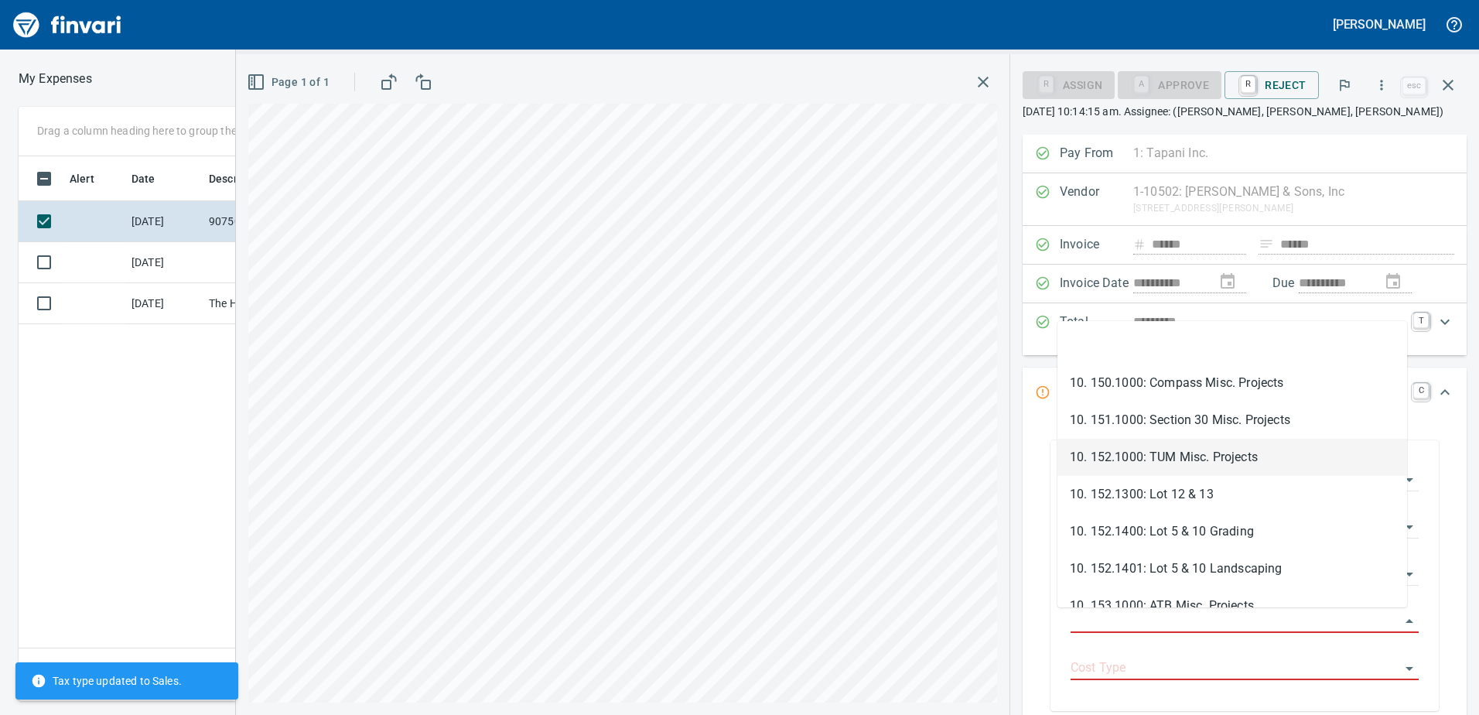
click at [1168, 451] on li "10. 152.1000: TUM Misc. Projects" at bounding box center [1232, 456] width 350 height 37
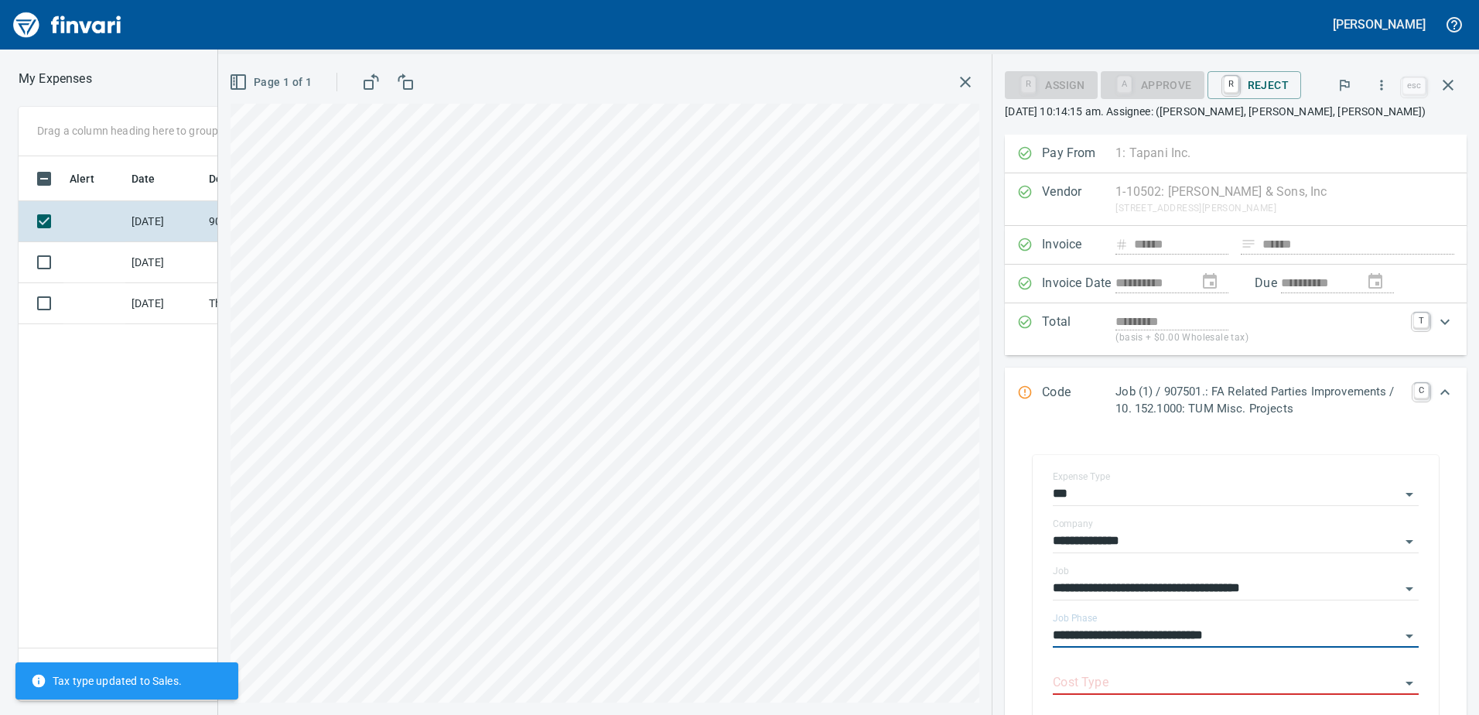
type input "**********"
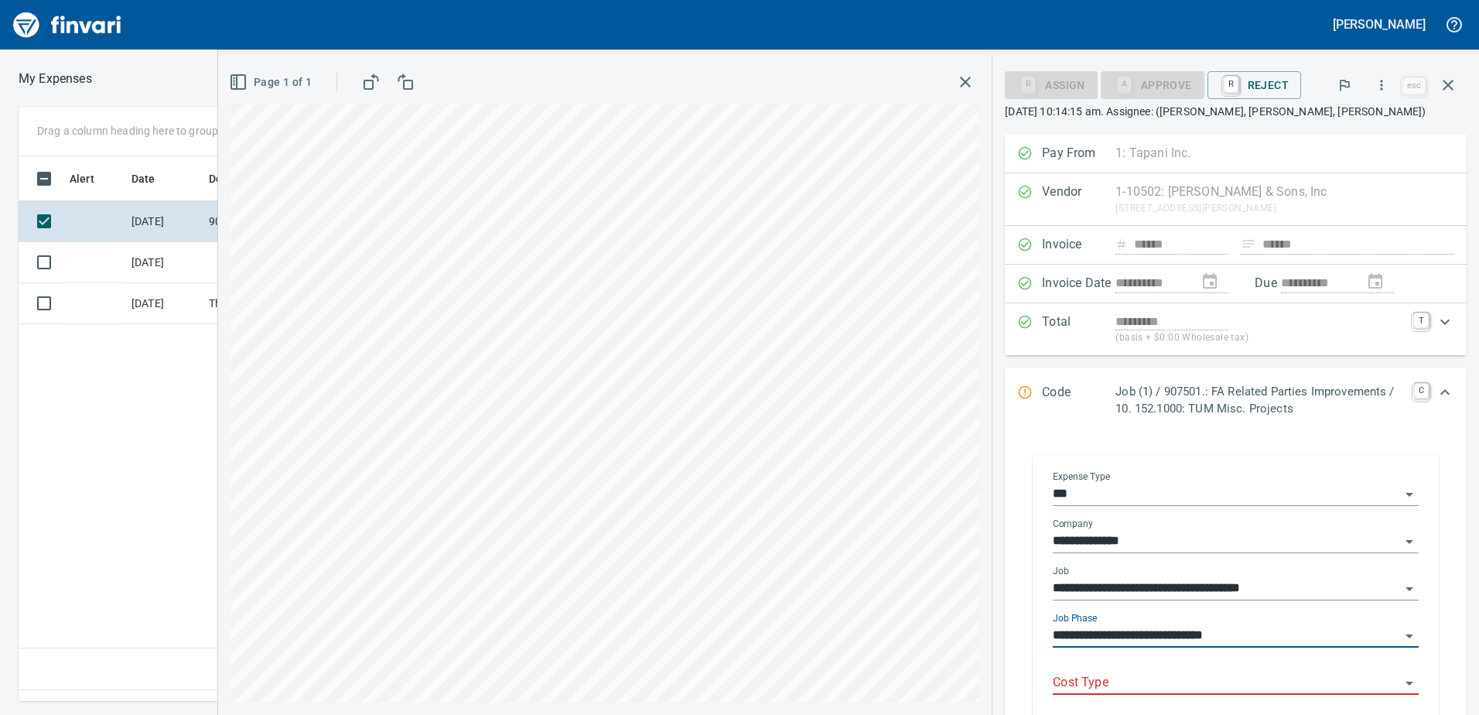
click at [1094, 688] on input "Cost Type" at bounding box center [1226, 683] width 347 height 22
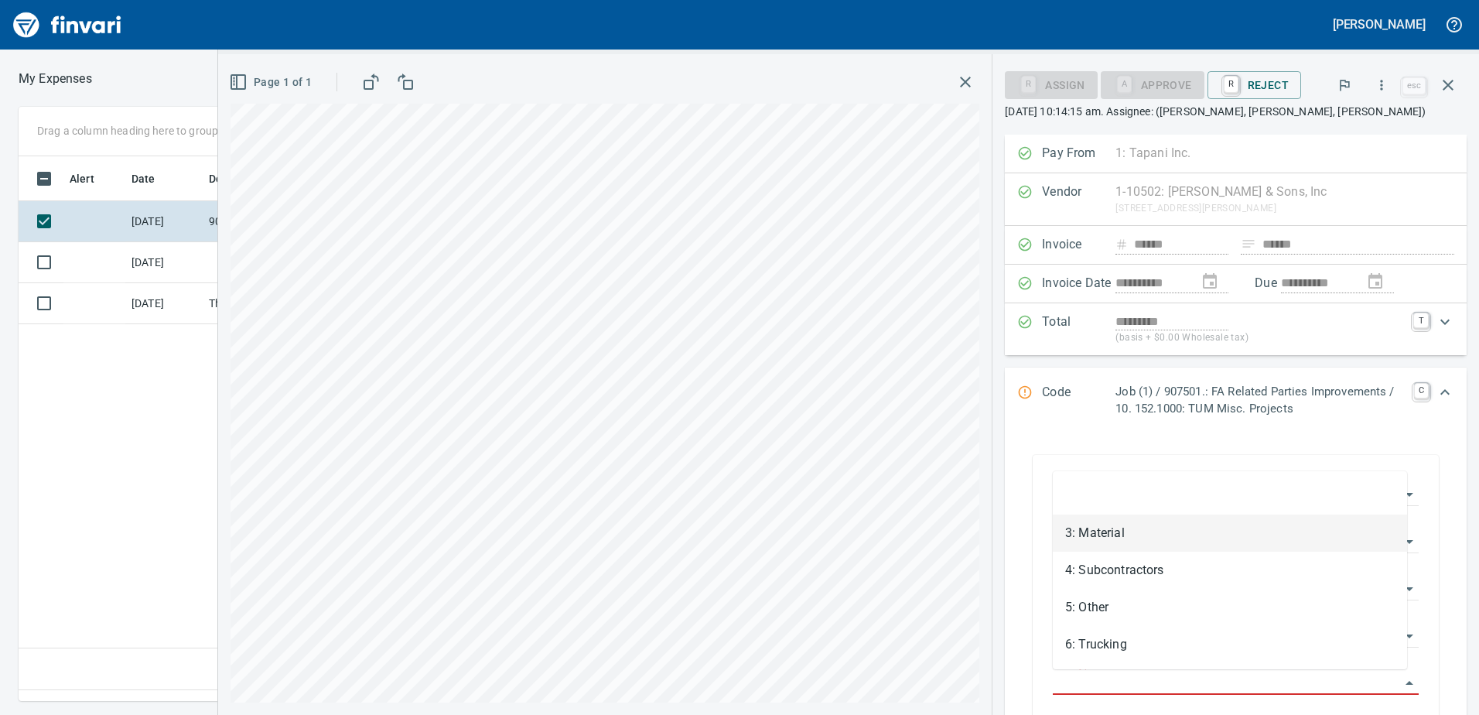
click at [1110, 527] on li "3: Material" at bounding box center [1230, 532] width 354 height 37
type input "**********"
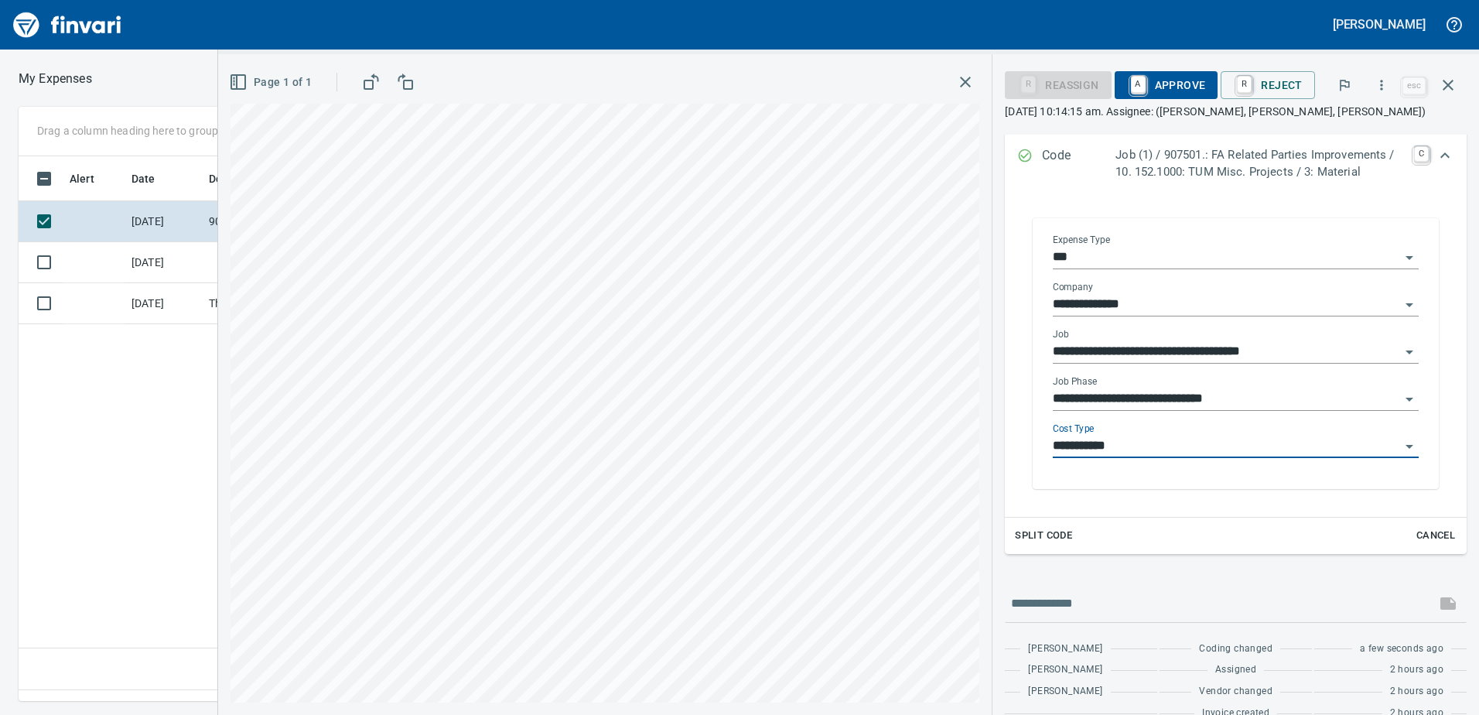
scroll to position [261, 0]
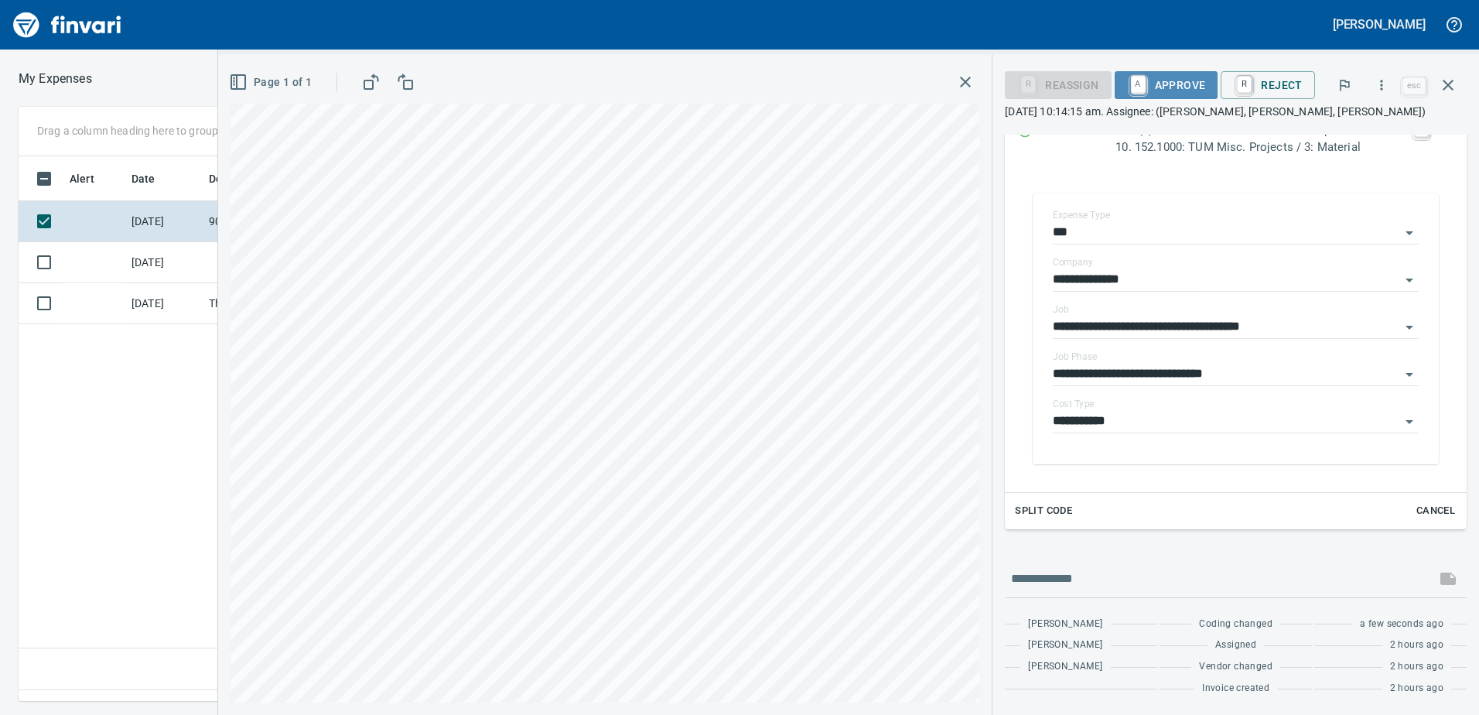
click at [1175, 81] on span "A Approve" at bounding box center [1166, 85] width 79 height 26
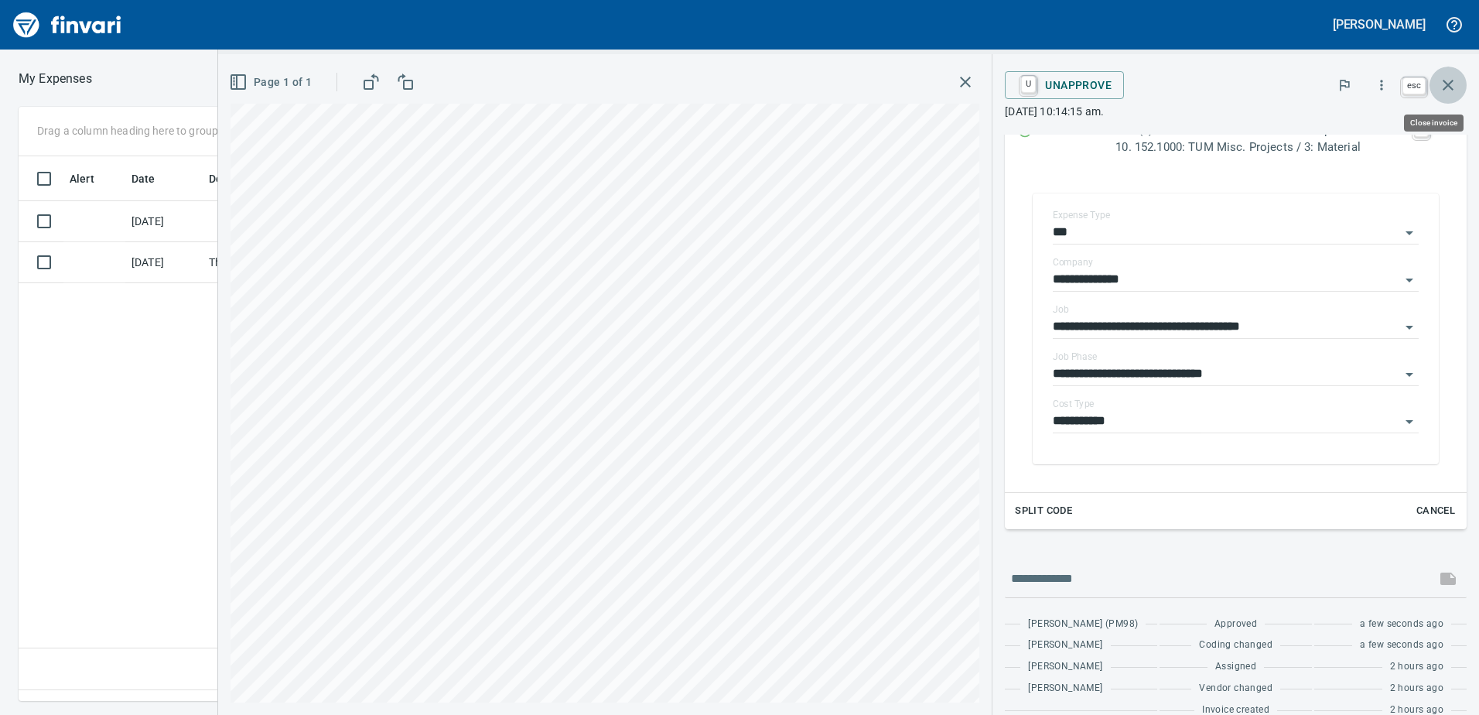
click at [1452, 83] on icon "button" at bounding box center [1447, 85] width 19 height 19
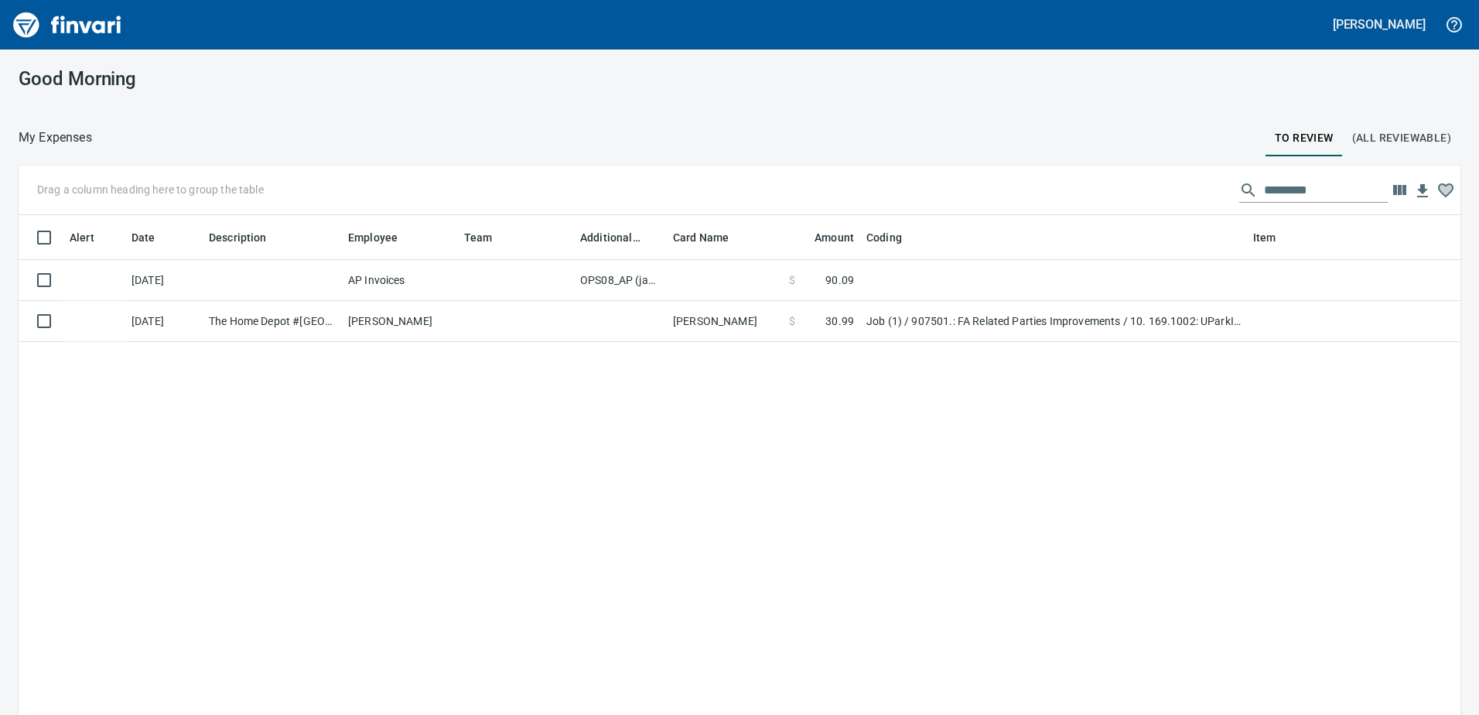
scroll to position [533, 1418]
